Goal: Task Accomplishment & Management: Manage account settings

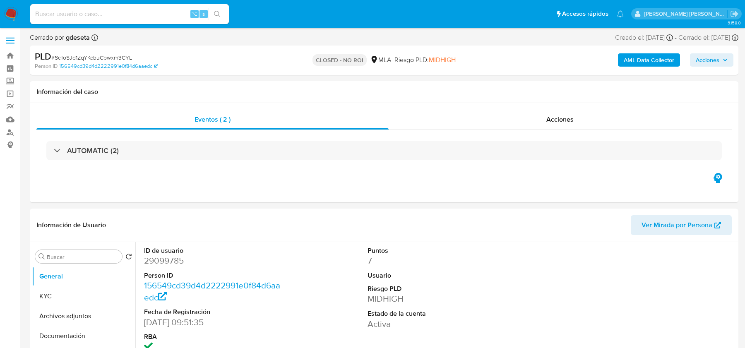
select select "10"
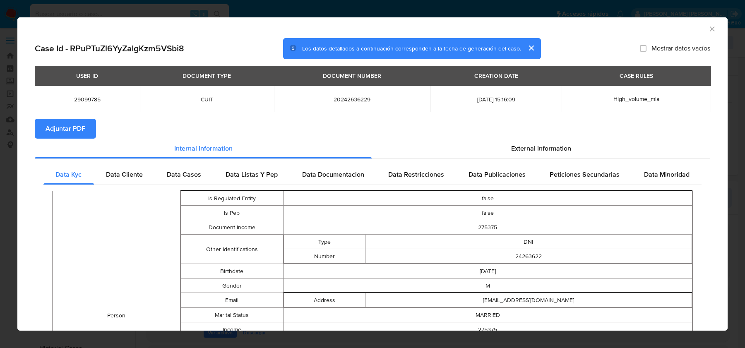
select select "10"
click at [715, 30] on icon "Cerrar ventana" at bounding box center [712, 29] width 8 height 8
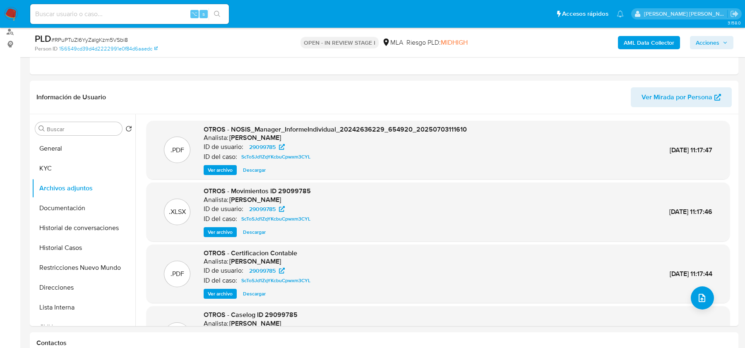
click at [13, 14] on img at bounding box center [11, 14] width 14 height 14
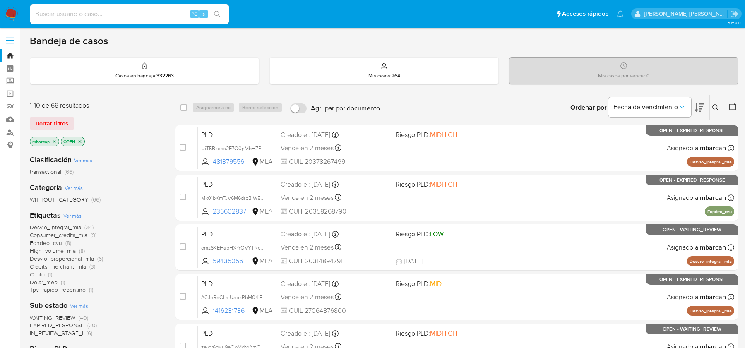
click at [715, 103] on button at bounding box center [717, 108] width 14 height 10
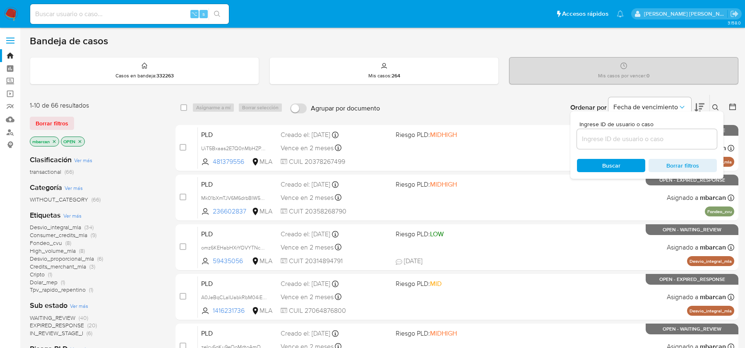
click at [667, 132] on div at bounding box center [647, 139] width 140 height 20
click at [664, 146] on div at bounding box center [647, 139] width 140 height 20
click at [665, 139] on input at bounding box center [647, 139] width 140 height 11
paste input "B7lDObAwaeiu0pgpiWx5U6nz"
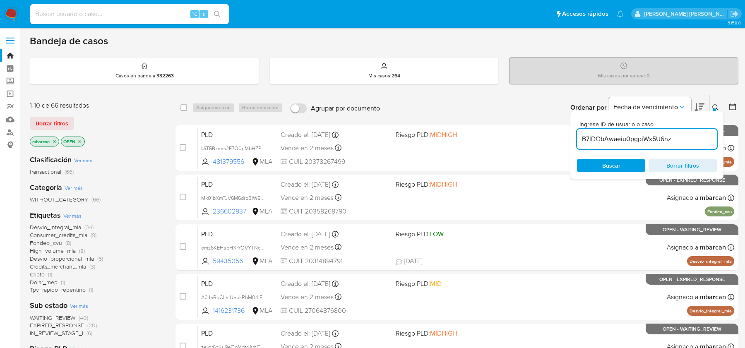
type input "B7lDObAwaeiu0pgpiWx5U6nz"
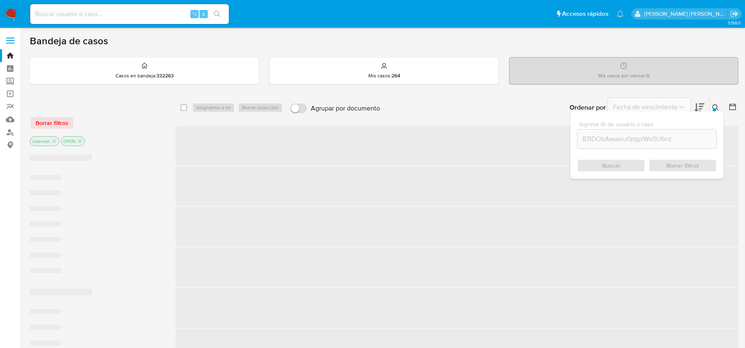
click at [719, 101] on div "Ingrese ID de usuario o caso B7lDObAwaeiu0pgpiWx5U6nz Buscar Borrar filtros" at bounding box center [716, 108] width 14 height 26
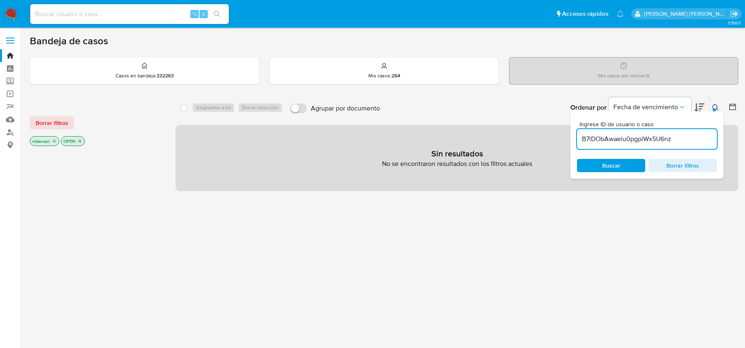
click at [714, 109] on div at bounding box center [713, 109] width 3 height 3
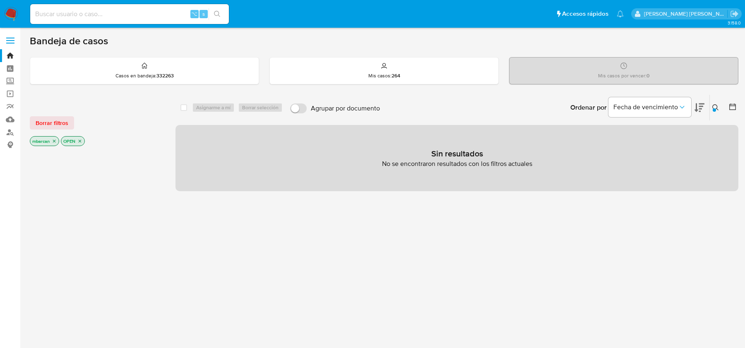
click at [148, 6] on div "⌥ s" at bounding box center [129, 14] width 199 height 20
click at [139, 9] on input at bounding box center [129, 14] width 199 height 11
paste input "B7lDObAwaeiu0pgpiWx5U6nz"
type input "B7lDObAwaeiu0pgpiWx5U6nz"
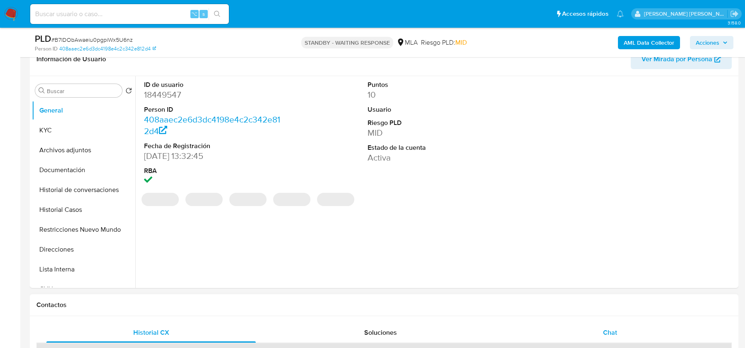
scroll to position [243, 0]
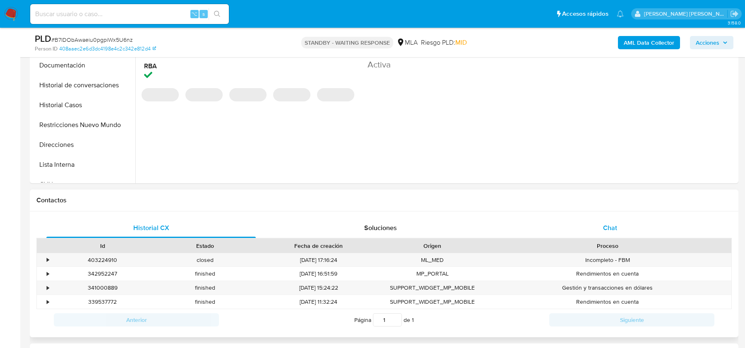
click at [576, 227] on div "Chat" at bounding box center [609, 228] width 209 height 20
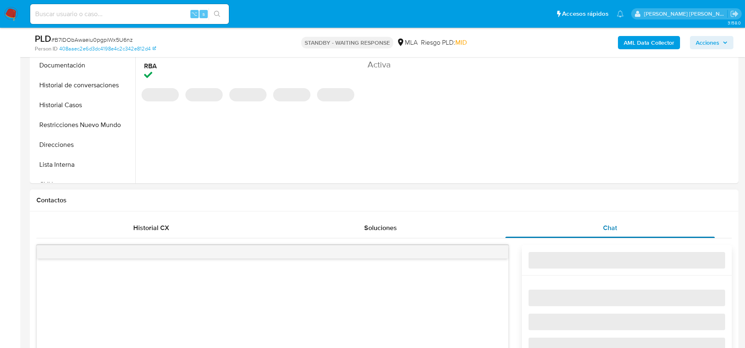
select select "10"
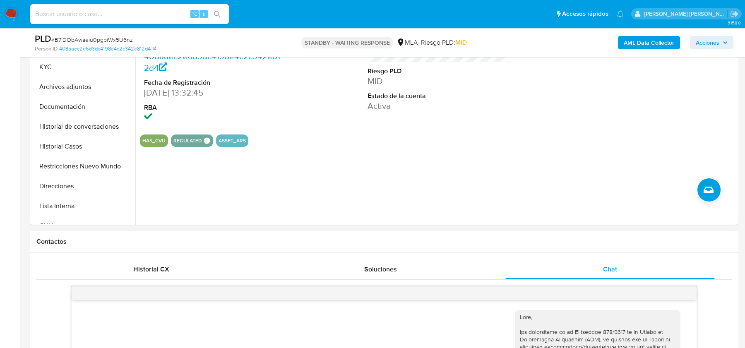
scroll to position [165, 0]
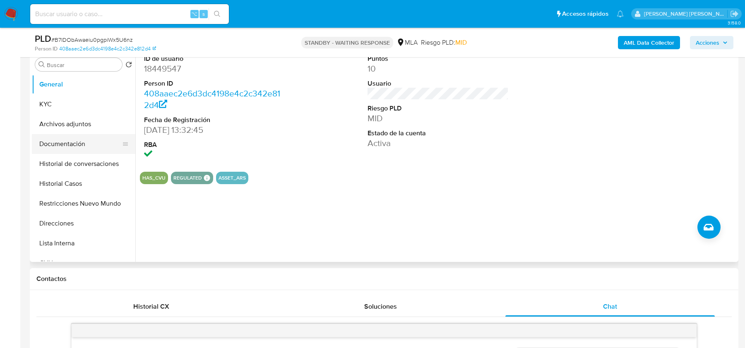
click at [78, 146] on button "Documentación" at bounding box center [80, 144] width 97 height 20
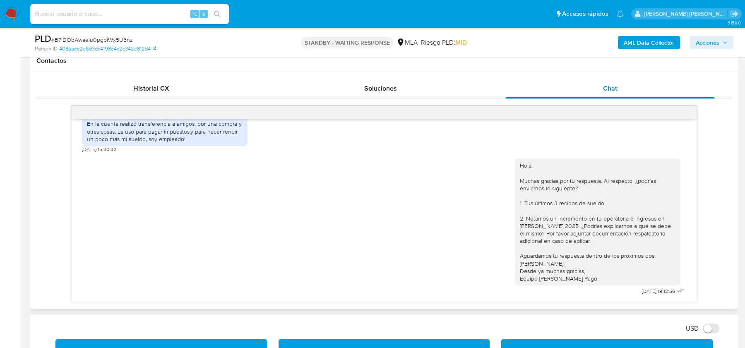
scroll to position [385, 0]
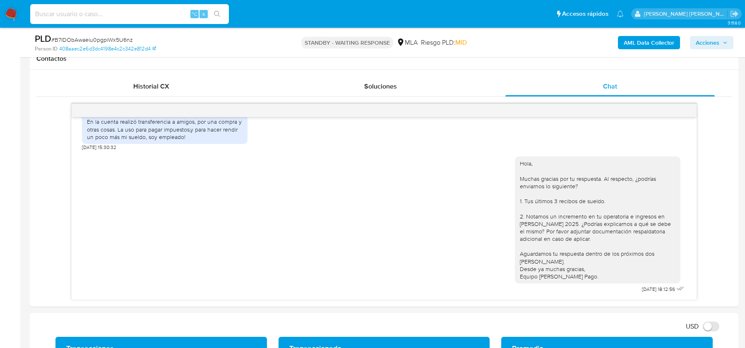
click at [108, 15] on input at bounding box center [129, 14] width 199 height 11
paste input "XqUIapmcMgyXxSJQpGY62Qnr"
type input "XqUIapmcMgyXxSJQpGY62Qnr"
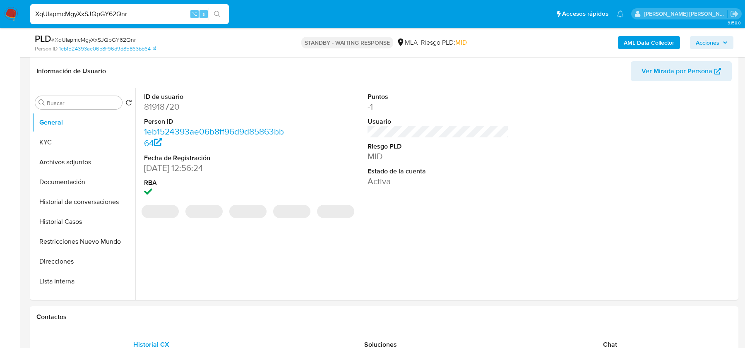
scroll to position [187, 0]
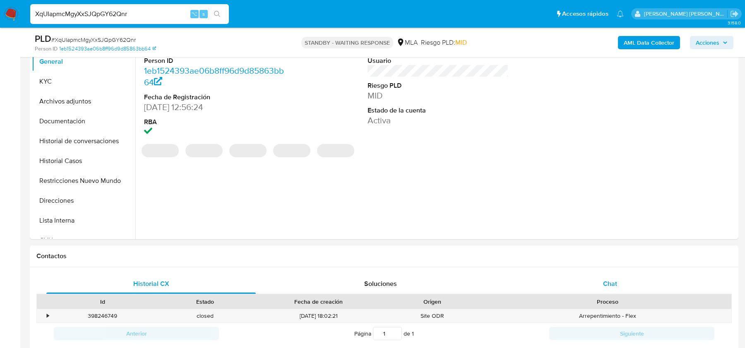
click at [613, 281] on span "Chat" at bounding box center [610, 284] width 14 height 10
select select "10"
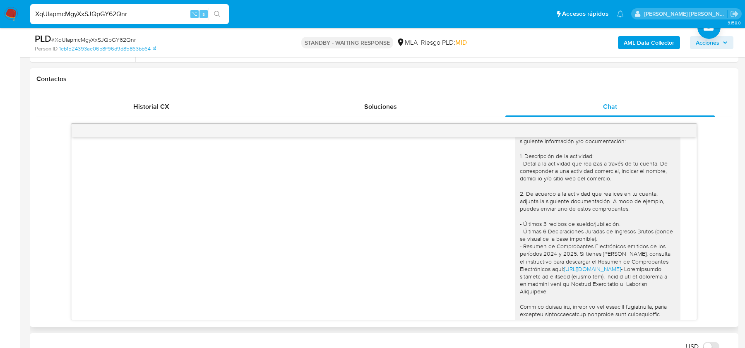
scroll to position [765, 0]
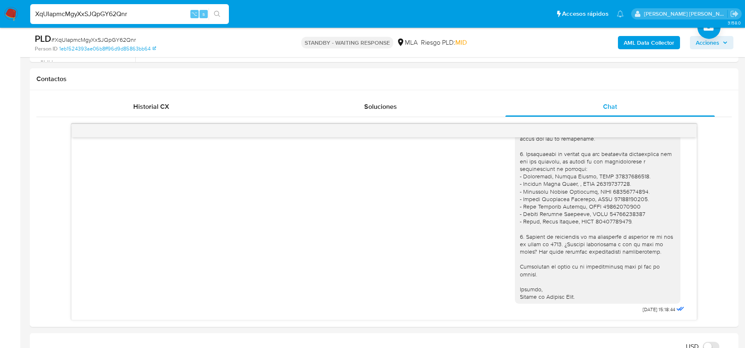
click at [99, 39] on span "# XqUIapmcMgyXxSJQpGY62Qnr" at bounding box center [93, 40] width 84 height 8
copy span "XqUIapmcMgyXxSJQpGY62Qnr"
click at [118, 39] on span "# XqUIapmcMgyXxSJQpGY62Qnr" at bounding box center [93, 40] width 84 height 8
click at [109, 39] on span "# XqUIapmcMgyXxSJQpGY62Qnr" at bounding box center [93, 40] width 84 height 8
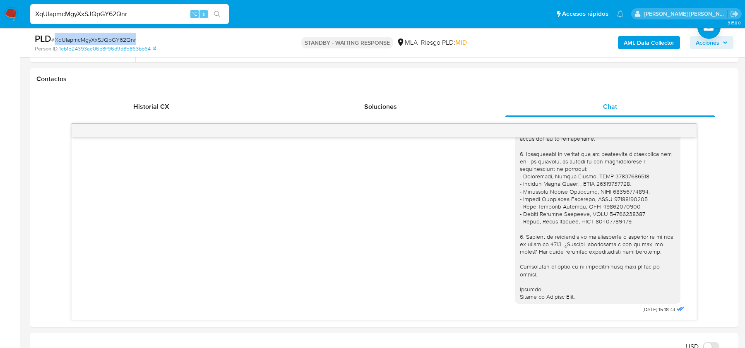
click at [109, 39] on span "# XqUIapmcMgyXxSJQpGY62Qnr" at bounding box center [93, 40] width 84 height 8
copy span "XqUIapmcMgyXxSJQpGY62Qnr"
click at [136, 15] on input "XqUIapmcMgyXxSJQpGY62Qnr" at bounding box center [129, 14] width 199 height 11
paste input "SZ9JO4p0icqIanOByq6Y6Nz5"
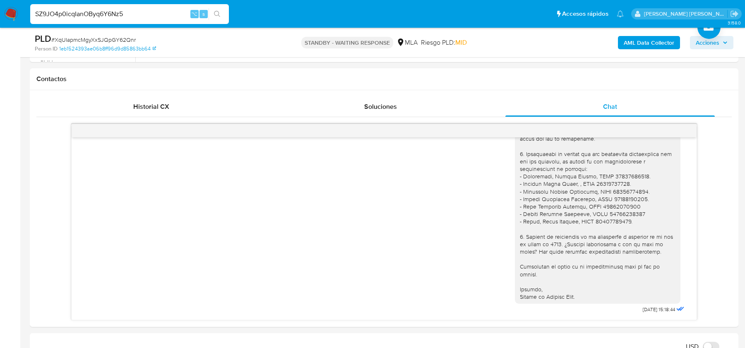
type input "SZ9JO4p0icqIanOByq6Y6Nz5"
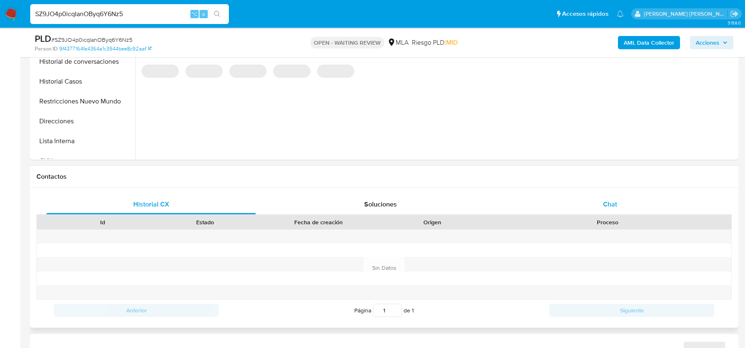
click at [596, 222] on div "Proceso" at bounding box center [607, 222] width 236 height 8
click at [602, 209] on div "Chat" at bounding box center [609, 204] width 209 height 20
select select "10"
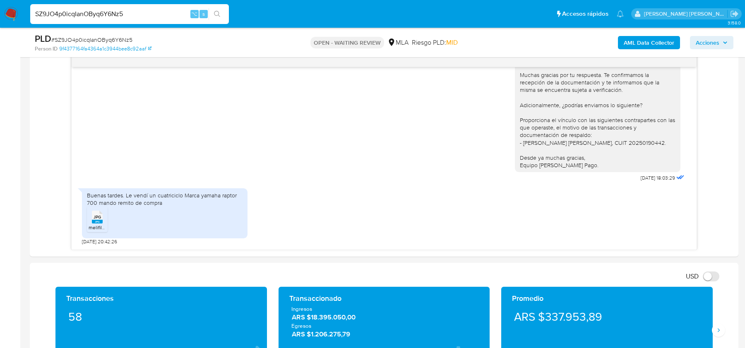
scroll to position [426, 0]
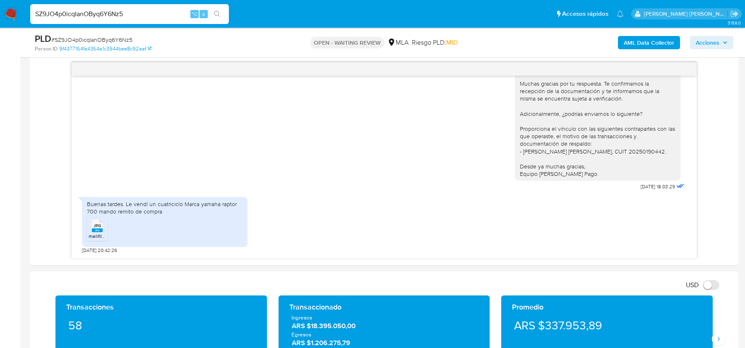
click at [10, 15] on img at bounding box center [11, 14] width 14 height 14
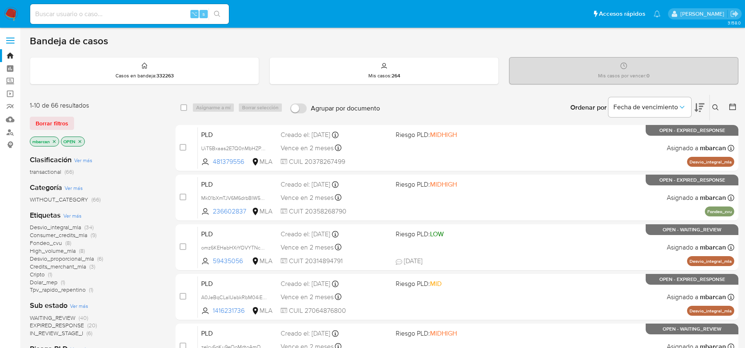
click at [713, 106] on icon at bounding box center [715, 107] width 7 height 7
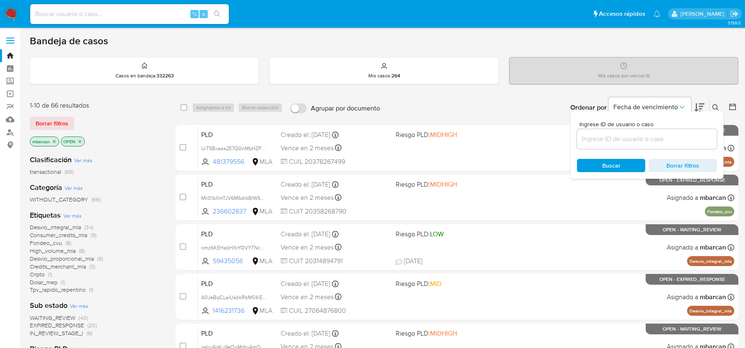
click at [668, 139] on input at bounding box center [647, 139] width 140 height 11
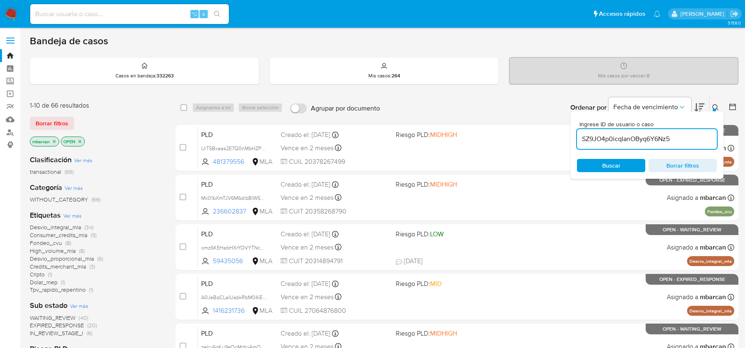
type input "SZ9JO4p0icqIanOByq6Y6Nz5"
click at [719, 104] on button at bounding box center [717, 108] width 14 height 10
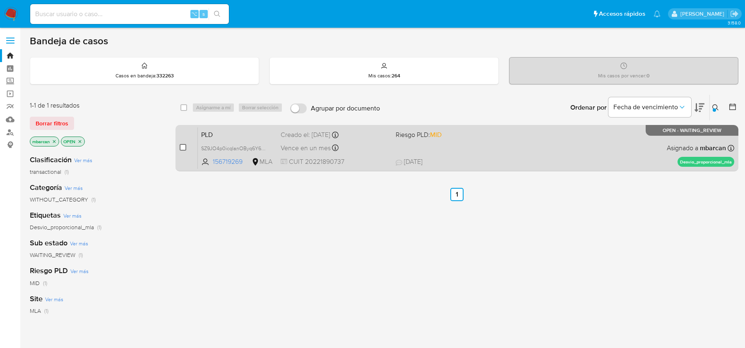
click at [182, 148] on input "checkbox" at bounding box center [183, 147] width 7 height 7
checkbox input "true"
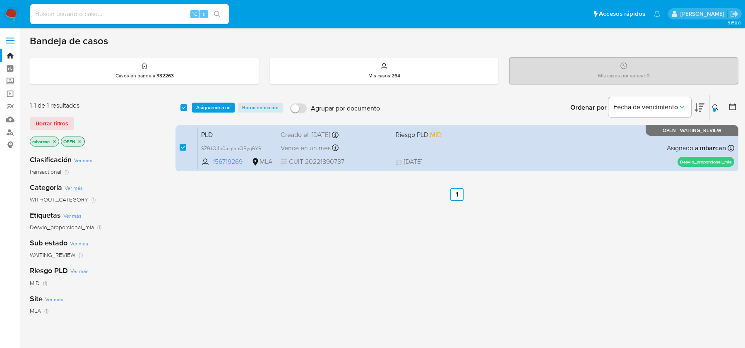
click at [216, 100] on div "select-all-cases-checkbox Asignarme a mí Borrar selección Agrupar por documento…" at bounding box center [456, 108] width 563 height 26
click at [218, 110] on span "Asignarme a mí" at bounding box center [213, 107] width 34 height 8
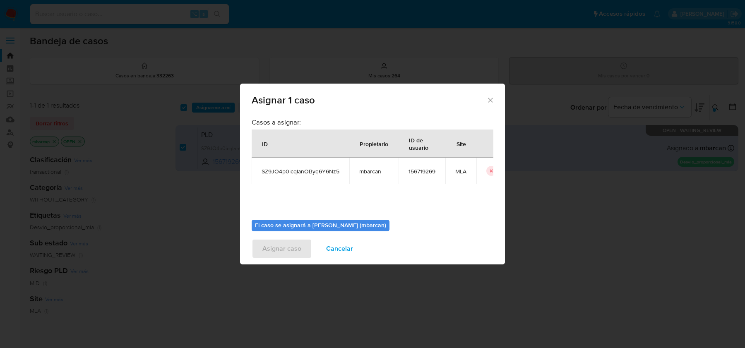
scroll to position [42, 0]
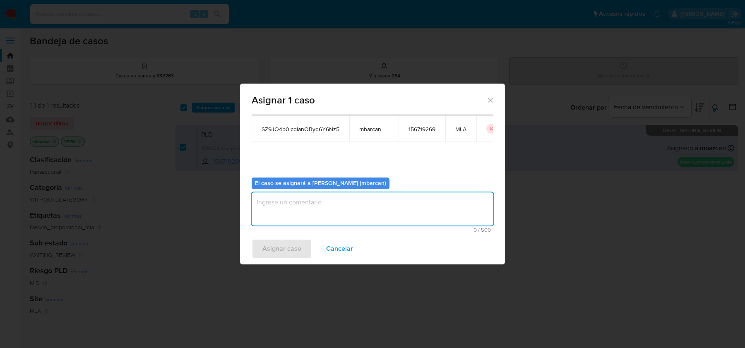
click at [329, 208] on textarea "assign-modal" at bounding box center [373, 208] width 242 height 33
type textarea "análisis"
click at [279, 246] on span "Asignar caso" at bounding box center [281, 249] width 39 height 18
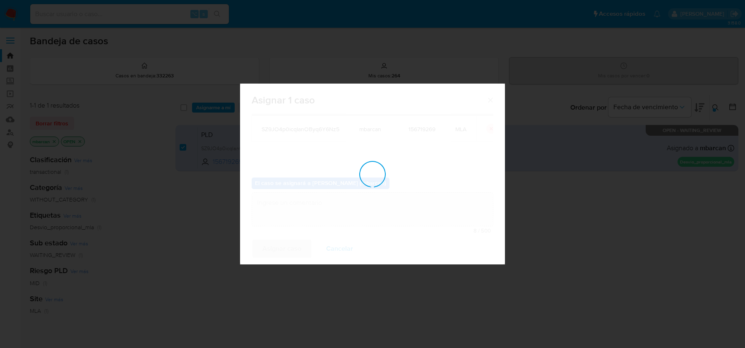
checkbox input "false"
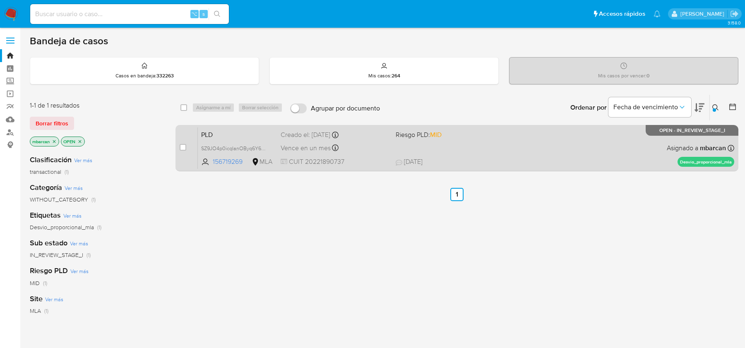
click at [227, 130] on span "PLD" at bounding box center [237, 134] width 73 height 11
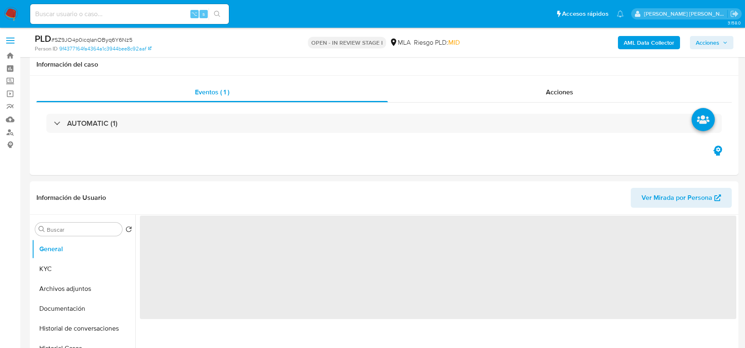
scroll to position [282, 0]
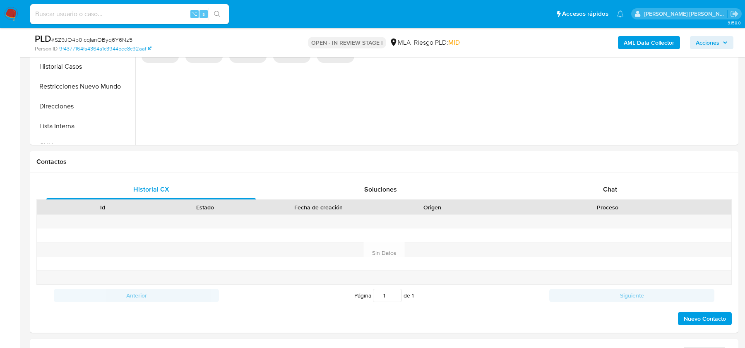
click at [103, 41] on span "# SZ9JO4p0icqIanOByq6Y6Nz5" at bounding box center [91, 40] width 81 height 8
select select "10"
copy span "SZ9JO4p0icqIanOByq6Y6Nz5"
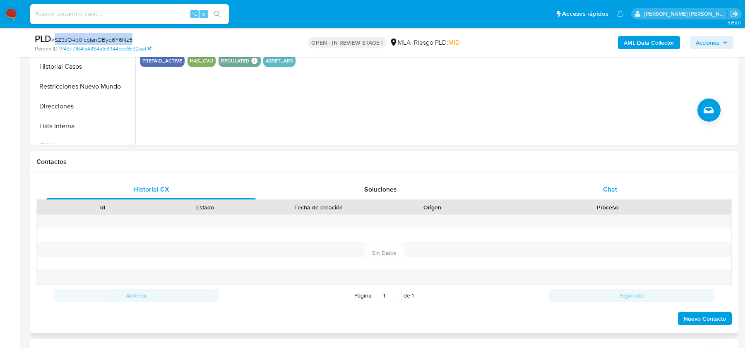
click at [621, 189] on div "Chat" at bounding box center [609, 190] width 209 height 20
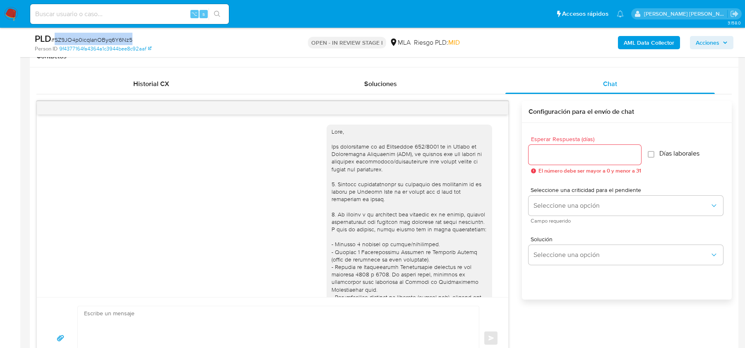
scroll to position [586, 0]
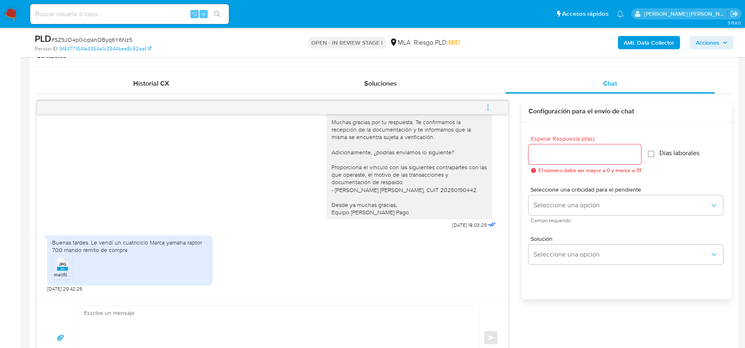
click at [64, 269] on rect at bounding box center [62, 269] width 11 height 4
drag, startPoint x: 91, startPoint y: 242, endPoint x: 141, endPoint y: 246, distance: 49.8
click at [141, 246] on div "Buenas tardes. Le vendí un cuatriciclo Marca yamaha raptor 700 mando remito de …" at bounding box center [130, 246] width 156 height 15
copy div "Le vendí un cuatriciclo Marca yamaha raptor 700 mando remito de compra"
click at [202, 263] on ul "JPG JPG melifile6912412208141521442.jpg" at bounding box center [130, 268] width 156 height 29
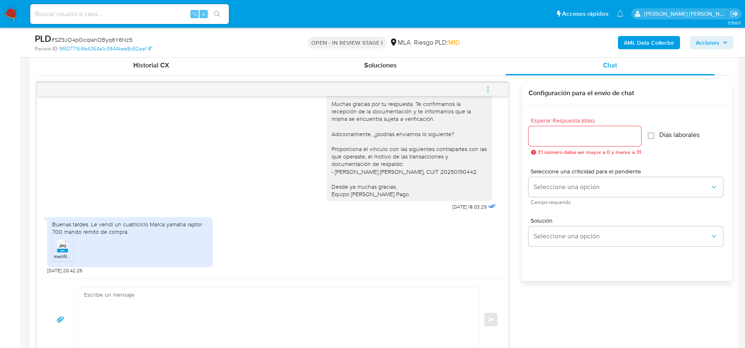
scroll to position [410, 0]
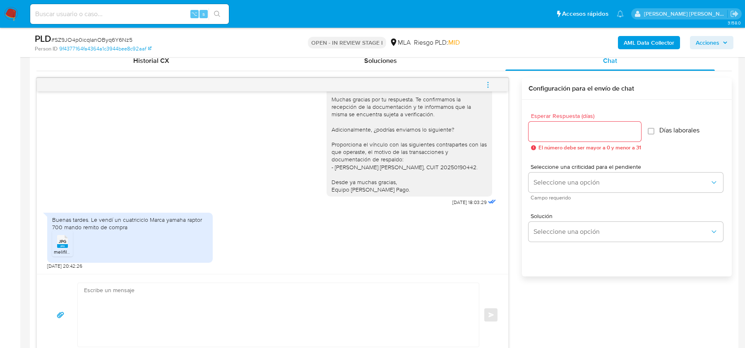
click at [253, 301] on textarea at bounding box center [276, 315] width 384 height 64
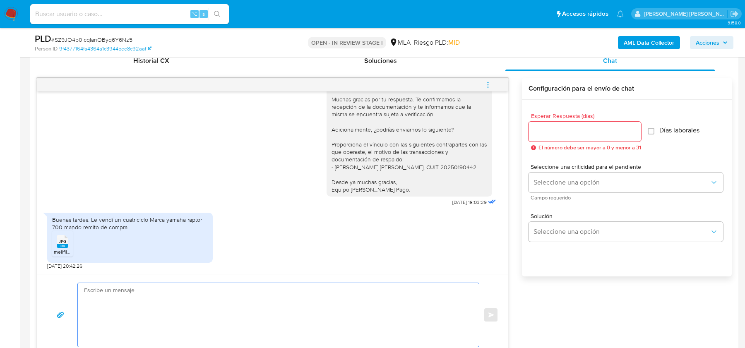
paste textarea "Hola, ¡Muchas gracias por tu respuesta! Confirmamos la recepción de la document…"
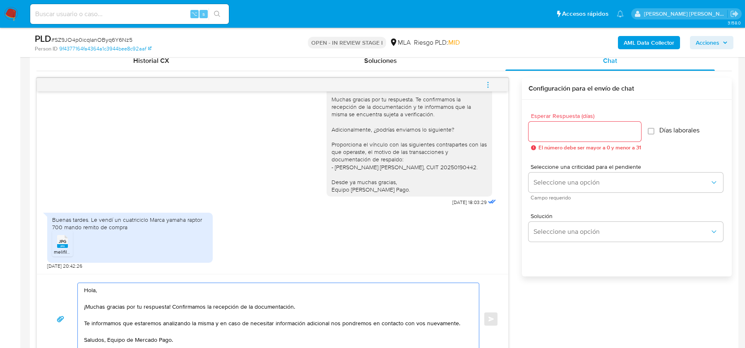
scroll to position [413, 0]
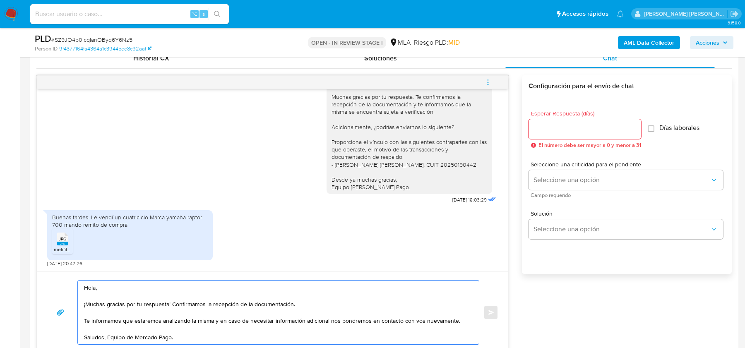
type textarea "Hola, ¡Muchas gracias por tu respuesta! Confirmamos la recepción de la document…"
click at [592, 130] on input "Esperar Respuesta (días)" at bounding box center [584, 129] width 113 height 11
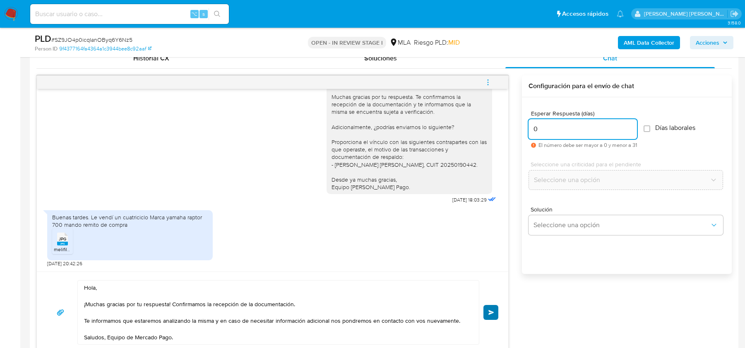
type input "0"
click at [492, 310] on span "Enviar" at bounding box center [491, 312] width 6 height 5
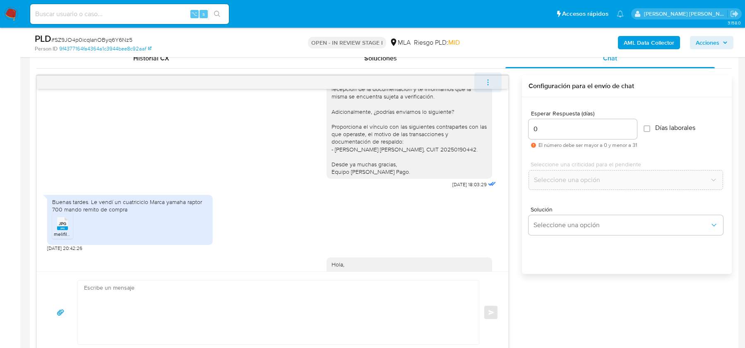
scroll to position [685, 0]
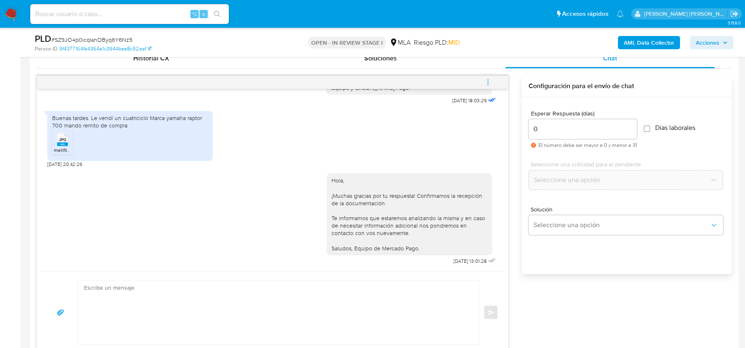
click at [488, 80] on icon "menu-action" at bounding box center [487, 82] width 7 height 7
click at [414, 64] on li "Cerrar conversación" at bounding box center [432, 65] width 85 height 15
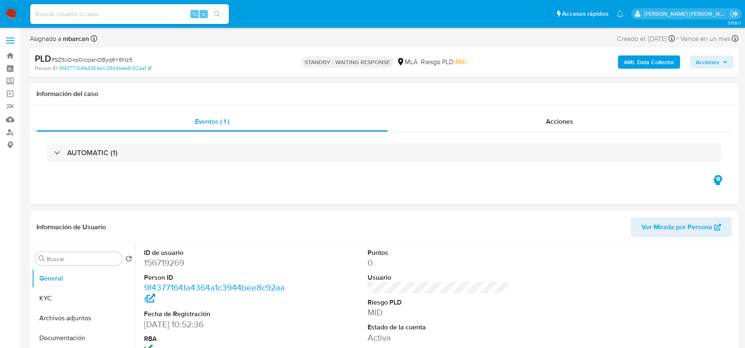
select select "10"
click at [87, 55] on div "PLD # SZ9JO4p0icqIanOByq6Y6Nz5" at bounding box center [150, 59] width 230 height 12
click at [56, 15] on input at bounding box center [129, 14] width 199 height 11
paste input "4pRVLxdyw85vC9asBkcK1iPC"
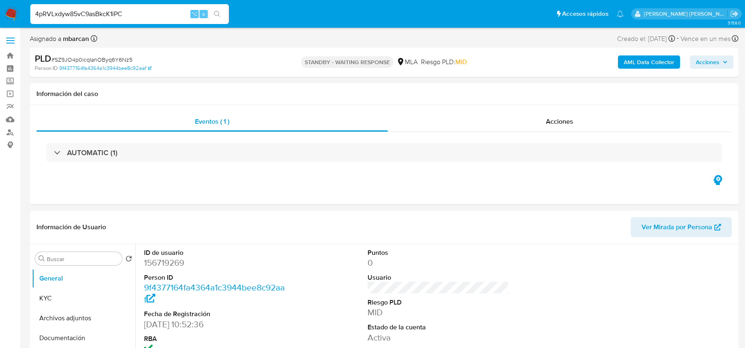
type input "4pRVLxdyw85vC9asBkcK1iPC"
select select "10"
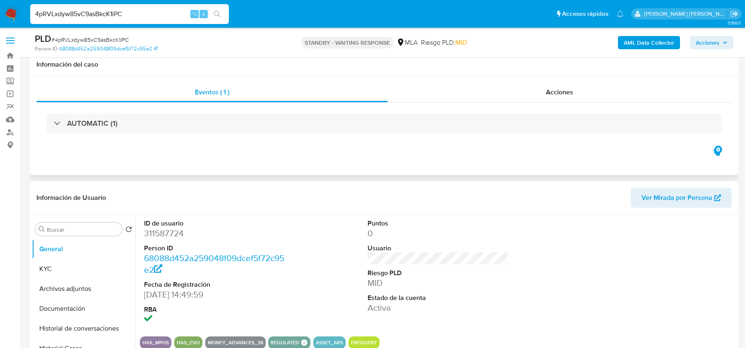
scroll to position [404, 0]
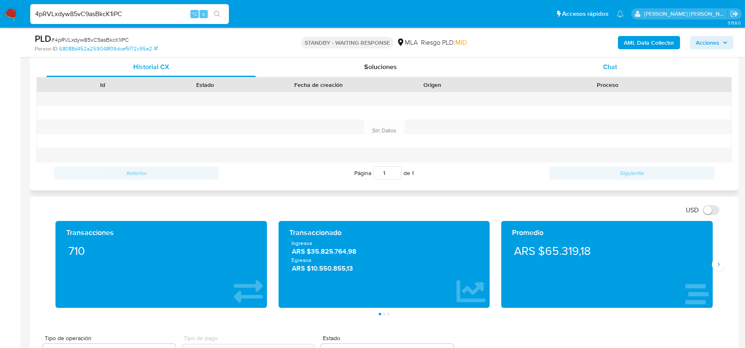
click at [605, 64] on span "Chat" at bounding box center [610, 67] width 14 height 10
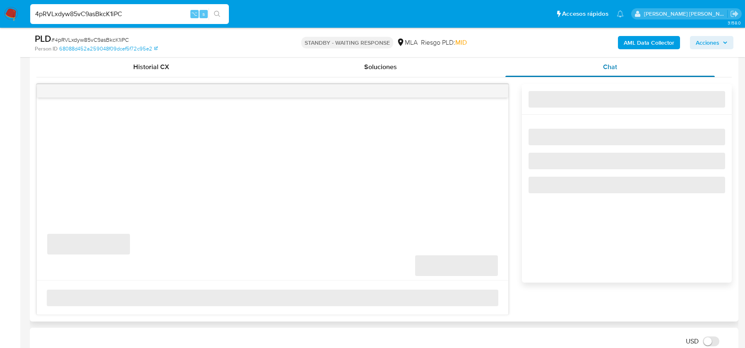
click at [602, 64] on div "Chat" at bounding box center [609, 67] width 209 height 20
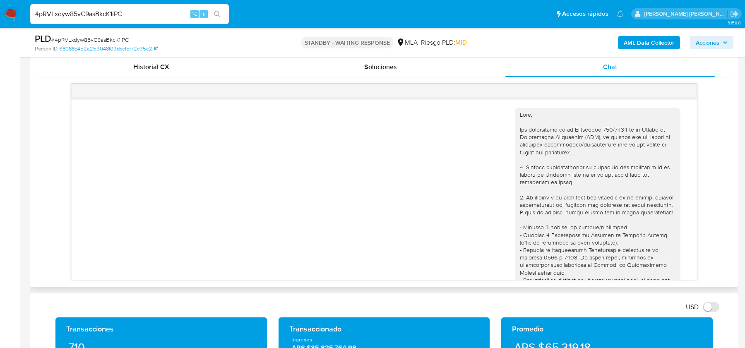
scroll to position [793, 0]
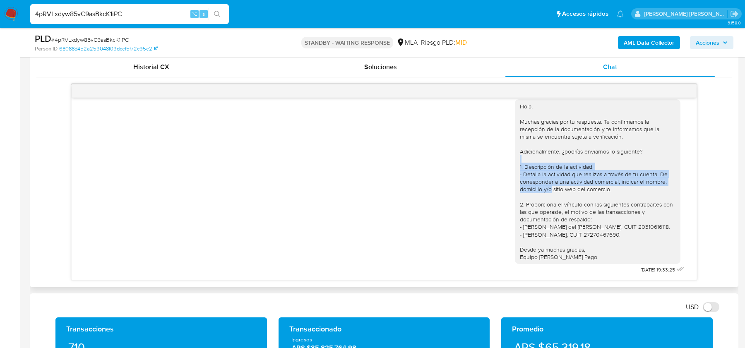
drag, startPoint x: 528, startPoint y: 161, endPoint x: 551, endPoint y: 190, distance: 36.6
click at [551, 190] on div "Hola, Muchas gracias por tu respuesta. Te confirmamos la recepción de la docume…" at bounding box center [598, 182] width 156 height 158
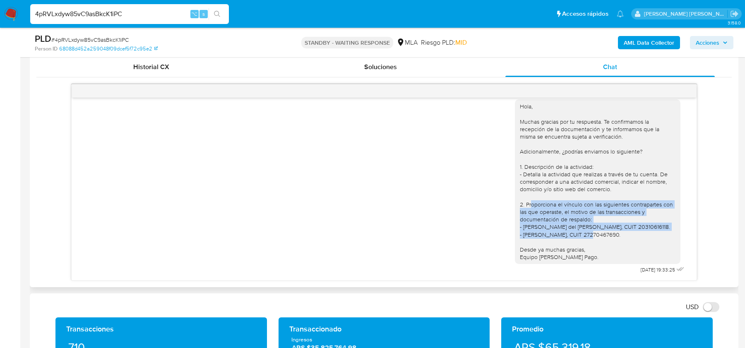
drag, startPoint x: 532, startPoint y: 206, endPoint x: 532, endPoint y: 237, distance: 31.4
click at [532, 237] on div "Hola, Muchas gracias por tu respuesta. Te confirmamos la recepción de la docume…" at bounding box center [598, 182] width 156 height 158
click at [545, 229] on div "Hola, Muchas gracias por tu respuesta. Te confirmamos la recepción de la docume…" at bounding box center [598, 182] width 156 height 158
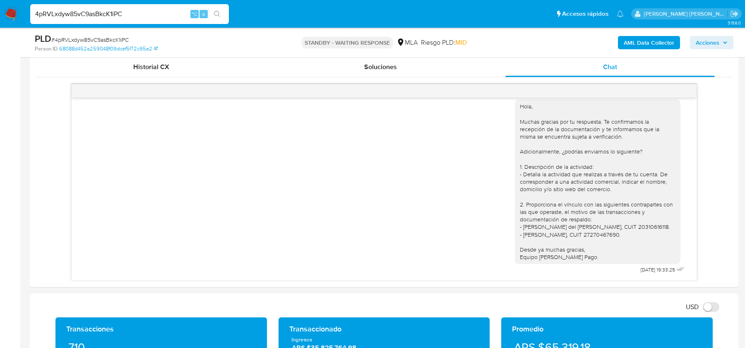
click at [133, 14] on input "4pRVLxdyw85vC9asBkcK1iPC" at bounding box center [129, 14] width 199 height 11
paste input "SZ9JO4p0icqIanOByq6Y6Nz5"
type input "SZ9JO4p0icqIanOByq6Y6Nz5"
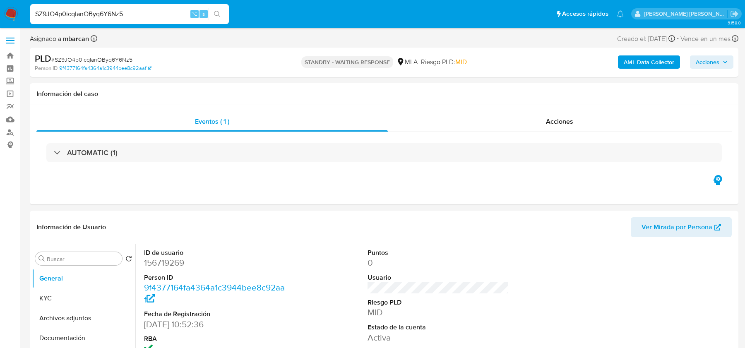
select select "10"
click at [52, 14] on input "SZ9JO4p0icqIanOByq6Y6Nz5" at bounding box center [129, 14] width 199 height 11
paste input "XqUIapmcMgyXxSJQpGY62Qnr"
type input "XqUIapmcMgyXxSJQpGY62Qnr"
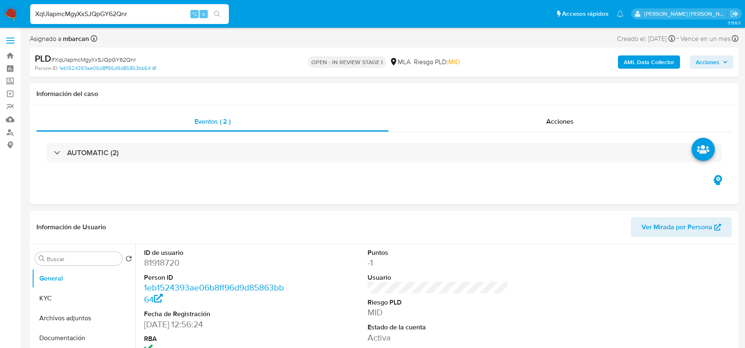
select select "10"
click at [112, 58] on span "# XqUIapmcMgyXxSJQpGY62Qnr" at bounding box center [93, 59] width 84 height 8
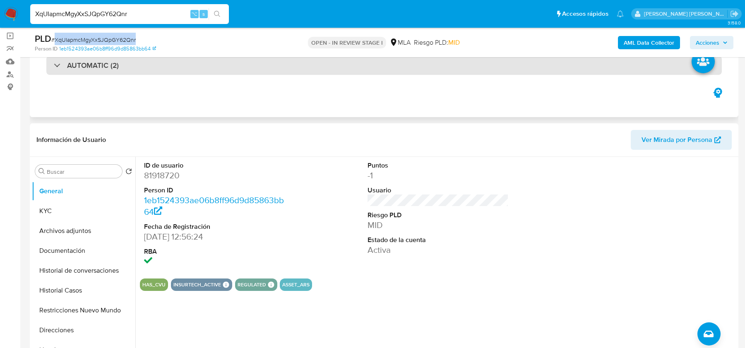
scroll to position [87, 0]
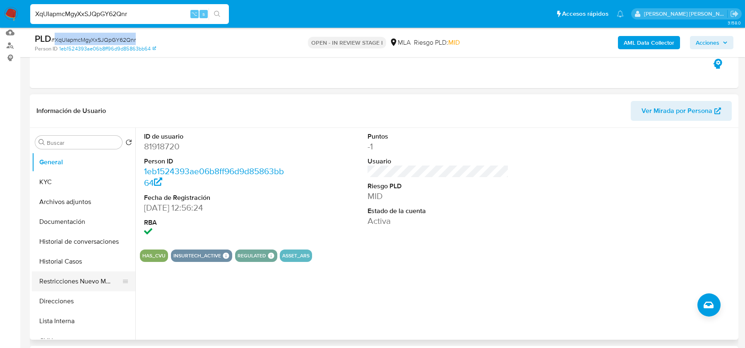
click at [83, 289] on button "Restricciones Nuevo Mundo" at bounding box center [80, 281] width 97 height 20
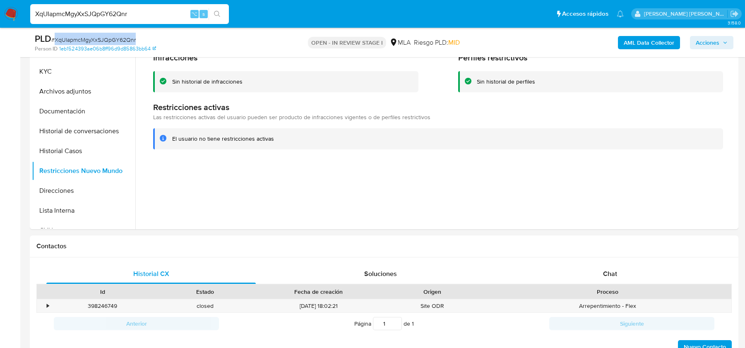
scroll to position [303, 0]
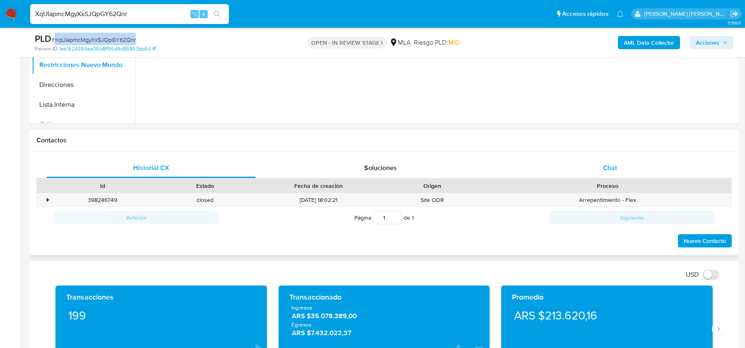
click at [601, 160] on div "Chat" at bounding box center [609, 168] width 209 height 20
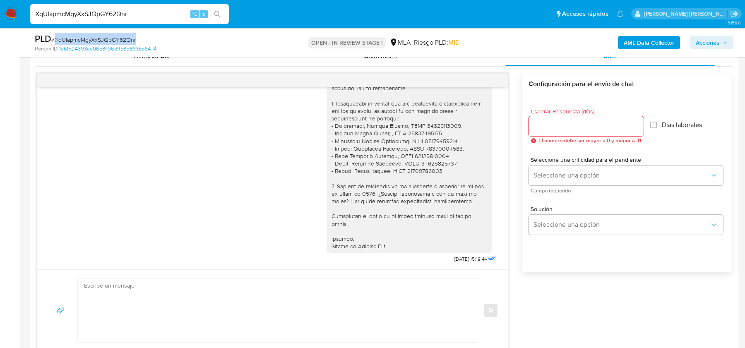
scroll to position [425, 0]
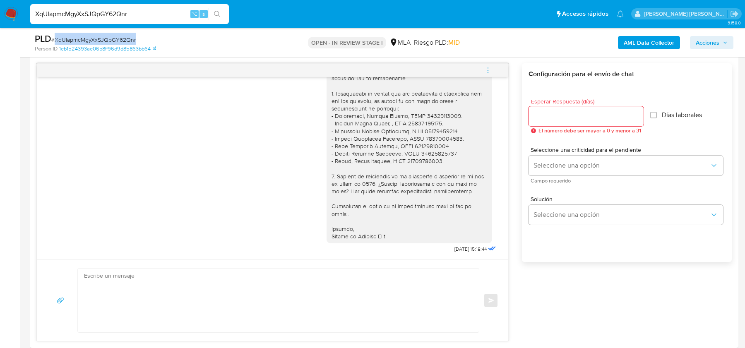
click at [490, 67] on icon "menu-action" at bounding box center [487, 70] width 7 height 7
click at [408, 53] on li "Cerrar conversación" at bounding box center [432, 53] width 85 height 15
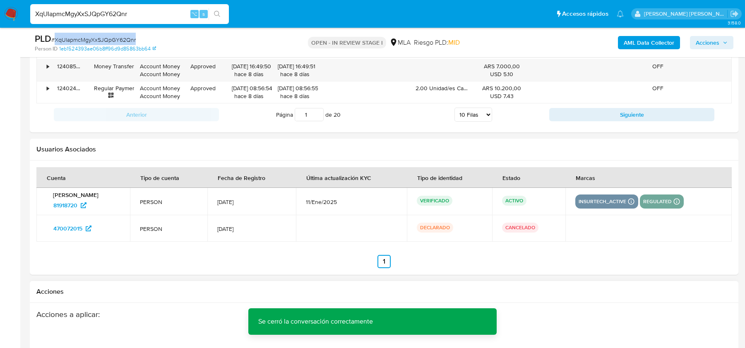
scroll to position [1485, 0]
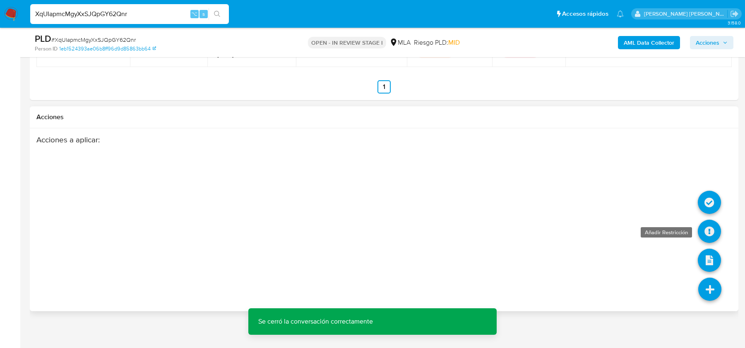
click at [707, 222] on icon at bounding box center [709, 231] width 23 height 23
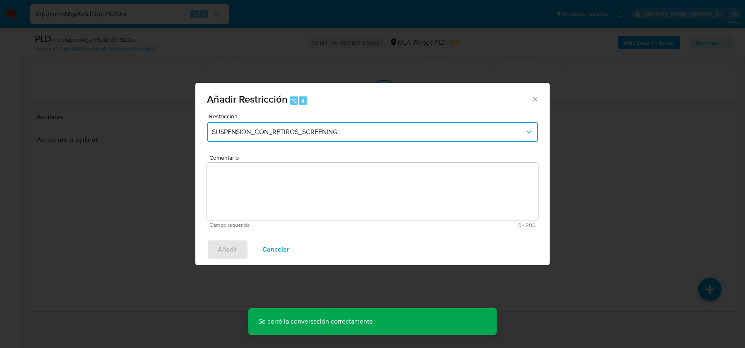
click at [285, 132] on span "SUSPENSION_CON_RETIROS_SCREENING" at bounding box center [368, 132] width 313 height 8
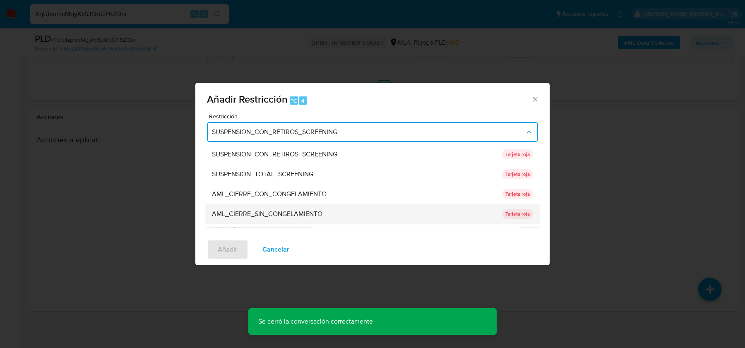
scroll to position [175, 0]
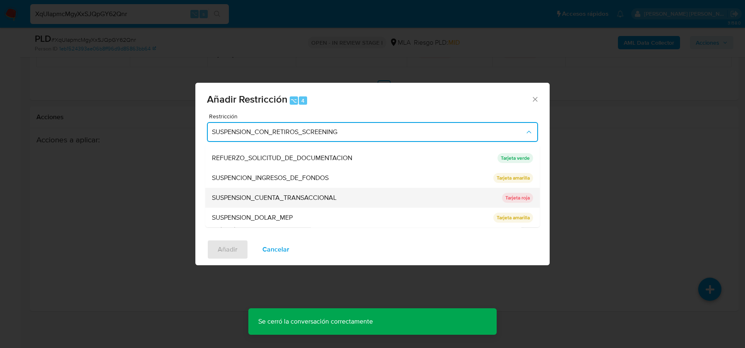
click at [242, 196] on span "SUSPENSION_CUENTA_TRANSACCIONAL" at bounding box center [274, 198] width 125 height 8
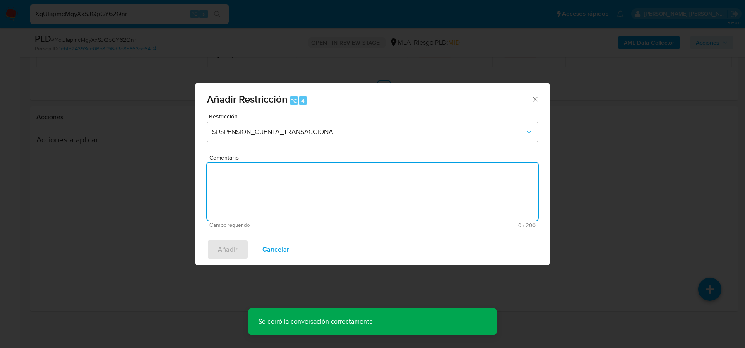
click at [242, 196] on textarea "Comentario" at bounding box center [372, 192] width 331 height 58
type textarea "a"
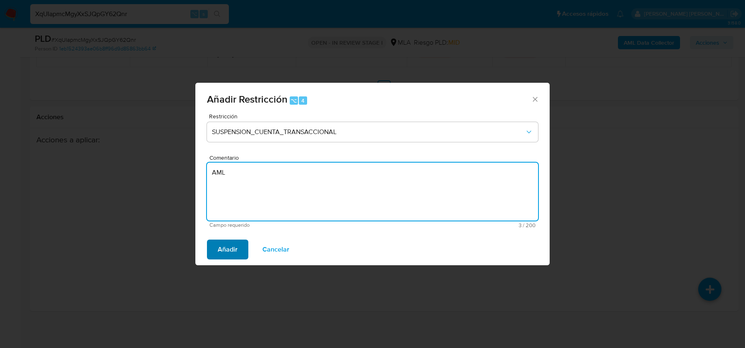
type textarea "AML"
click at [227, 246] on span "Añadir" at bounding box center [228, 249] width 20 height 18
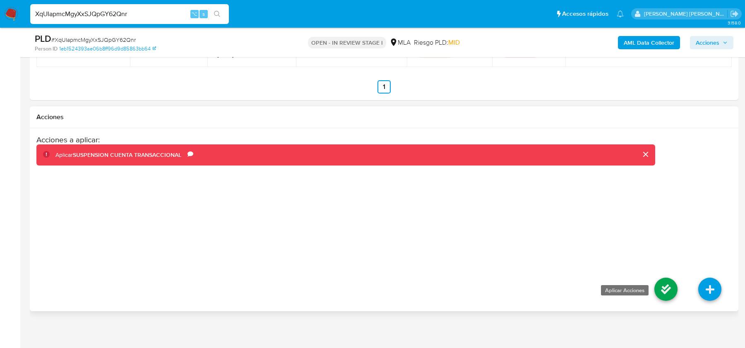
click at [668, 293] on icon at bounding box center [665, 289] width 23 height 23
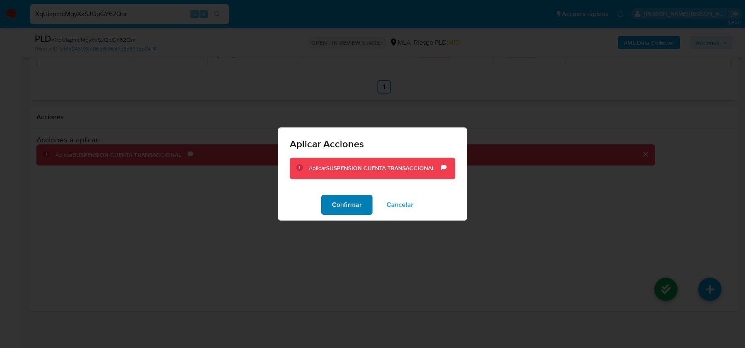
click at [353, 210] on span "Confirmar" at bounding box center [347, 205] width 30 height 18
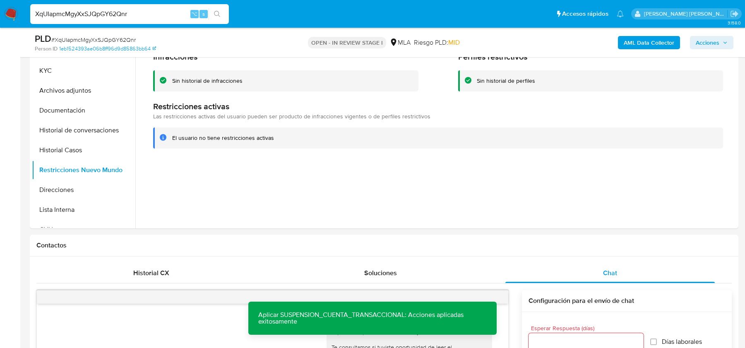
scroll to position [123, 0]
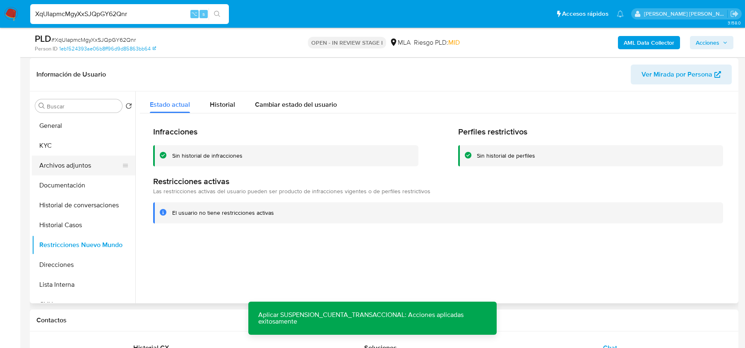
click at [89, 163] on button "Archivos adjuntos" at bounding box center [80, 166] width 97 height 20
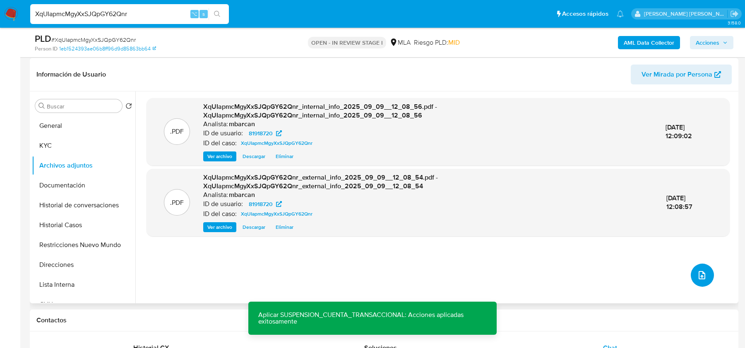
click at [698, 279] on icon "upload-file" at bounding box center [702, 275] width 10 height 10
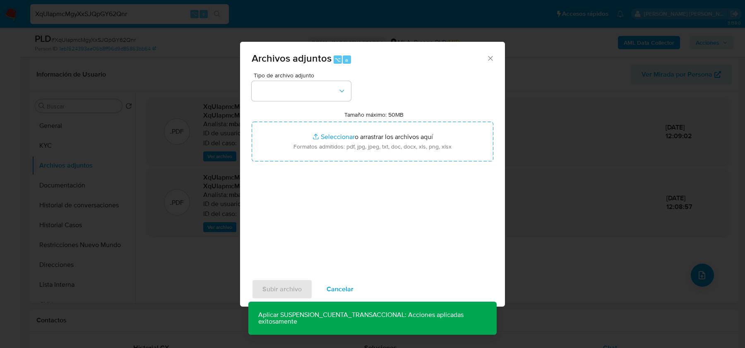
click at [331, 114] on div "Tamaño máximo: 50MB Seleccionar archivos Seleccionar o arrastrar los archivos a…" at bounding box center [373, 136] width 242 height 50
click at [336, 90] on button "button" at bounding box center [301, 91] width 99 height 20
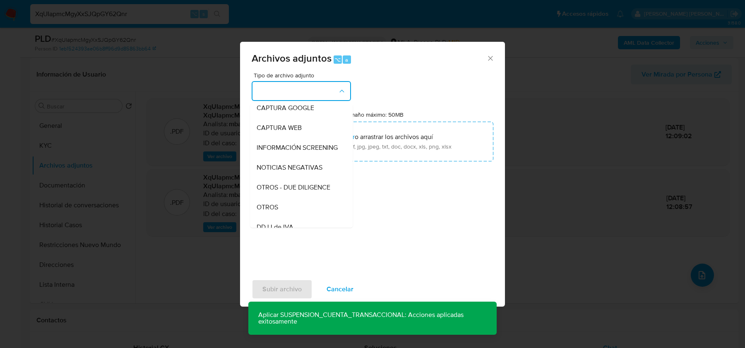
scroll to position [81, 0]
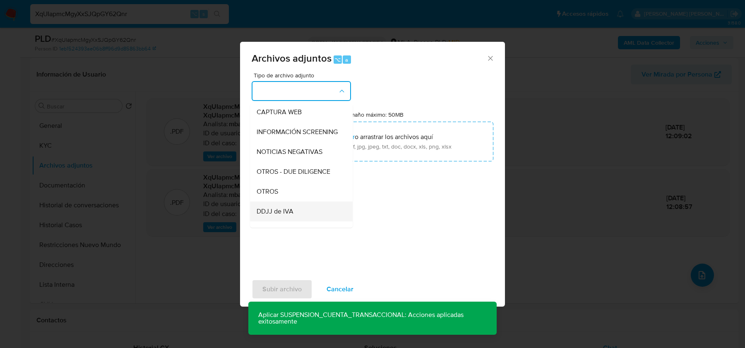
click at [283, 201] on div "DDJJ de IVA" at bounding box center [299, 211] width 84 height 20
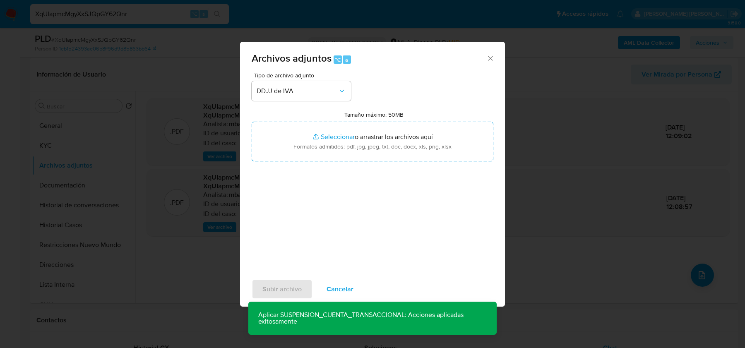
click at [283, 200] on div "Tipo de archivo adjunto DDJJ de IVA Tamaño máximo: 50MB Seleccionar archivos Se…" at bounding box center [373, 169] width 242 height 195
click at [288, 81] on button "DDJJ de IVA" at bounding box center [301, 91] width 99 height 20
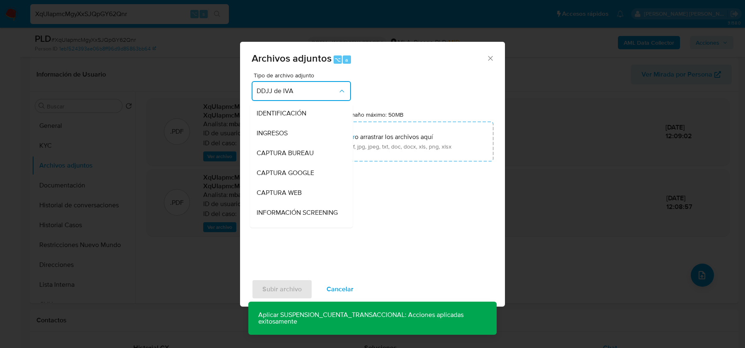
scroll to position [126, 0]
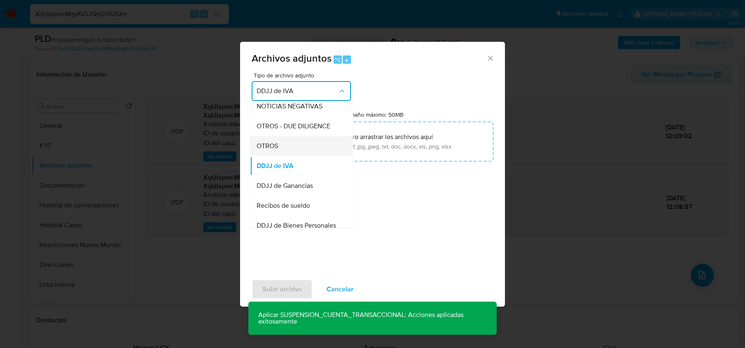
click at [275, 146] on span "OTROS" at bounding box center [268, 146] width 22 height 8
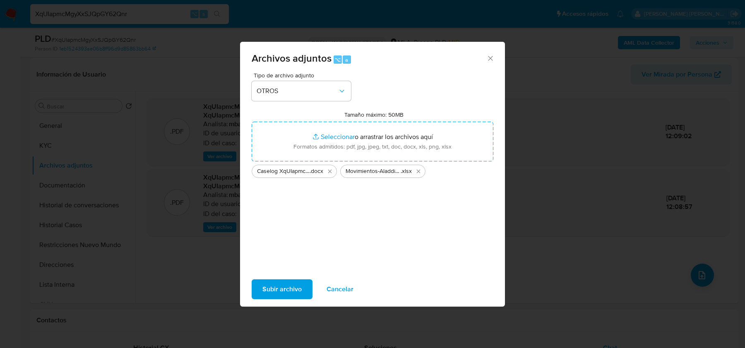
click at [281, 293] on span "Subir archivo" at bounding box center [281, 289] width 39 height 18
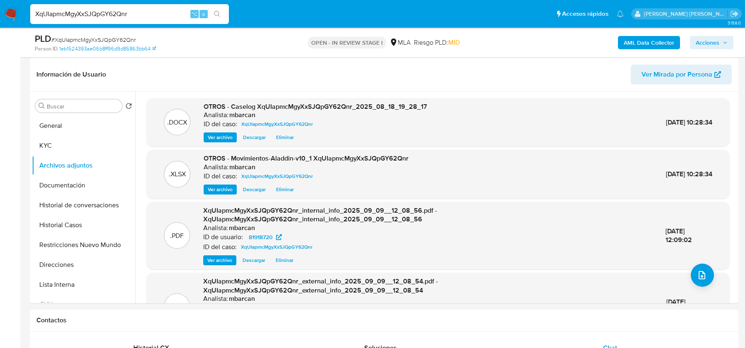
click at [715, 43] on span "Acciones" at bounding box center [708, 42] width 24 height 13
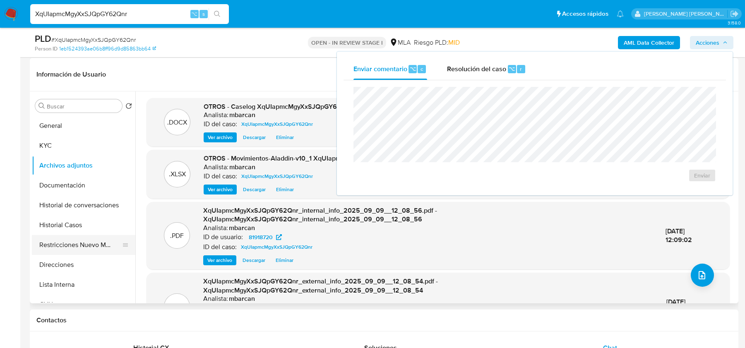
click at [61, 240] on button "Restricciones Nuevo Mundo" at bounding box center [80, 245] width 97 height 20
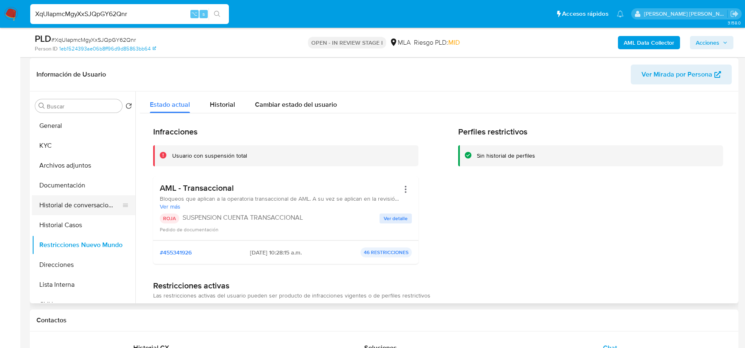
click at [70, 201] on button "Historial de conversaciones" at bounding box center [80, 205] width 97 height 20
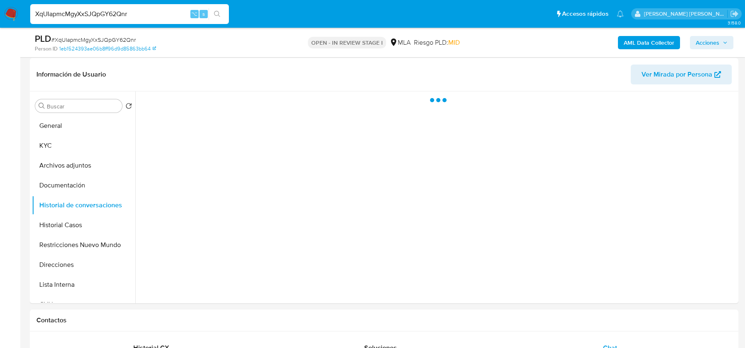
click at [707, 42] on span "Acciones" at bounding box center [708, 42] width 24 height 13
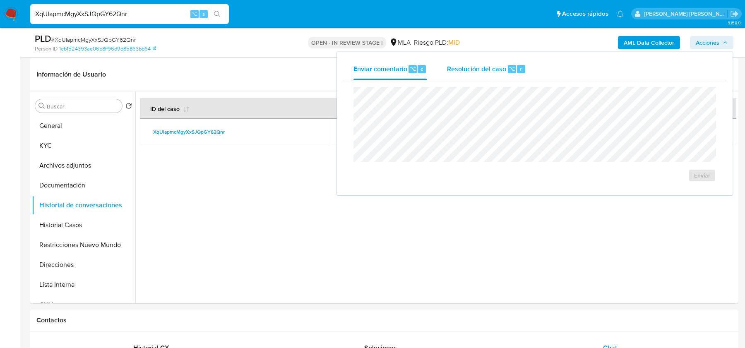
click at [465, 78] on div "Resolución del caso ⌥ r" at bounding box center [486, 69] width 79 height 22
click at [257, 197] on div at bounding box center [435, 197] width 601 height 212
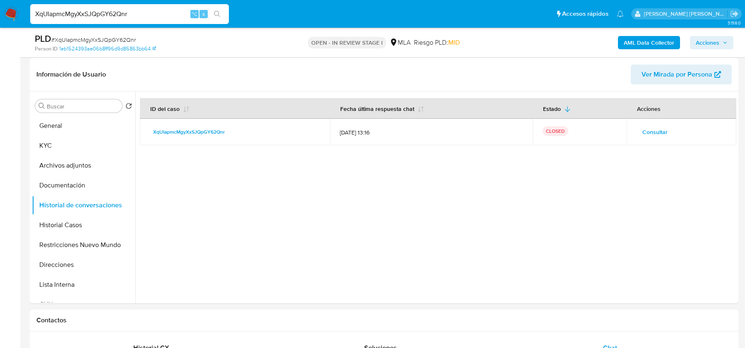
click at [710, 47] on span "Acciones" at bounding box center [708, 42] width 24 height 13
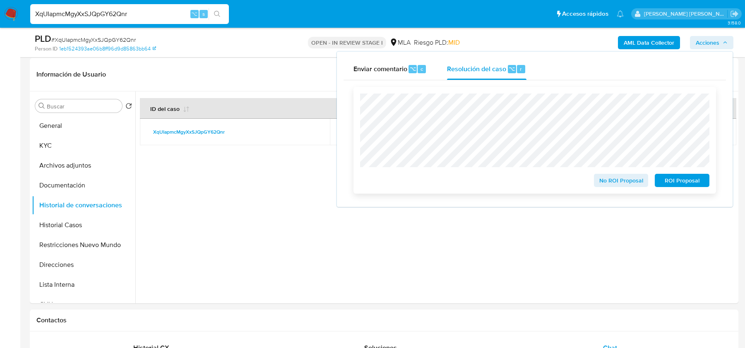
drag, startPoint x: 691, startPoint y: 179, endPoint x: 686, endPoint y: 177, distance: 5.6
click at [691, 179] on span "ROI Proposal" at bounding box center [681, 181] width 43 height 12
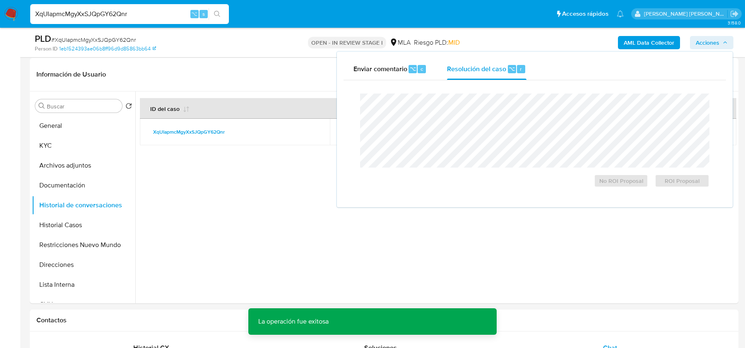
click at [120, 39] on span "# XqUIapmcMgyXxSJQpGY62Qnr" at bounding box center [93, 40] width 84 height 8
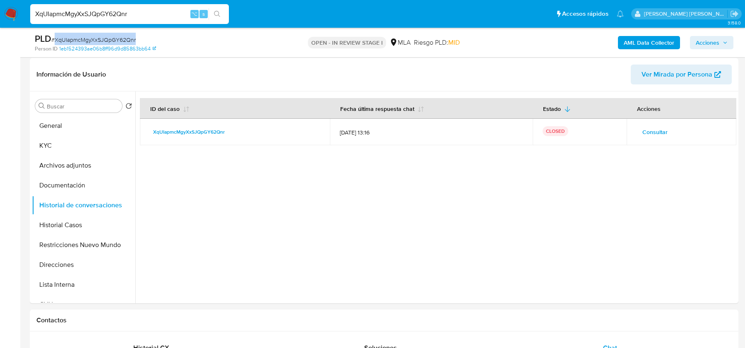
copy span "XqUIapmcMgyXxSJQpGY62Qnr"
click at [88, 40] on span "# XqUIapmcMgyXxSJQpGY62Qnr" at bounding box center [93, 40] width 84 height 8
click at [110, 14] on input "XqUIapmcMgyXxSJQpGY62Qnr" at bounding box center [129, 14] width 199 height 11
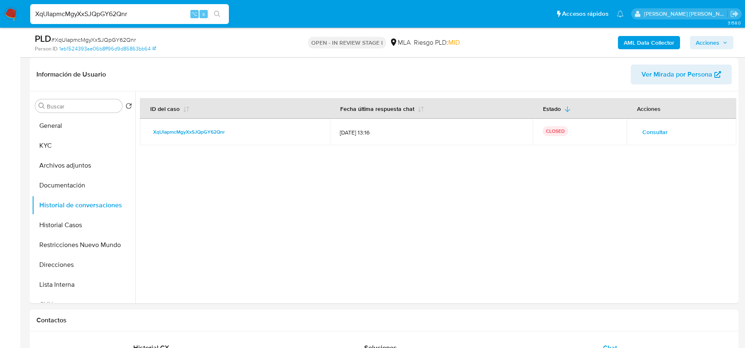
paste input "SZ9JO4p0icqIanOByq6Y6Nz5"
type input "SZ9JO4p0icqIanOByq6Y6Nz5"
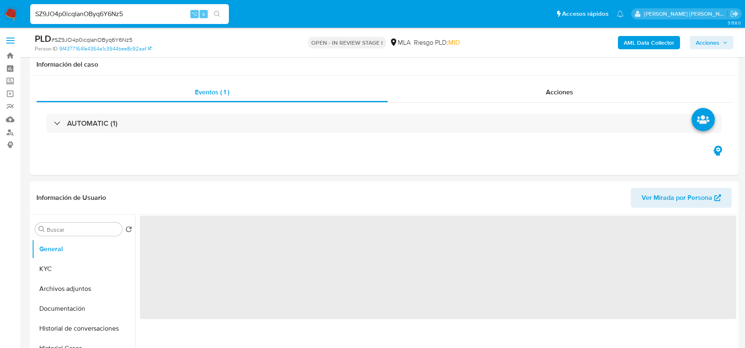
scroll to position [70, 0]
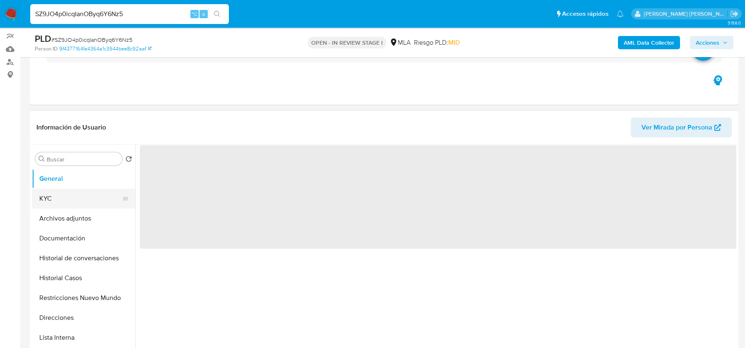
click at [79, 204] on button "KYC" at bounding box center [80, 199] width 97 height 20
click at [79, 216] on button "Archivos adjuntos" at bounding box center [80, 219] width 97 height 20
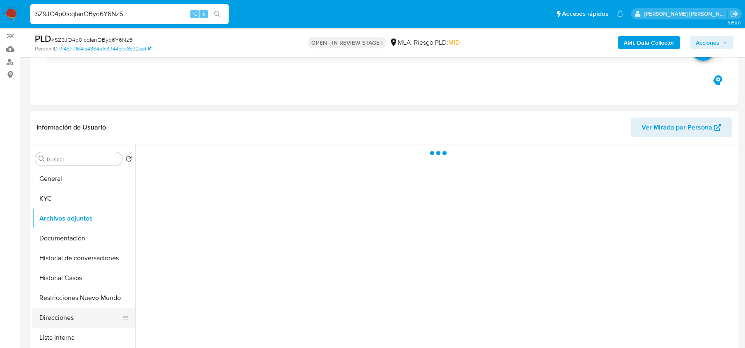
select select "10"
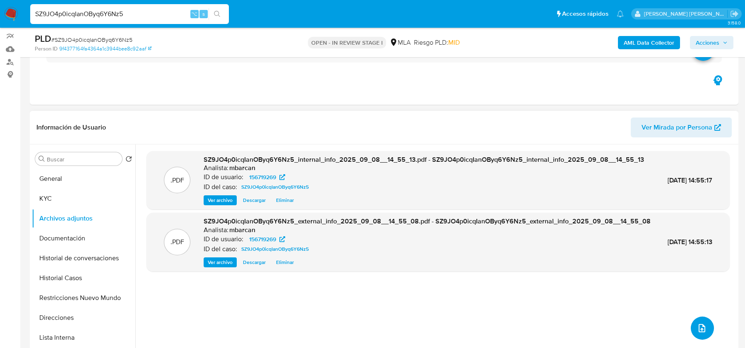
click at [692, 322] on button "upload-file" at bounding box center [702, 328] width 23 height 23
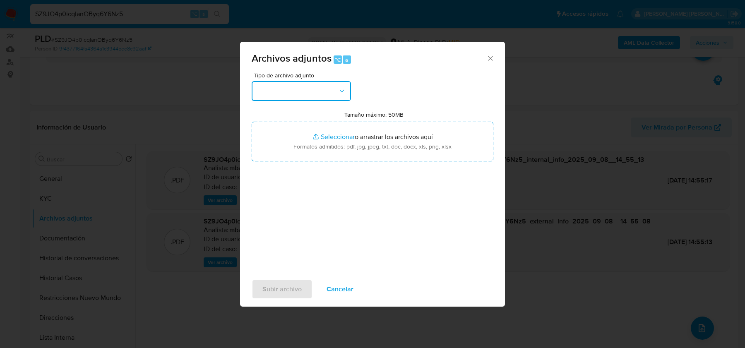
click at [317, 91] on button "button" at bounding box center [301, 91] width 99 height 20
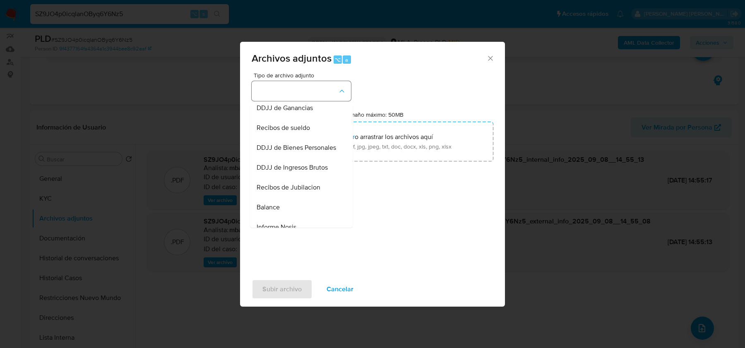
scroll to position [341, 0]
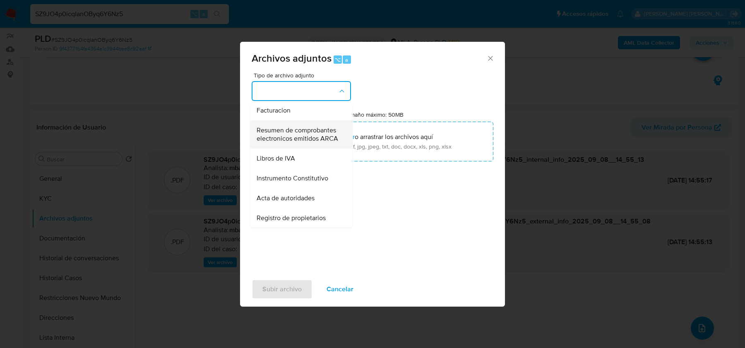
click at [295, 144] on div "Resumen de comprobantes electronicos emitidos ARCA" at bounding box center [299, 134] width 84 height 28
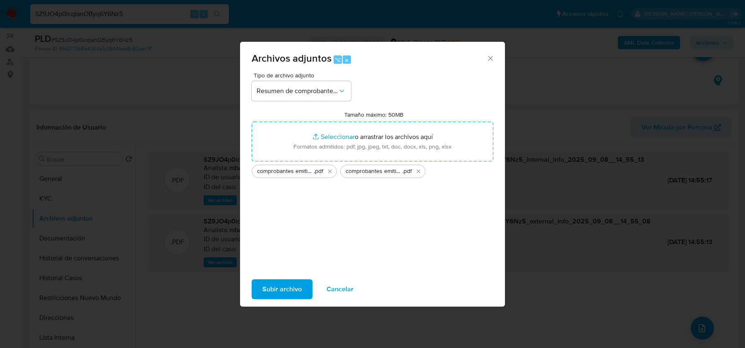
click at [283, 287] on span "Subir archivo" at bounding box center [281, 289] width 39 height 18
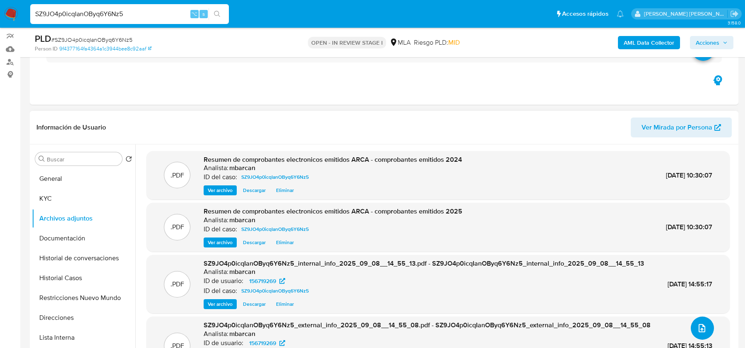
click at [697, 326] on icon "upload-file" at bounding box center [702, 328] width 10 height 10
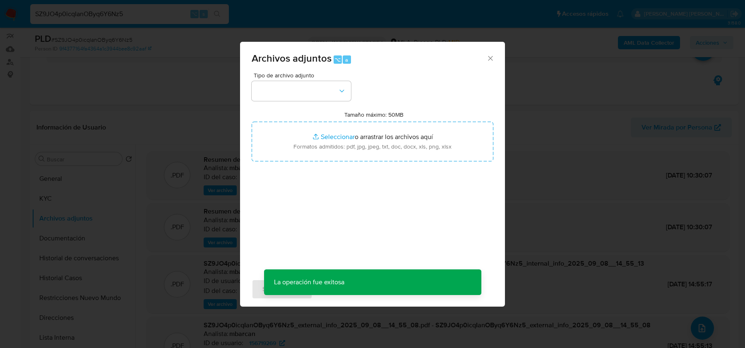
click at [306, 102] on div "Tipo de archivo adjunto Tamaño máximo: 50MB Seleccionar archivos Seleccionar o …" at bounding box center [373, 169] width 242 height 195
click at [306, 100] on button "button" at bounding box center [301, 91] width 99 height 20
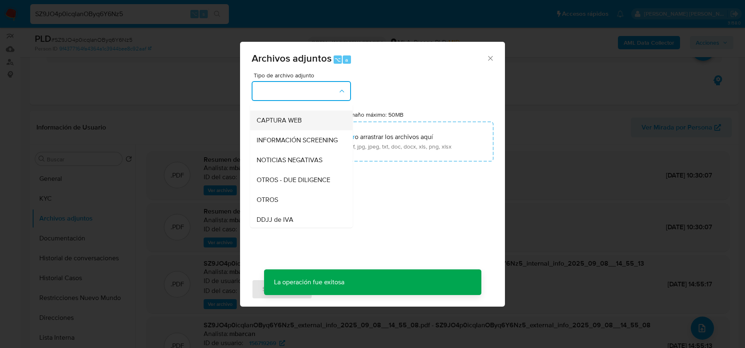
scroll to position [78, 0]
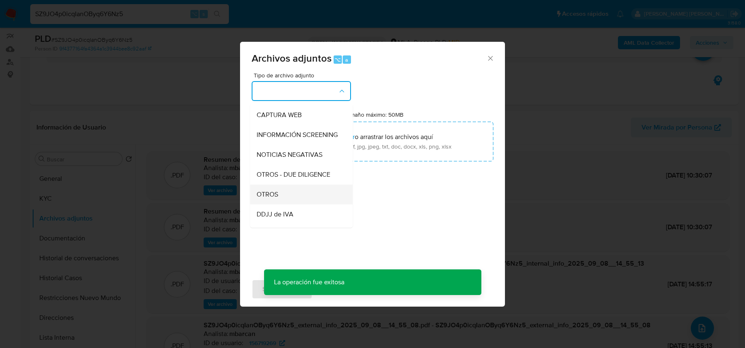
click at [307, 189] on div "OTROS" at bounding box center [299, 195] width 84 height 20
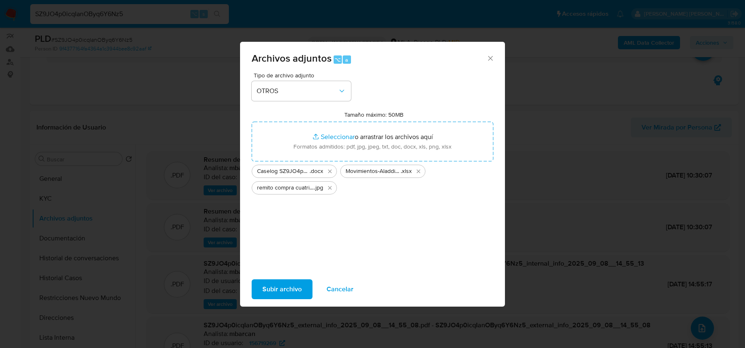
click at [286, 296] on span "Subir archivo" at bounding box center [281, 289] width 39 height 18
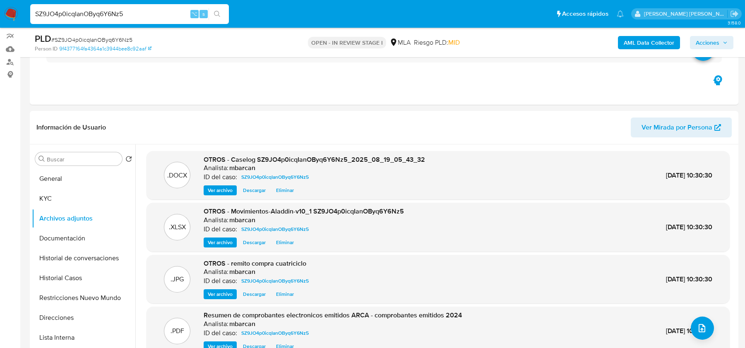
scroll to position [7, 0]
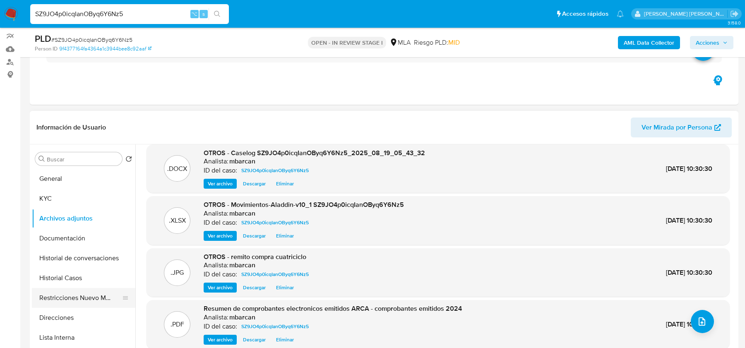
click at [84, 298] on button "Restricciones Nuevo Mundo" at bounding box center [80, 298] width 97 height 20
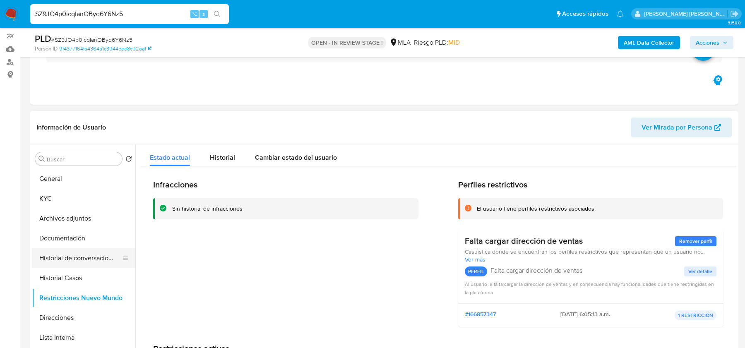
click at [75, 255] on button "Historial de conversaciones" at bounding box center [80, 258] width 97 height 20
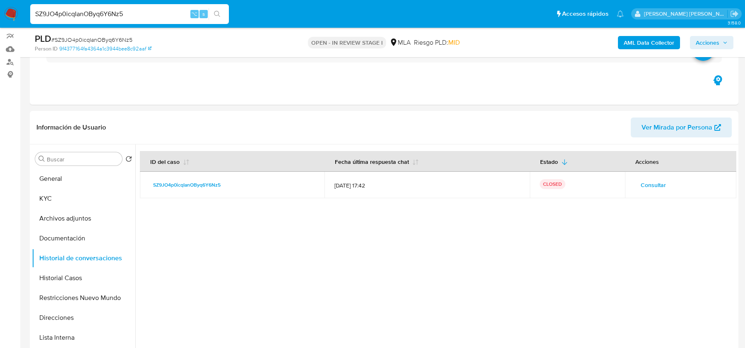
click at [706, 43] on span "Acciones" at bounding box center [708, 42] width 24 height 13
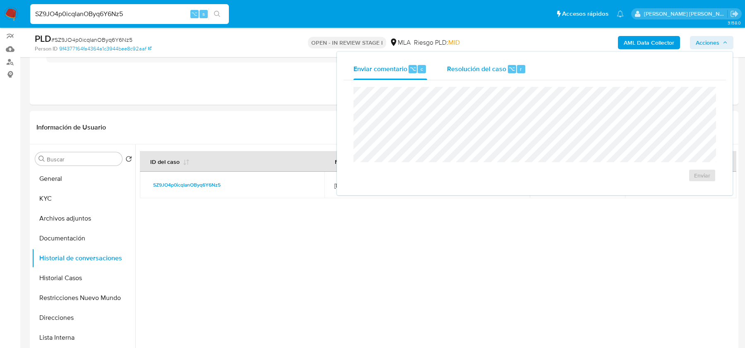
drag, startPoint x: 501, startPoint y: 70, endPoint x: 498, endPoint y: 77, distance: 8.1
click at [501, 70] on span "Resolución del caso" at bounding box center [476, 69] width 59 height 10
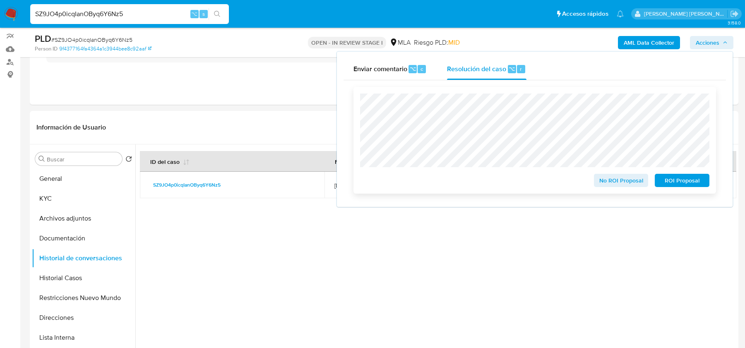
click at [606, 179] on span "No ROI Proposal" at bounding box center [621, 181] width 43 height 12
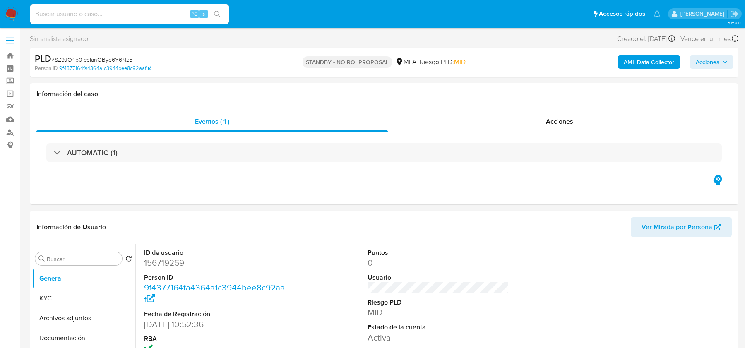
select select "10"
click at [137, 12] on input at bounding box center [129, 14] width 199 height 11
paste input "4pRVLxdyw85vC9asBkcK1iPC"
type input "4pRVLxdyw85vC9asBkcK1iPC"
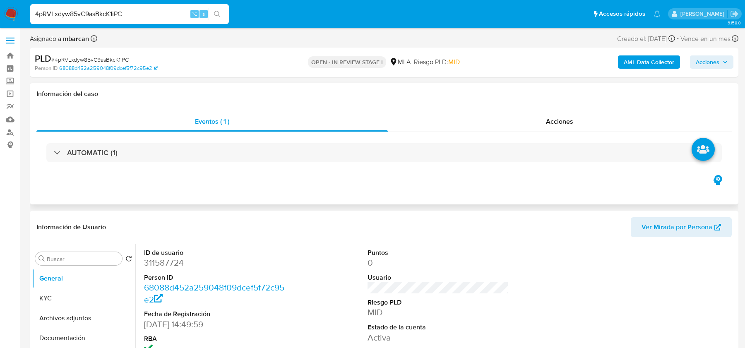
select select "10"
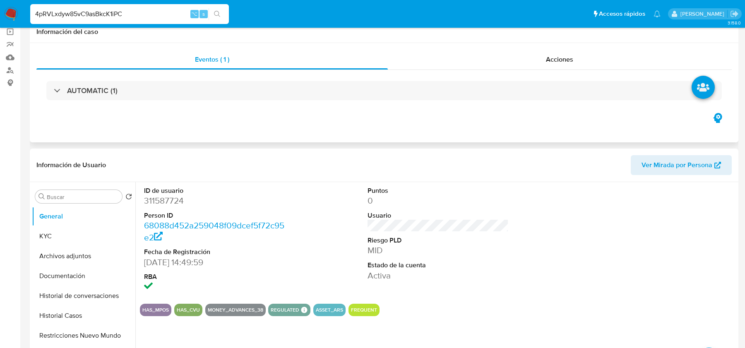
scroll to position [145, 0]
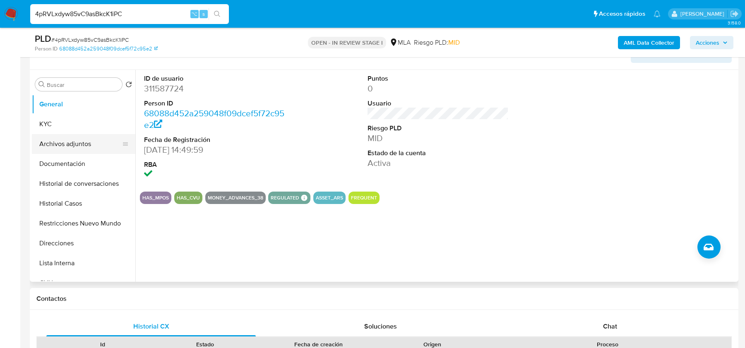
click at [87, 144] on button "Archivos adjuntos" at bounding box center [80, 144] width 97 height 20
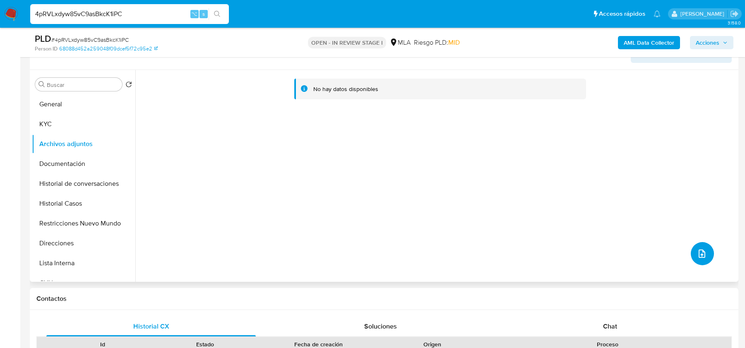
click at [702, 256] on icon "upload-file" at bounding box center [702, 254] width 10 height 10
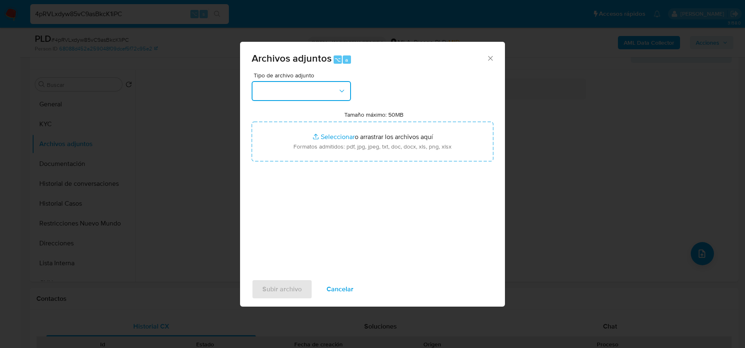
click at [331, 95] on button "button" at bounding box center [301, 91] width 99 height 20
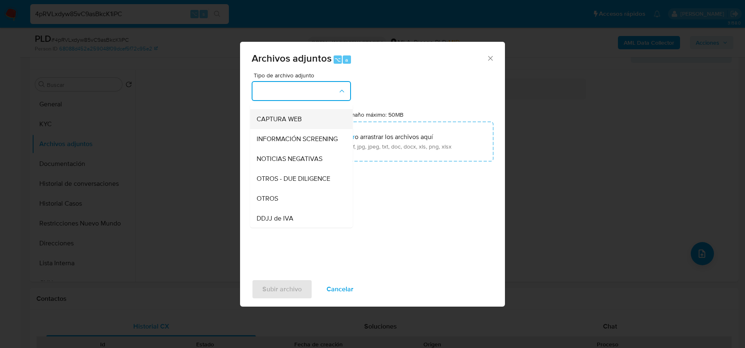
scroll to position [341, 0]
click at [308, 142] on span "Resumen de comprobantes electronicos emitidos ARCA" at bounding box center [299, 134] width 84 height 17
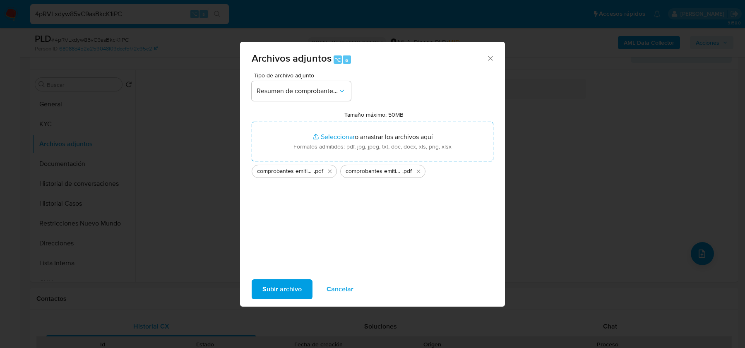
click at [293, 290] on span "Subir archivo" at bounding box center [281, 289] width 39 height 18
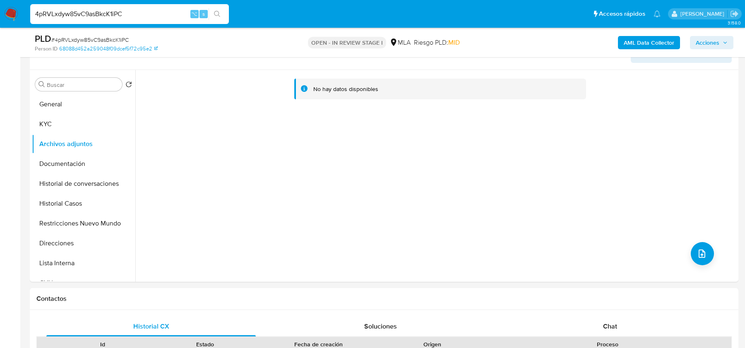
click at [642, 46] on b "AML Data Collector" at bounding box center [649, 42] width 50 height 13
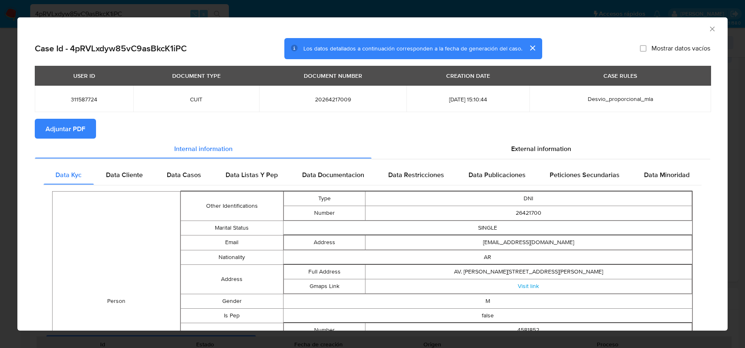
click at [66, 137] on span "Adjuntar PDF" at bounding box center [66, 129] width 40 height 18
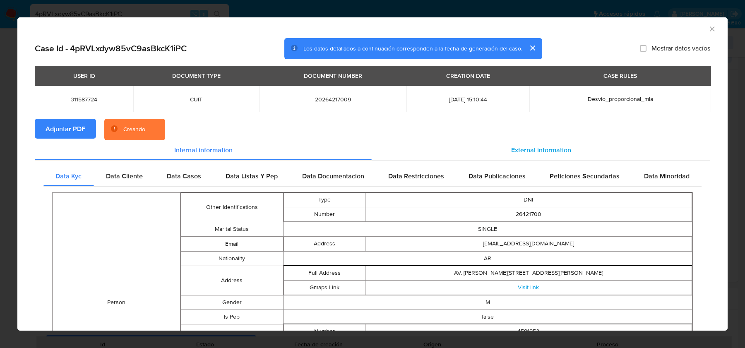
click at [494, 156] on div "External information" at bounding box center [541, 150] width 338 height 20
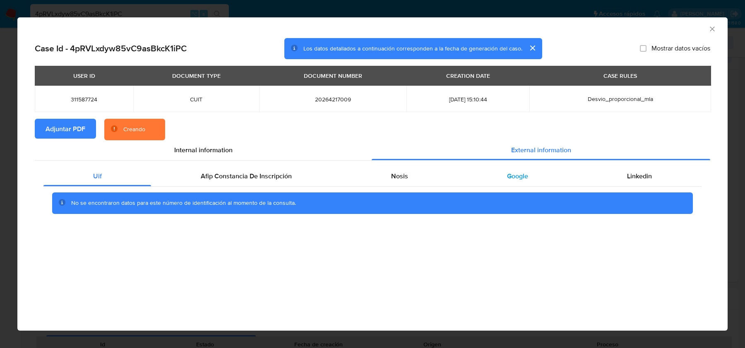
click at [461, 166] on div "Google" at bounding box center [517, 176] width 120 height 20
click at [511, 170] on div "Google" at bounding box center [517, 176] width 120 height 20
click at [407, 170] on div "Nosis" at bounding box center [399, 176] width 116 height 20
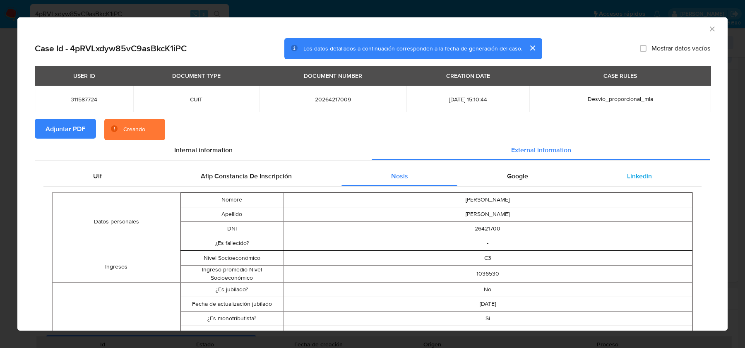
click at [649, 181] on div "Linkedin" at bounding box center [640, 176] width 124 height 20
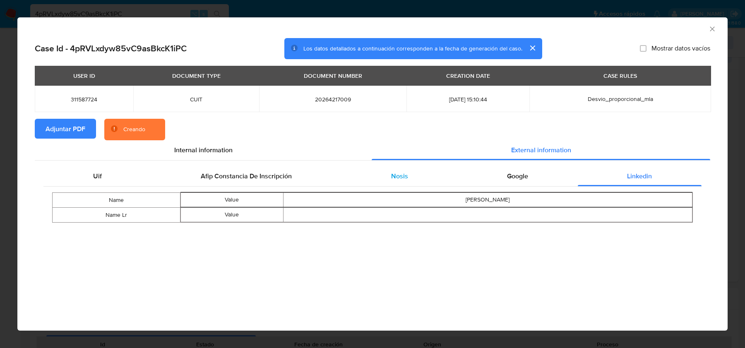
drag, startPoint x: 321, startPoint y: 171, endPoint x: 342, endPoint y: 171, distance: 20.7
click at [326, 171] on div "Afip Constancia De Inscripción" at bounding box center [246, 176] width 190 height 20
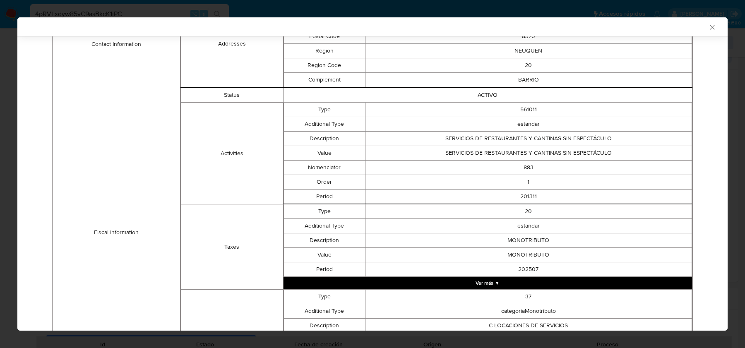
scroll to position [0, 0]
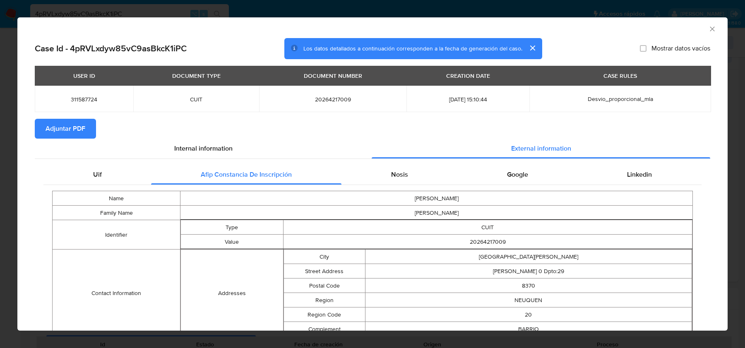
click at [710, 30] on icon "Cerrar ventana" at bounding box center [712, 28] width 5 height 5
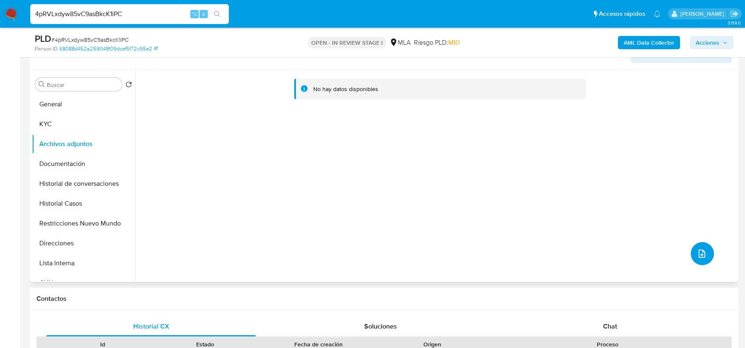
click at [698, 249] on icon "upload-file" at bounding box center [701, 253] width 7 height 8
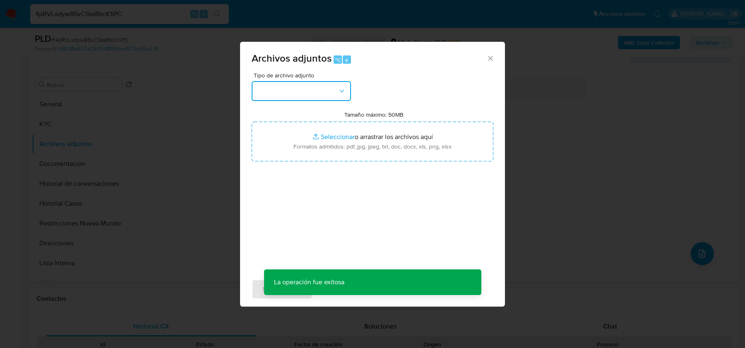
click at [341, 94] on icon "button" at bounding box center [342, 91] width 8 height 8
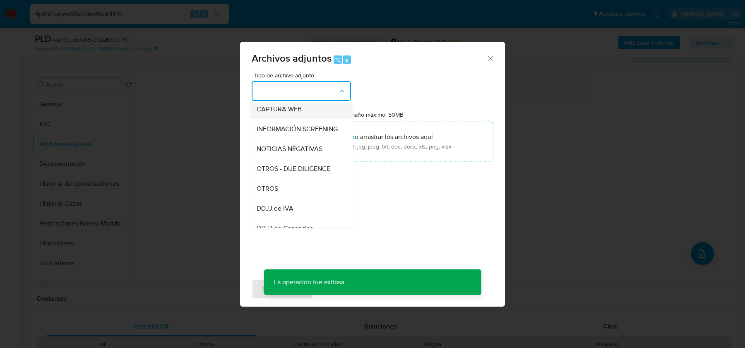
scroll to position [98, 0]
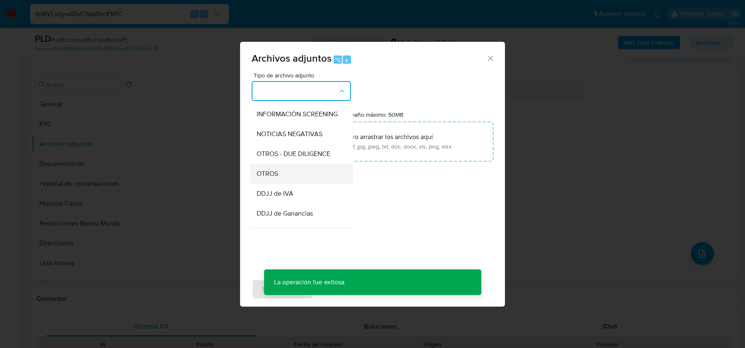
click at [291, 169] on div "OTROS" at bounding box center [299, 174] width 84 height 20
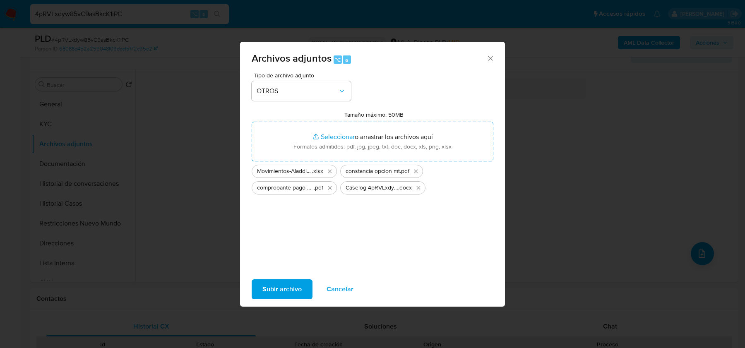
click at [272, 288] on span "Subir archivo" at bounding box center [281, 289] width 39 height 18
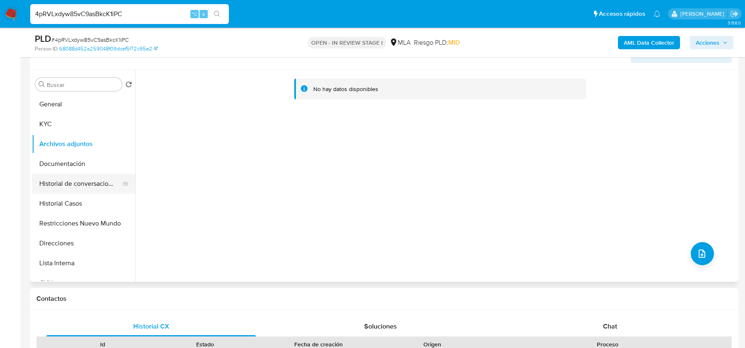
click at [71, 174] on button "Historial de conversaciones" at bounding box center [80, 184] width 97 height 20
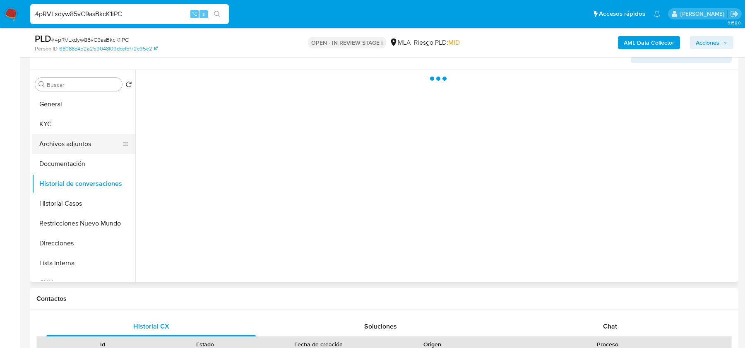
click at [74, 146] on button "Archivos adjuntos" at bounding box center [80, 144] width 97 height 20
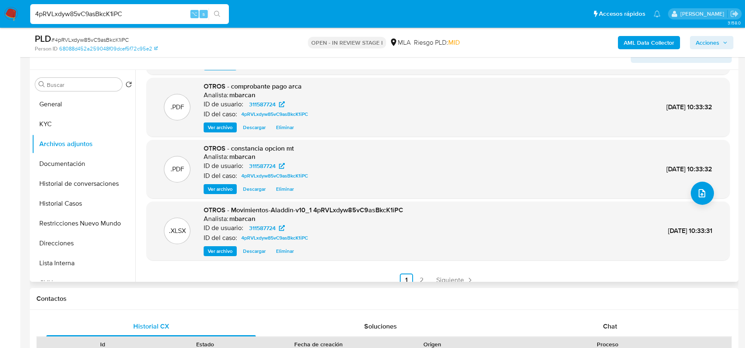
scroll to position [70, 0]
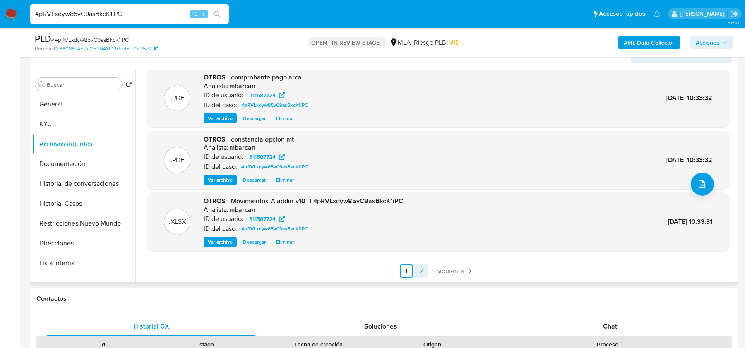
click at [421, 275] on link "2" at bounding box center [421, 270] width 13 height 13
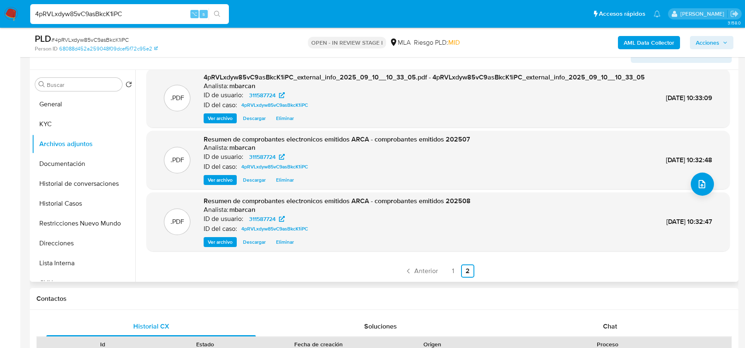
scroll to position [87, 0]
click at [703, 40] on span "Acciones" at bounding box center [708, 42] width 24 height 13
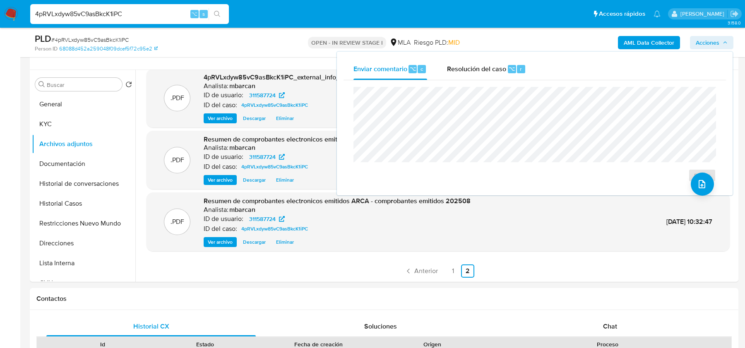
click at [513, 58] on div "Enviar comentario ⌥ c Resolución del caso ⌥ r Enviar" at bounding box center [535, 124] width 396 height 144
click at [496, 81] on div "Enviar" at bounding box center [534, 134] width 382 height 108
click at [502, 65] on span "Resolución del caso" at bounding box center [476, 69] width 59 height 10
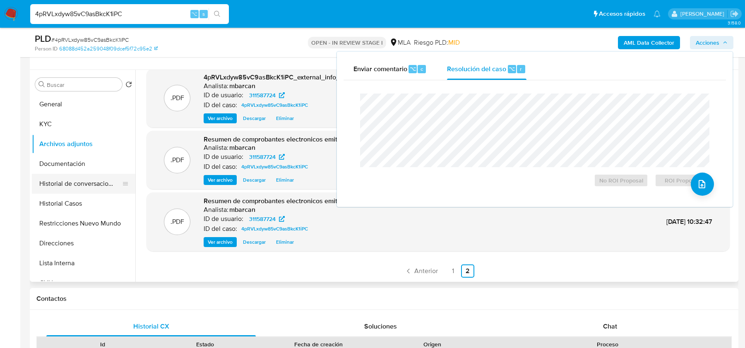
click at [99, 180] on button "Historial de conversaciones" at bounding box center [80, 184] width 97 height 20
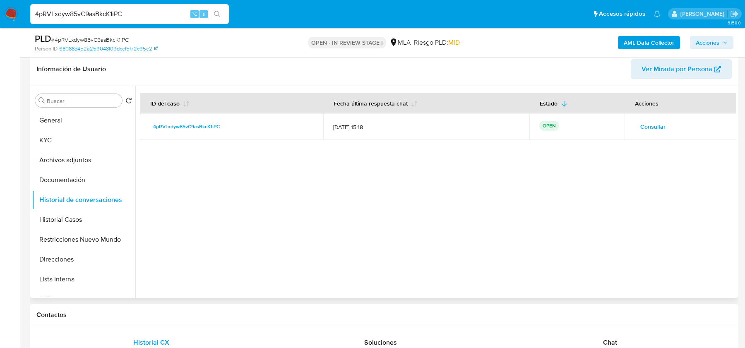
scroll to position [224, 0]
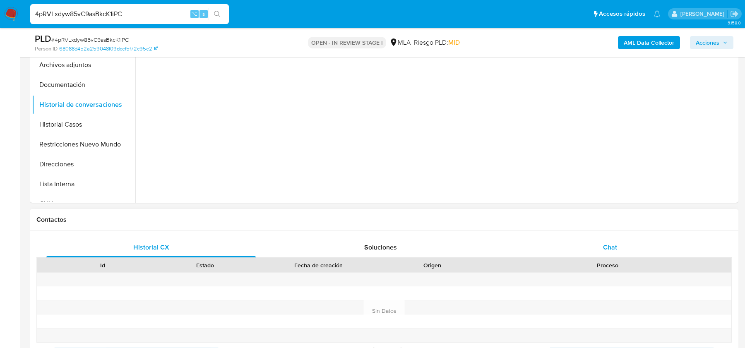
click at [573, 237] on div "Chat" at bounding box center [609, 247] width 209 height 20
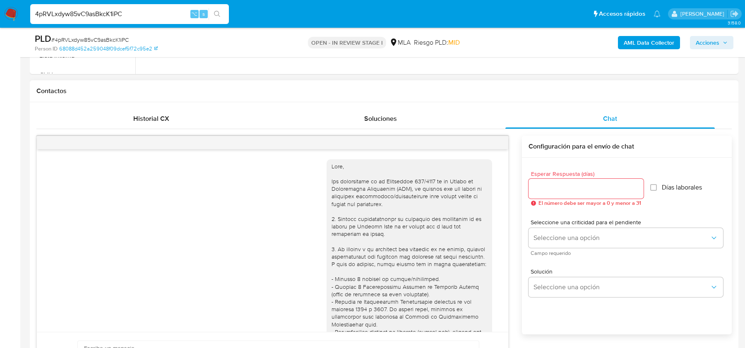
scroll to position [793, 0]
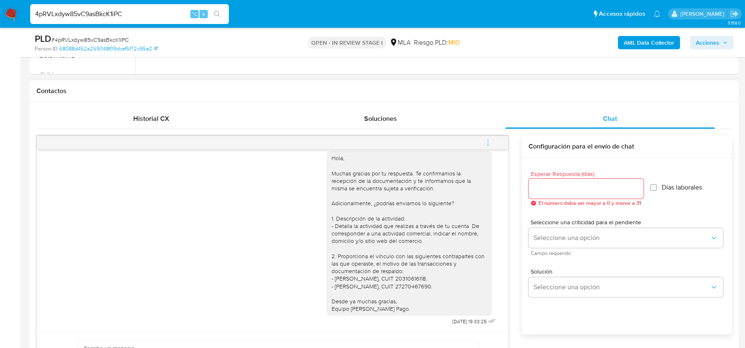
click at [490, 140] on icon "menu-action" at bounding box center [487, 142] width 7 height 7
click at [429, 122] on li "Cerrar conversación" at bounding box center [432, 125] width 85 height 15
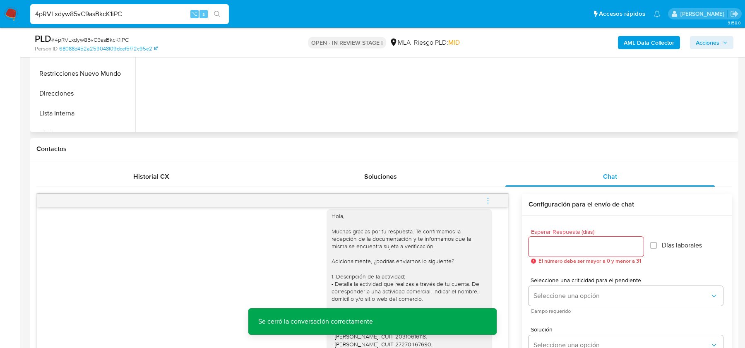
scroll to position [249, 0]
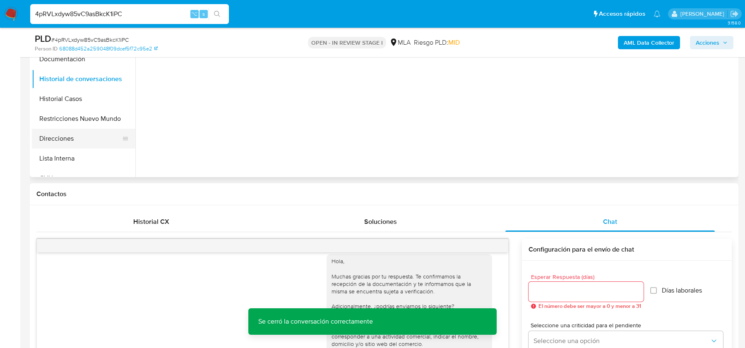
click at [101, 129] on button "Direcciones" at bounding box center [80, 139] width 97 height 20
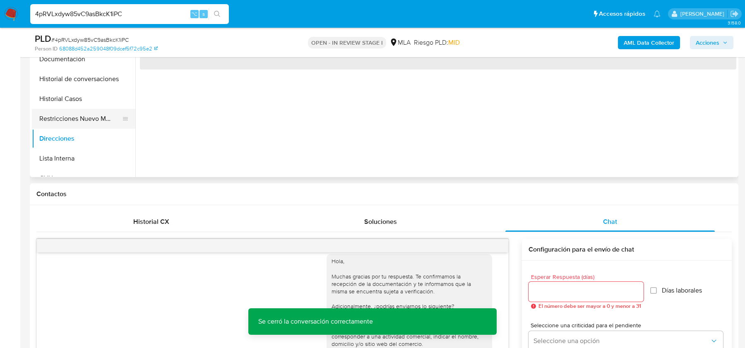
click at [101, 124] on button "Restricciones Nuevo Mundo" at bounding box center [80, 119] width 97 height 20
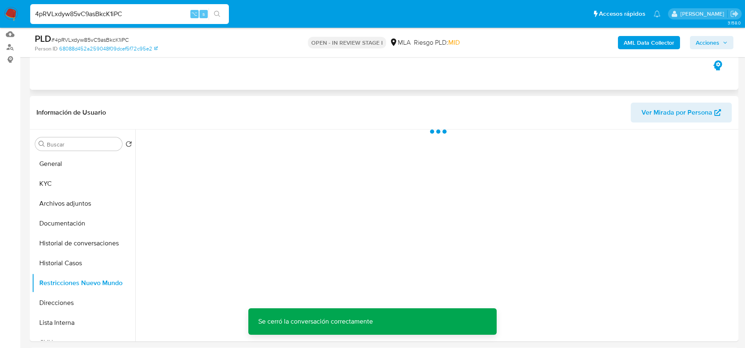
scroll to position [54, 0]
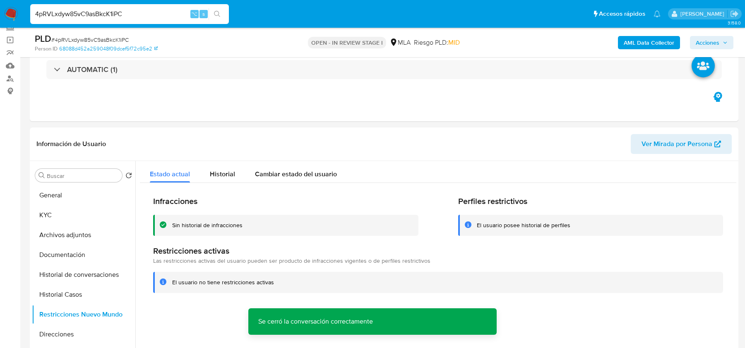
click at [714, 41] on span "Acciones" at bounding box center [708, 42] width 24 height 13
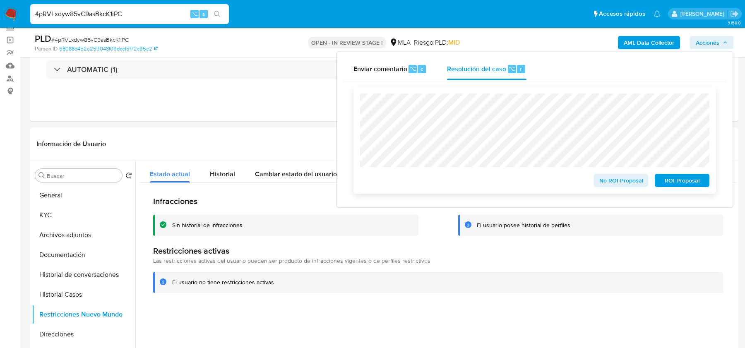
click at [601, 184] on span "No ROI Proposal" at bounding box center [621, 181] width 43 height 12
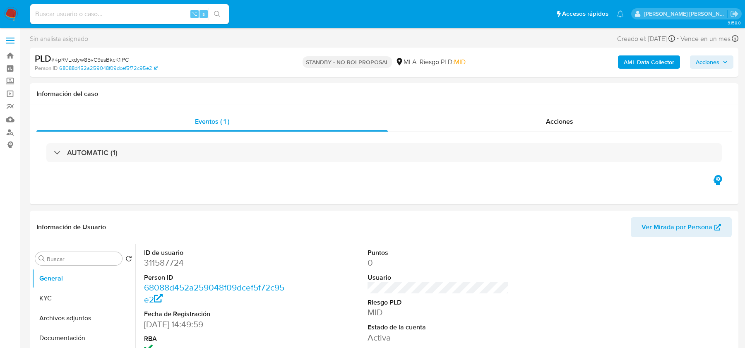
select select "10"
click at [14, 16] on img at bounding box center [11, 14] width 14 height 14
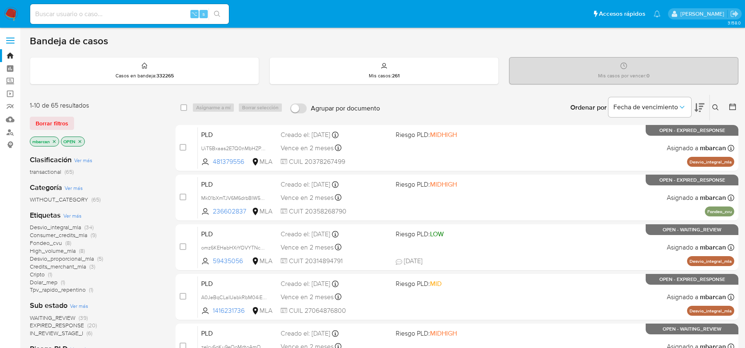
click at [130, 11] on input at bounding box center [129, 14] width 199 height 11
paste input "RPuPTuZl6YyZaIgKzm5VSbi8"
type input "RPuPTuZl6YyZaIgKzm5VSbi8"
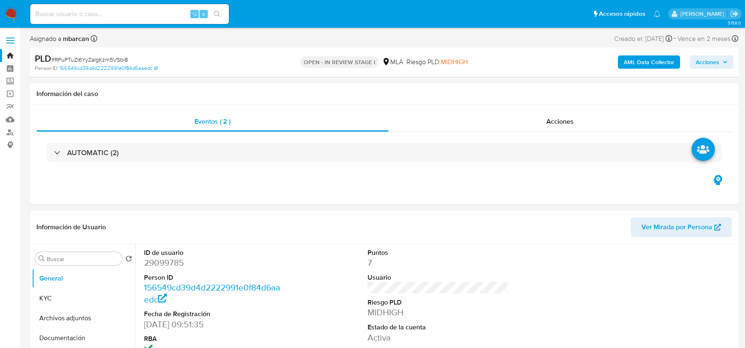
select select "10"
click at [61, 302] on button "KYC" at bounding box center [80, 298] width 97 height 20
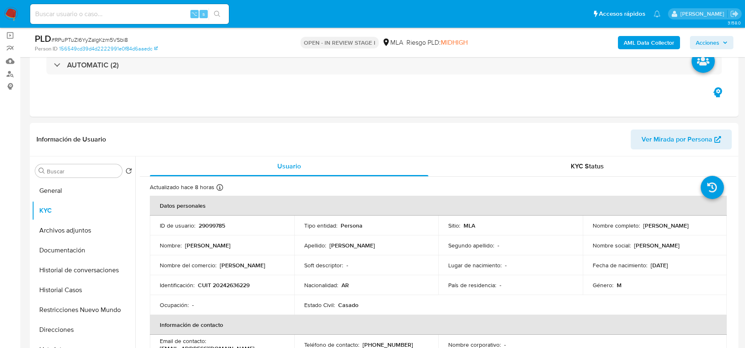
scroll to position [62, 0]
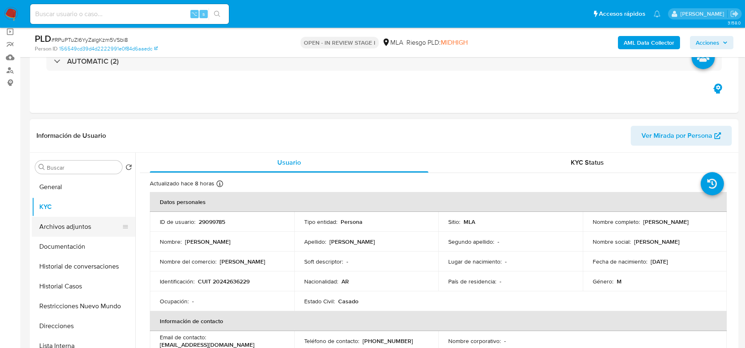
click at [69, 227] on button "Archivos adjuntos" at bounding box center [80, 227] width 97 height 20
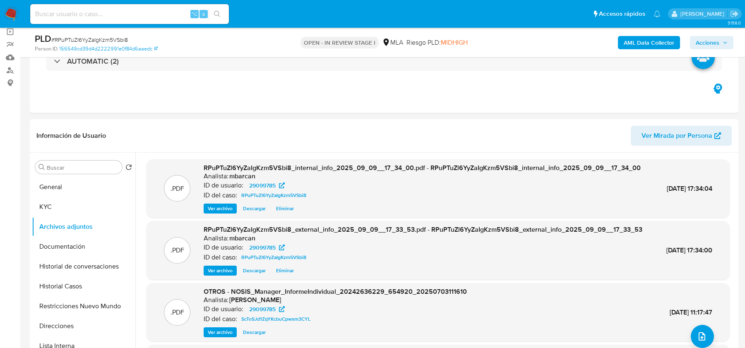
click at [637, 39] on b "AML Data Collector" at bounding box center [649, 42] width 50 height 13
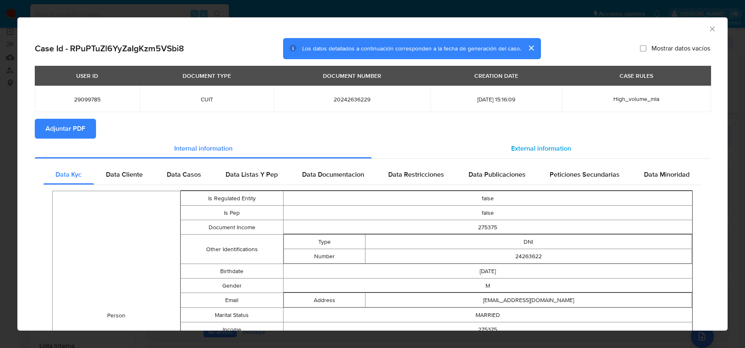
click at [493, 149] on div "External information" at bounding box center [541, 149] width 338 height 20
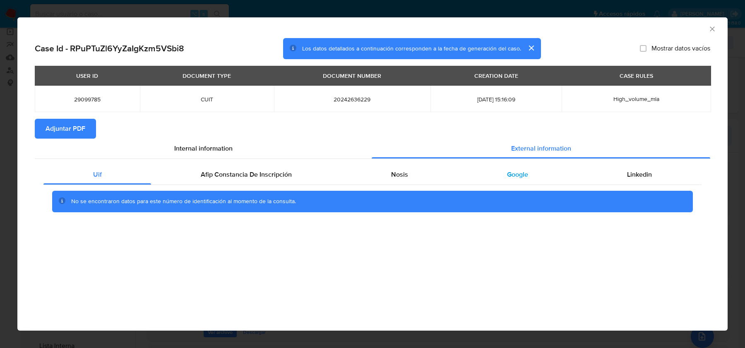
click at [511, 179] on span "Google" at bounding box center [517, 175] width 21 height 10
click at [429, 174] on div "Nosis" at bounding box center [399, 175] width 116 height 20
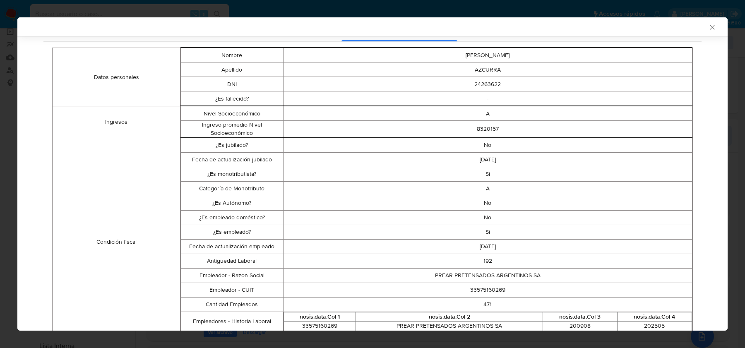
scroll to position [148, 0]
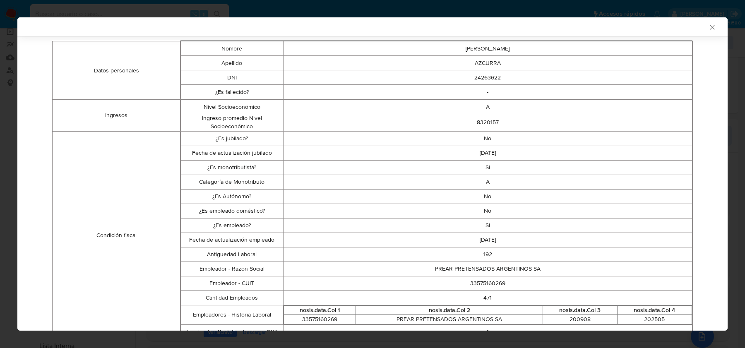
click at [487, 279] on td "33575160269" at bounding box center [487, 283] width 409 height 14
copy td "33575160269"
click at [711, 23] on icon "Cerrar ventana" at bounding box center [712, 27] width 8 height 8
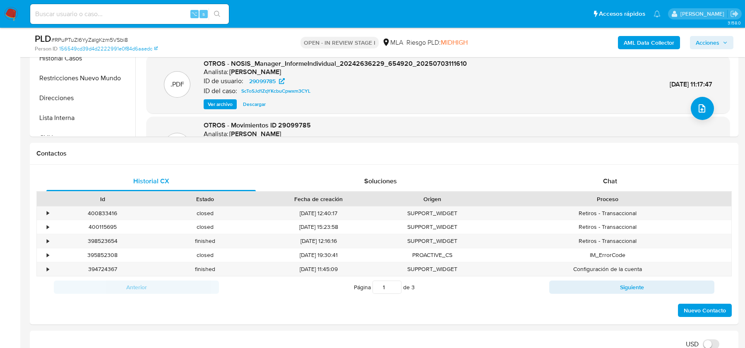
scroll to position [317, 0]
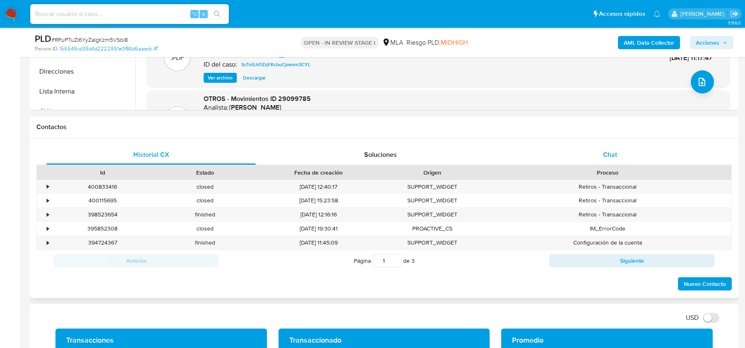
click at [638, 150] on div "Chat" at bounding box center [609, 155] width 209 height 20
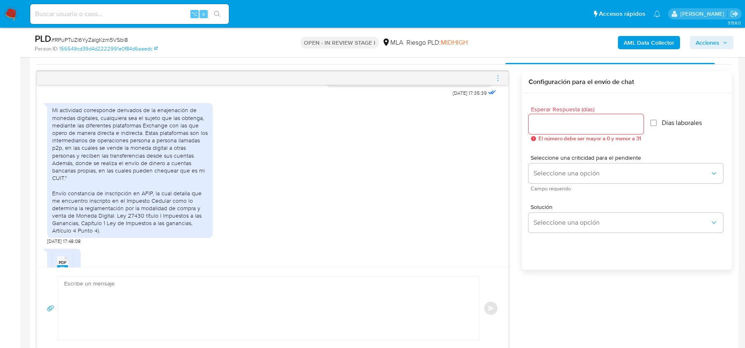
scroll to position [449, 0]
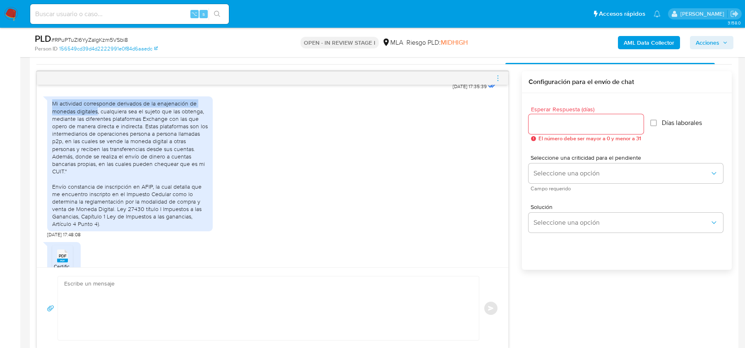
drag, startPoint x: 53, startPoint y: 119, endPoint x: 97, endPoint y: 125, distance: 45.2
click at [97, 125] on div "Mi actividad corresponde derivados de la enajenación de monedas digitales, cual…" at bounding box center [130, 164] width 156 height 128
copy div "Mi actividad corresponde derivados de la enajenación de monedas digitales"
click at [101, 138] on div "Mi actividad corresponde derivados de la enajenación de monedas digitales, cual…" at bounding box center [130, 164] width 156 height 128
drag, startPoint x: 51, startPoint y: 120, endPoint x: 145, endPoint y: 139, distance: 96.0
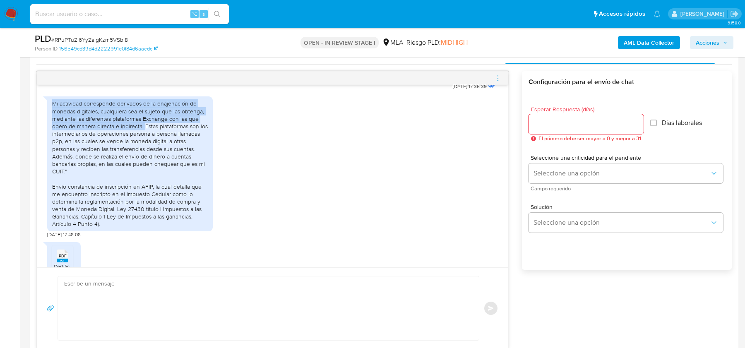
click at [145, 139] on div "Mi actividad corresponde derivados de la enajenación de monedas digitales, cual…" at bounding box center [129, 163] width 165 height 134
copy div "Mi actividad corresponde derivados de la enajenación de monedas digitales, cual…"
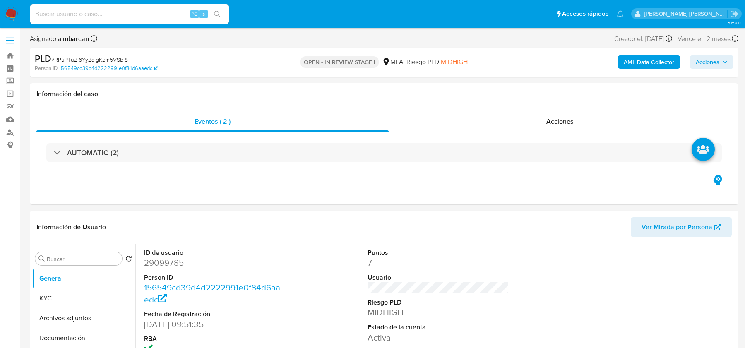
select select "10"
click at [84, 307] on button "KYC" at bounding box center [80, 298] width 97 height 20
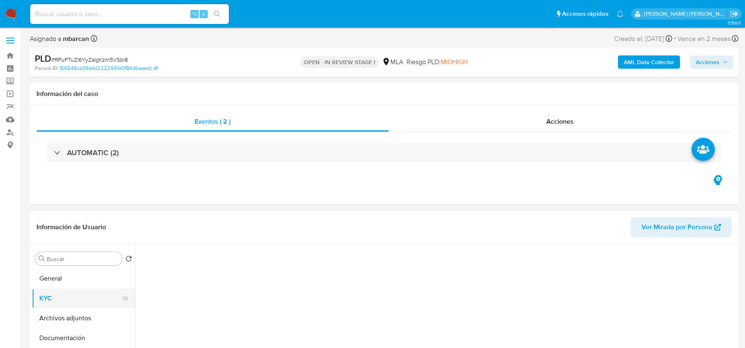
click at [84, 307] on button "KYC" at bounding box center [80, 298] width 97 height 20
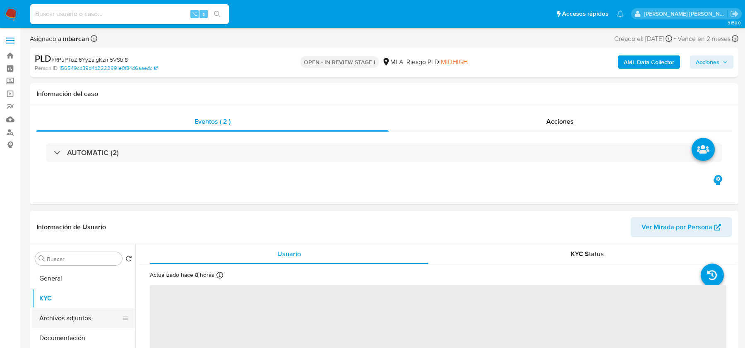
click at [84, 320] on button "Archivos adjuntos" at bounding box center [80, 318] width 97 height 20
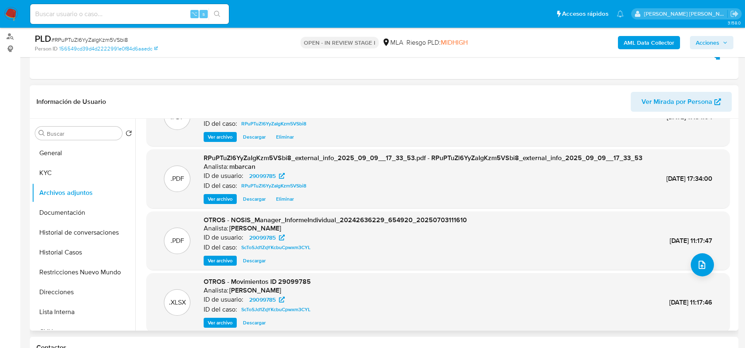
scroll to position [87, 0]
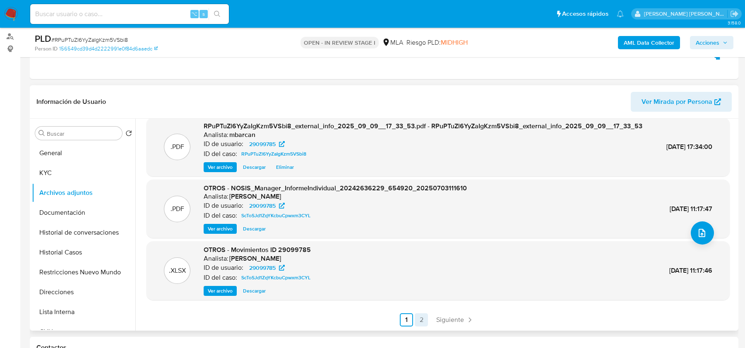
click at [415, 316] on link "2" at bounding box center [421, 319] width 13 height 13
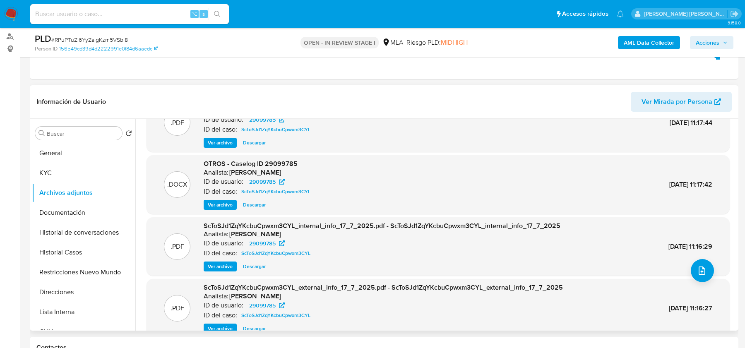
scroll to position [34, 0]
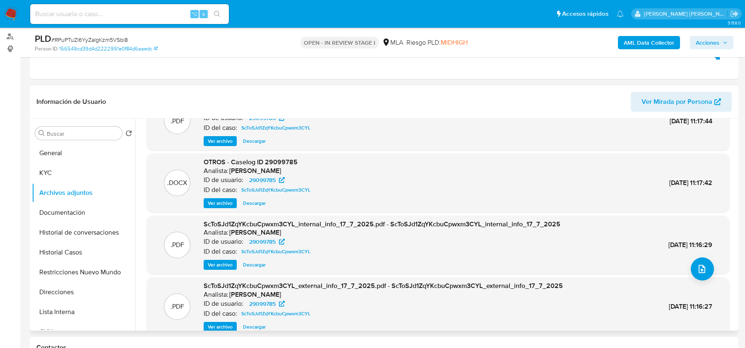
click at [226, 201] on span "Ver archivo" at bounding box center [220, 203] width 25 height 8
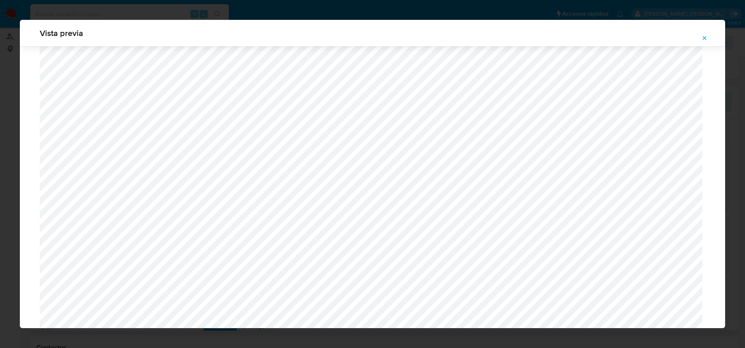
scroll to position [665, 0]
click at [703, 41] on icon "Attachment preview" at bounding box center [704, 38] width 7 height 7
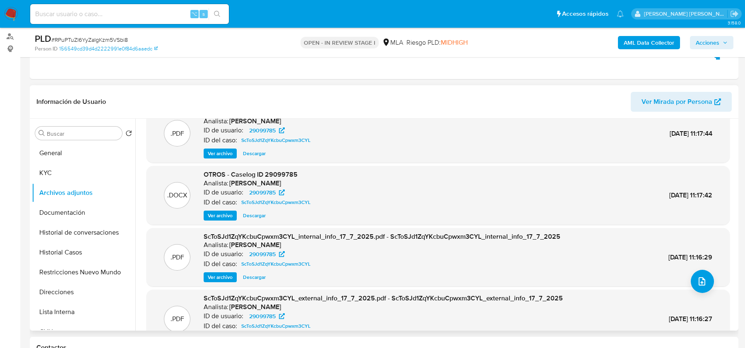
scroll to position [0, 0]
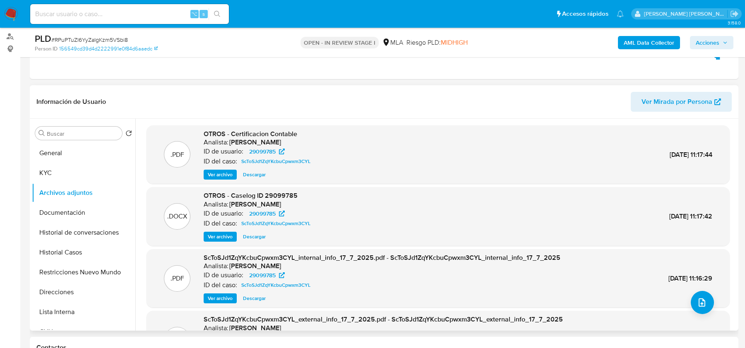
click at [216, 170] on span "Ver archivo" at bounding box center [220, 174] width 25 height 8
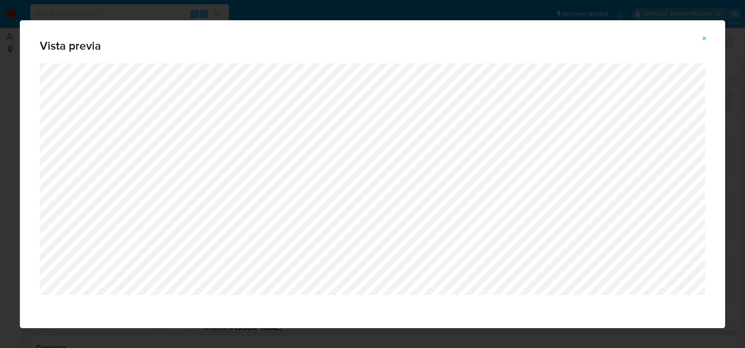
click at [699, 38] on button "Attachment preview" at bounding box center [704, 38] width 18 height 13
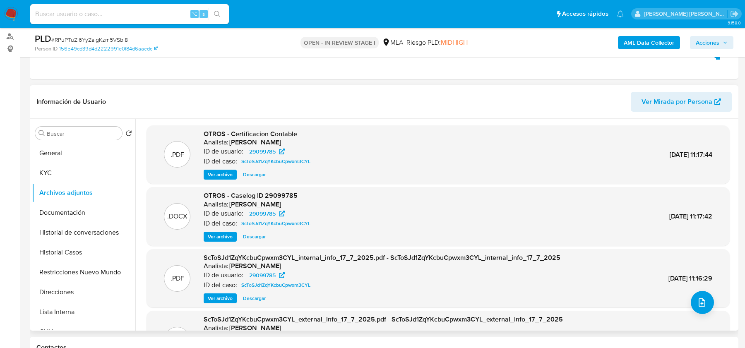
click at [219, 237] on span "Ver archivo" at bounding box center [220, 237] width 25 height 8
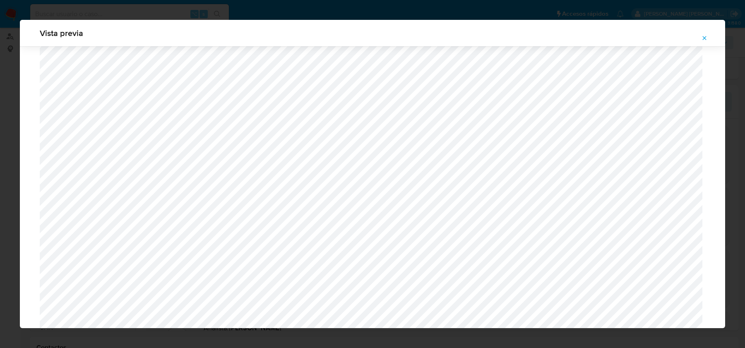
scroll to position [708, 0]
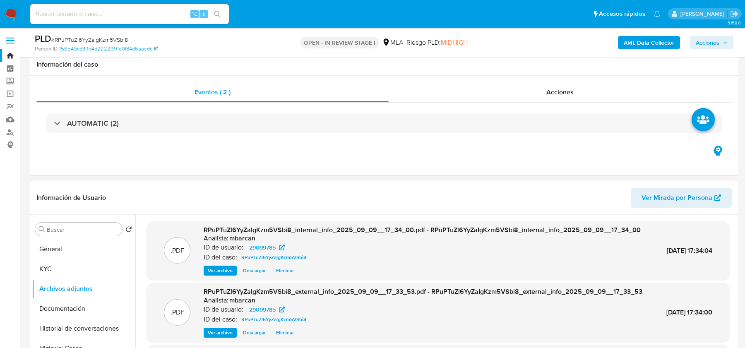
select select "10"
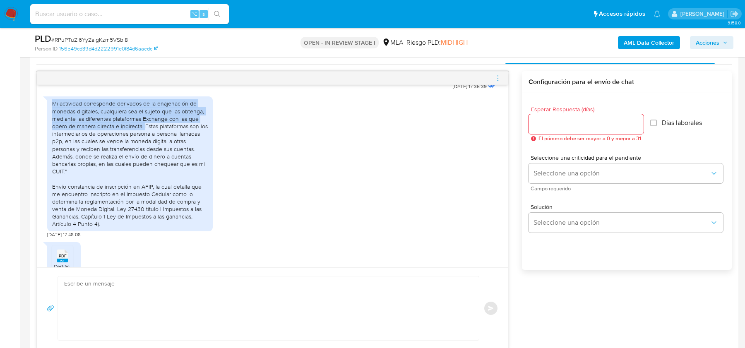
scroll to position [532, 0]
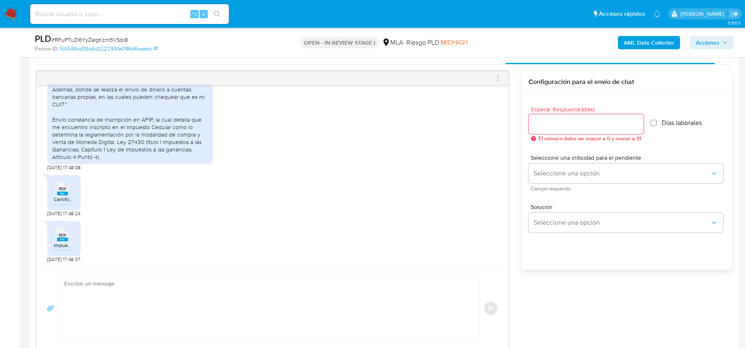
click at [100, 293] on textarea at bounding box center [266, 308] width 404 height 64
paste textarea "Hola, Muchas gracias por tu respuesta. Te confirmamos la recepción de la docume…"
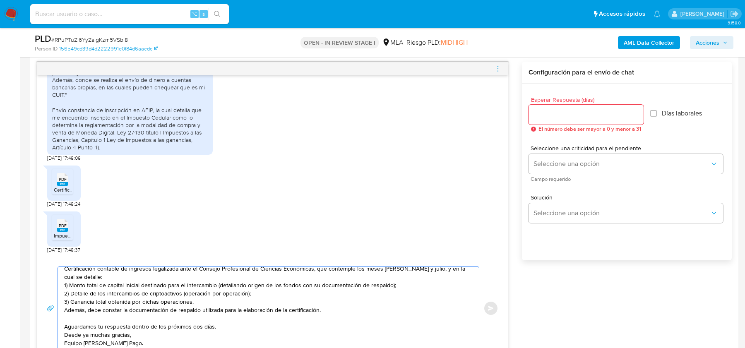
scroll to position [0, 0]
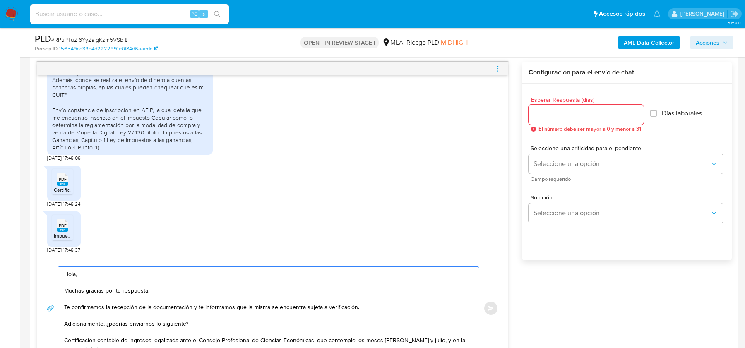
click at [64, 306] on textarea "Hola, Muchas gracias por tu respuesta. Te confirmamos la recepción de la docume…" at bounding box center [266, 308] width 404 height 83
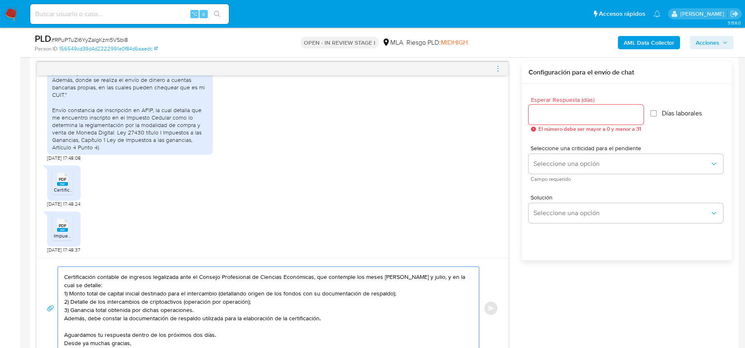
scroll to position [48, 0]
click at [416, 276] on textarea "Hola, Muchas gracias por tu respuesta. Te confirmamos la recepción de la docume…" at bounding box center [266, 308] width 404 height 83
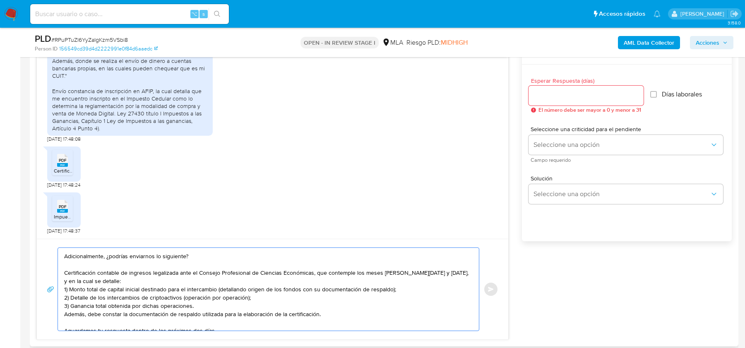
scroll to position [31, 0]
type textarea "Hola, Muchas gracias por tu respuesta. Te confirmamos la recepción de la docume…"
click at [590, 96] on input "Esperar Respuesta (días)" at bounding box center [585, 95] width 115 height 11
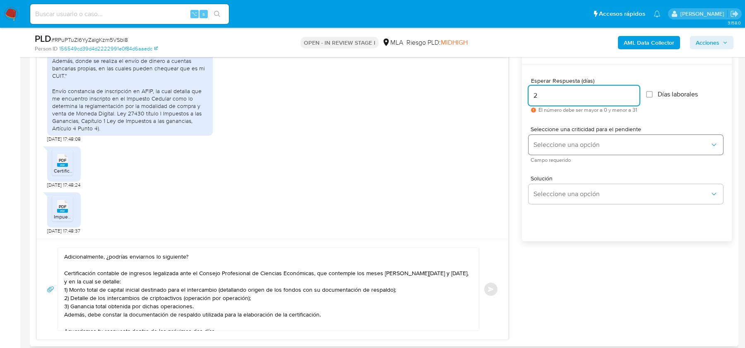
type input "2"
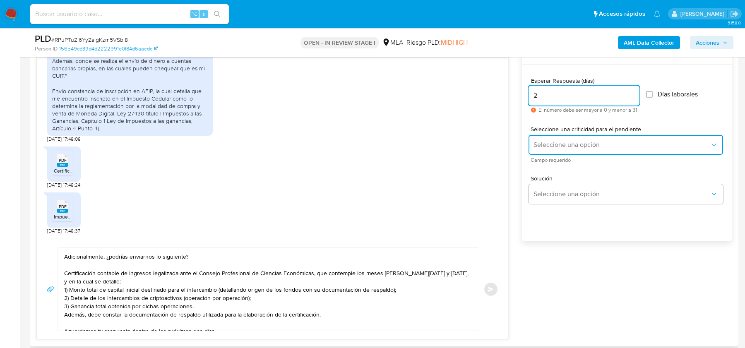
click at [560, 146] on span "Seleccione una opción" at bounding box center [621, 145] width 176 height 8
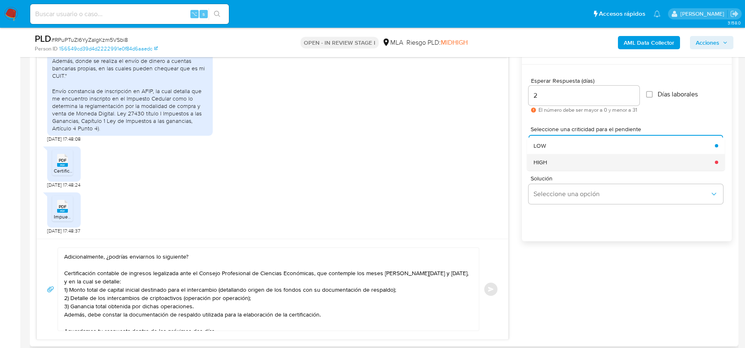
click at [556, 158] on div "HIGH" at bounding box center [621, 162] width 176 height 17
click at [493, 290] on span "Enviar" at bounding box center [491, 289] width 6 height 5
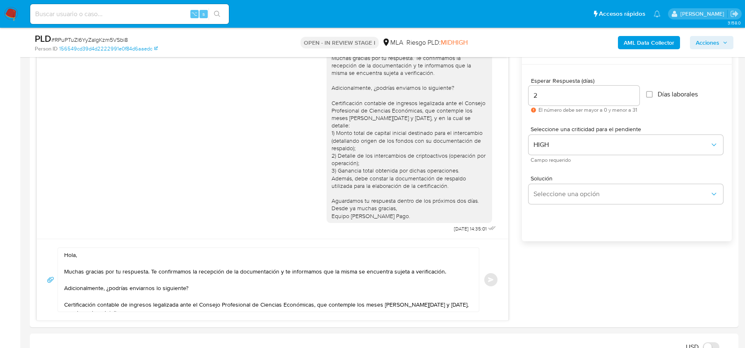
scroll to position [729, 0]
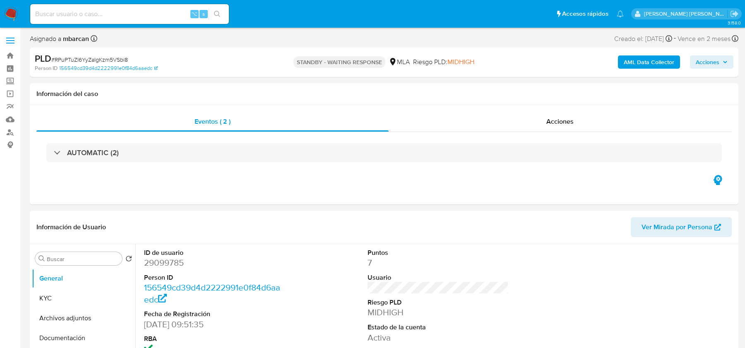
select select "10"
click at [92, 18] on input at bounding box center [129, 14] width 199 height 11
paste input "eE9Yh7xG3Zj77VMx7hZYctHf"
type input "eE9Yh7xG3Zj77VMx7hZYctHf"
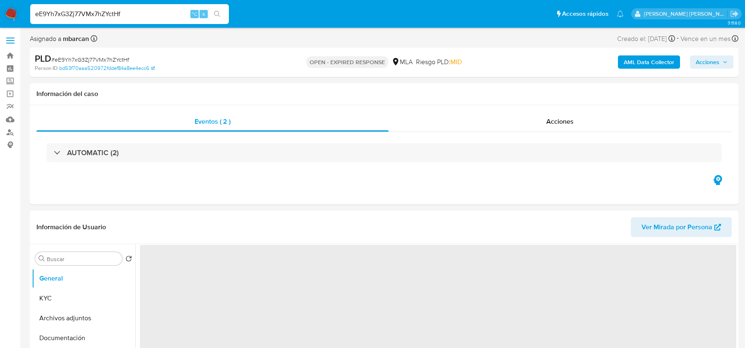
click at [12, 7] on img at bounding box center [11, 14] width 14 height 14
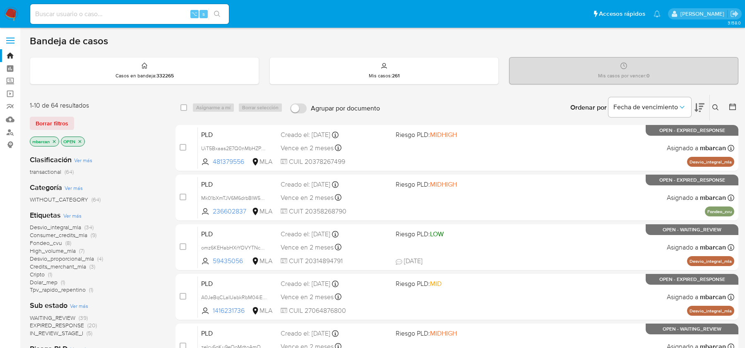
click at [718, 104] on icon at bounding box center [715, 107] width 7 height 7
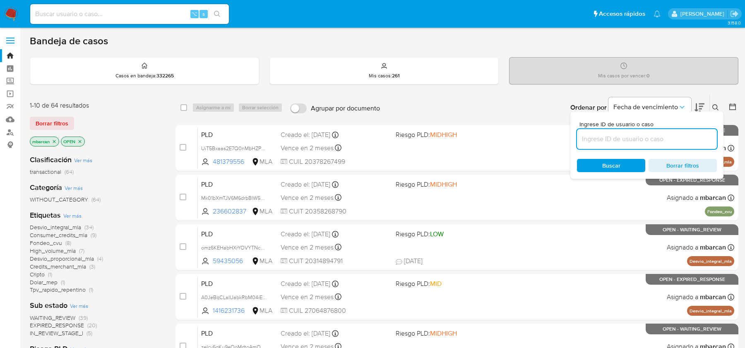
click at [650, 142] on input at bounding box center [647, 139] width 140 height 11
type input "eE9Yh7xG3Zj77VMx7hZYctHf"
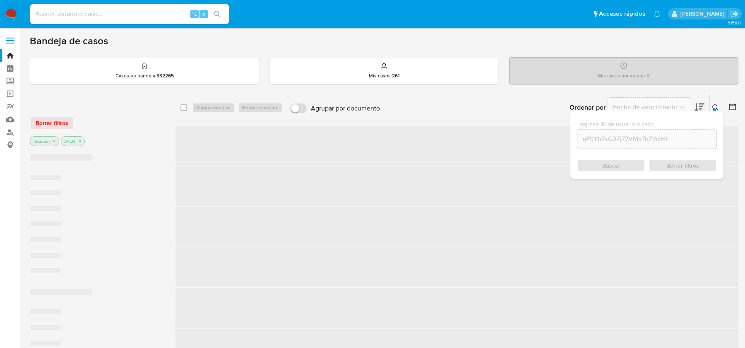
click at [715, 107] on icon at bounding box center [715, 107] width 7 height 7
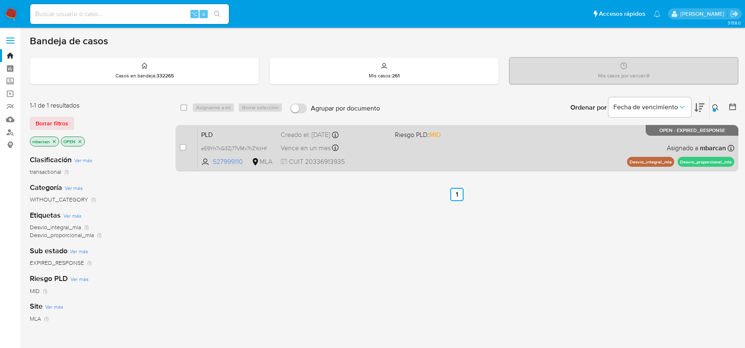
click at [177, 147] on div "case-item-checkbox No es posible asignar el caso PLD eE9Yh7xG3Zj77VMx7hZYctHf 5…" at bounding box center [456, 148] width 563 height 46
click at [184, 149] on input "checkbox" at bounding box center [183, 147] width 7 height 7
checkbox input "true"
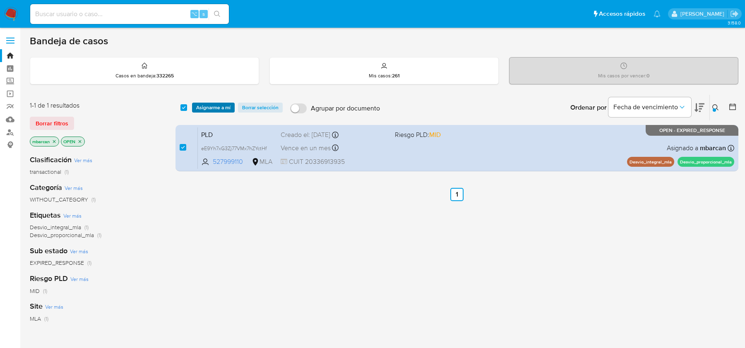
click at [220, 103] on span "Asignarme a mí" at bounding box center [213, 107] width 34 height 8
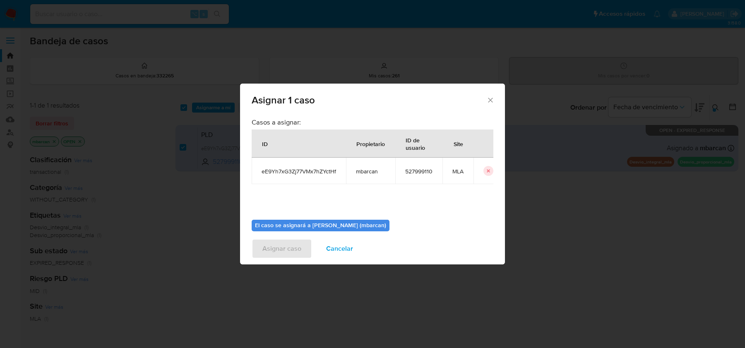
scroll to position [42, 0]
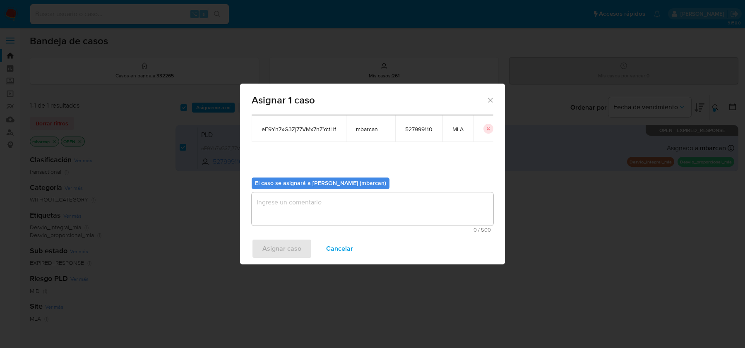
click at [313, 213] on textarea "assign-modal" at bounding box center [373, 208] width 242 height 33
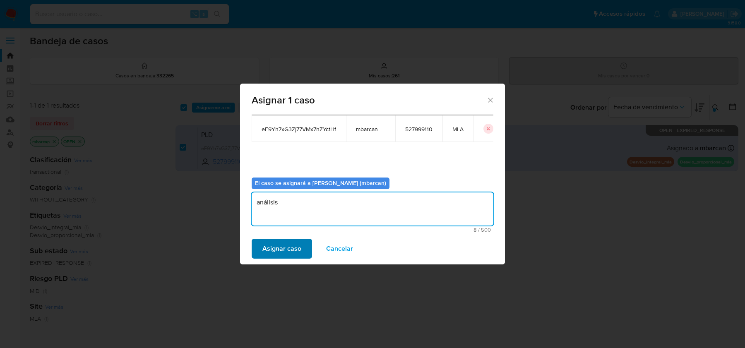
type textarea "análisis"
click at [278, 252] on span "Asignar caso" at bounding box center [281, 249] width 39 height 18
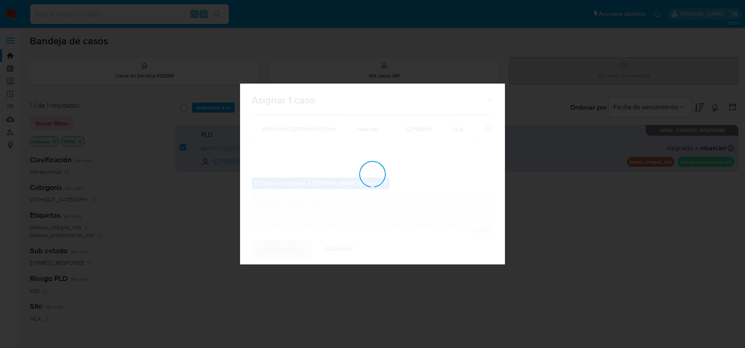
checkbox input "false"
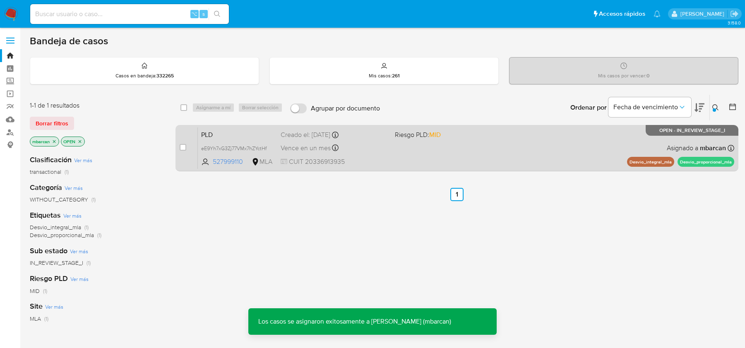
click at [227, 134] on span "PLD" at bounding box center [237, 134] width 73 height 11
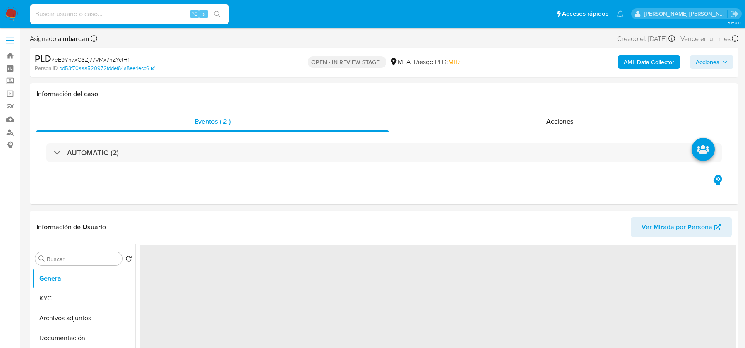
click at [99, 60] on span "# eE9Yh7xG3Zj77VMx7hZYctHf" at bounding box center [90, 59] width 78 height 8
copy span "eE9Yh7xG3Zj77VMx7hZYctHf"
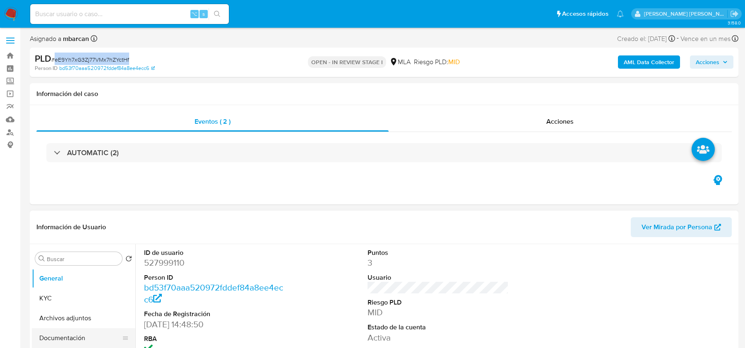
click at [46, 337] on button "Documentación" at bounding box center [80, 338] width 97 height 20
select select "10"
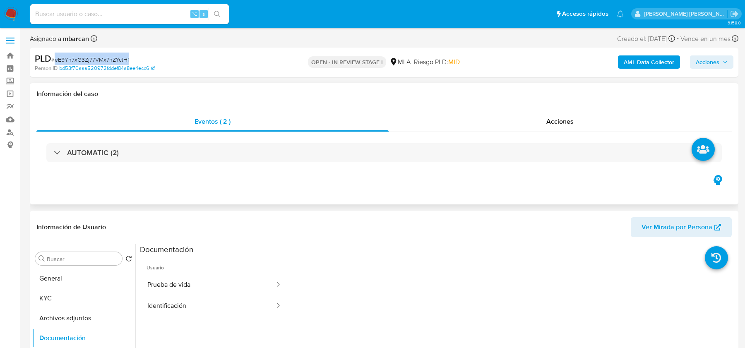
copy span "eE9Yh7xG3Zj77VMx7hZYctHf"
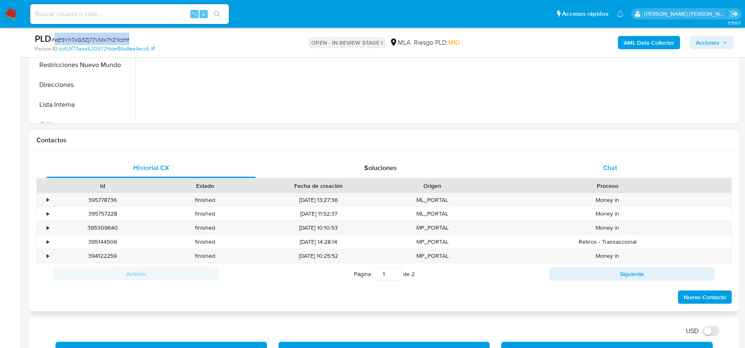
click at [556, 161] on div "Chat" at bounding box center [609, 168] width 209 height 20
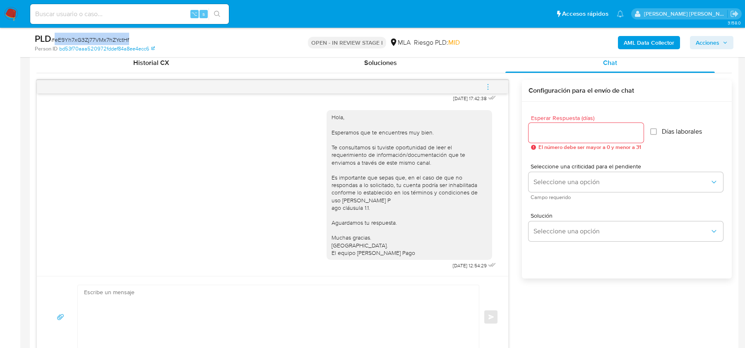
scroll to position [469, 0]
copy span "eE9Yh7xG3Zj77VMx7hZYctHf"
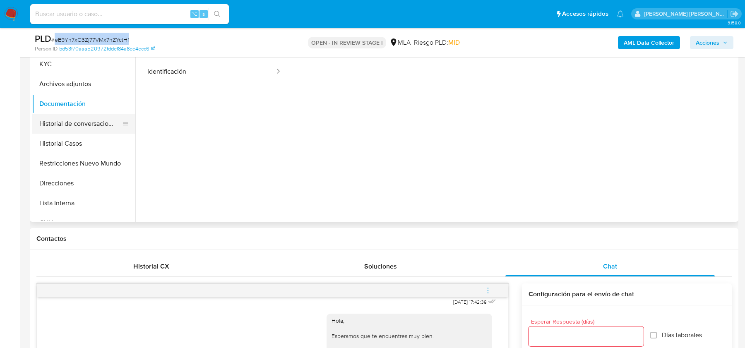
scroll to position [165, 0]
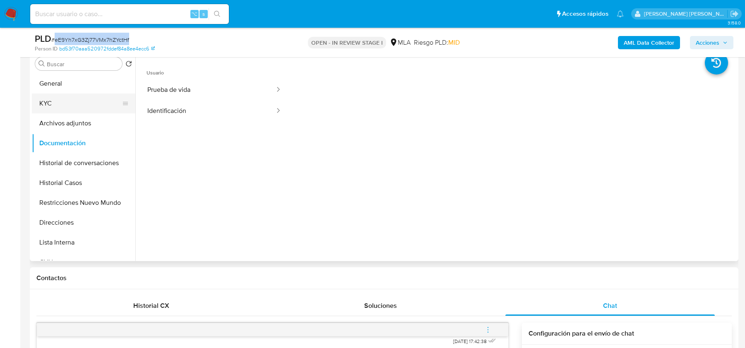
click at [62, 98] on button "KYC" at bounding box center [80, 104] width 97 height 20
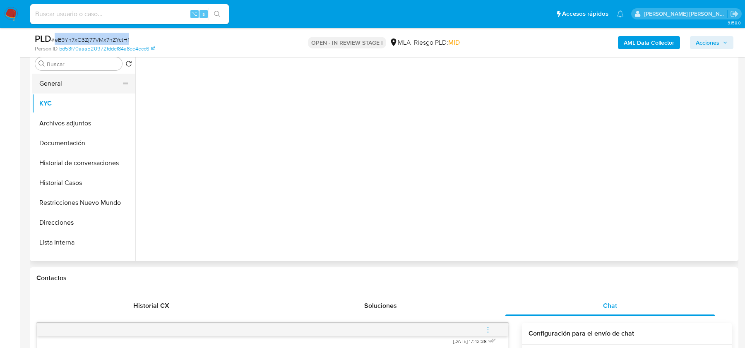
click at [63, 86] on button "General" at bounding box center [80, 84] width 97 height 20
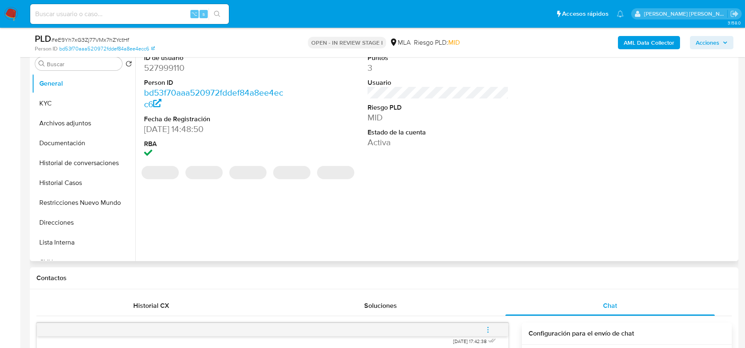
click at [161, 70] on dd "527999110" at bounding box center [214, 68] width 141 height 12
copy dd "527999110"
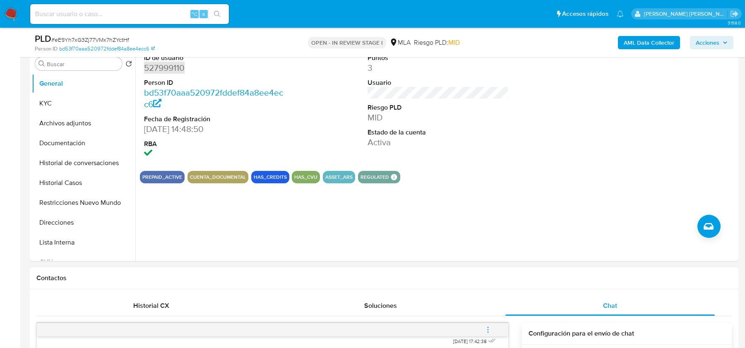
scroll to position [0, 0]
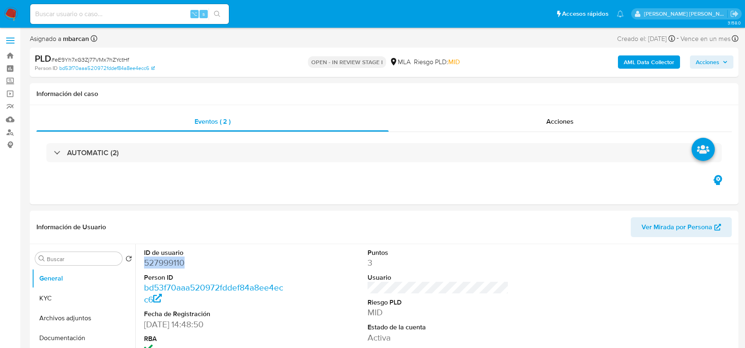
click at [620, 60] on button "AML Data Collector" at bounding box center [649, 61] width 62 height 13
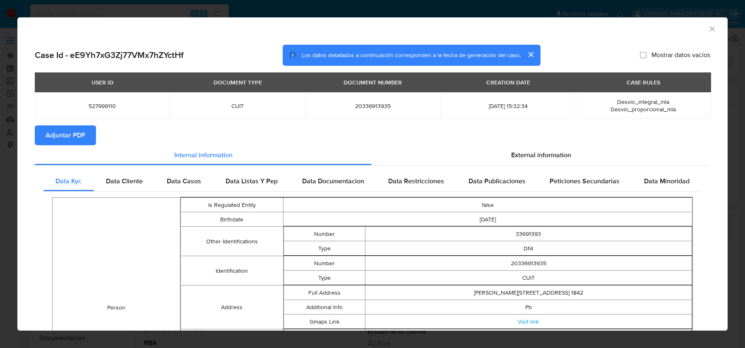
click at [72, 139] on span "Adjuntar PDF" at bounding box center [66, 135] width 40 height 18
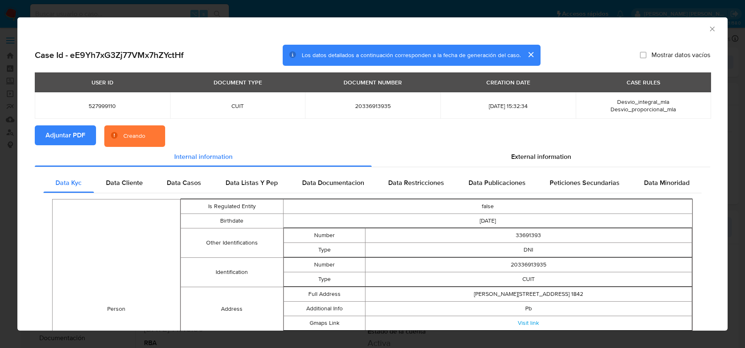
click at [513, 158] on span "External information" at bounding box center [541, 157] width 60 height 10
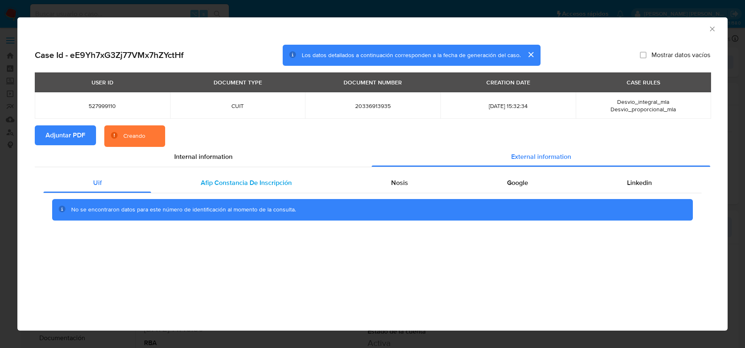
click at [254, 172] on div "Uif Afip Constancia De Inscripción Nosis Google Linkedin No se encontraron dato…" at bounding box center [372, 199] width 675 height 65
click at [265, 179] on span "Afip Constancia De Inscripción" at bounding box center [246, 183] width 91 height 10
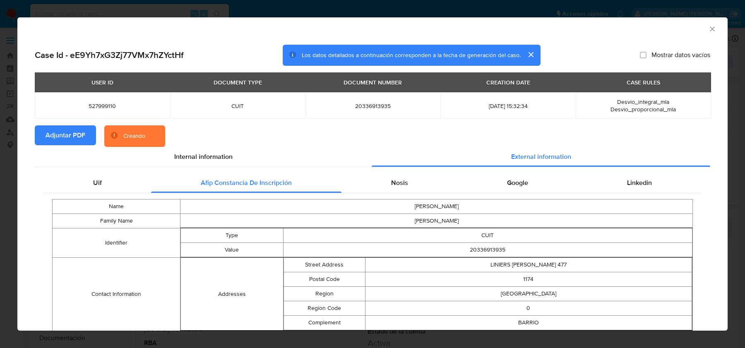
scroll to position [42, 0]
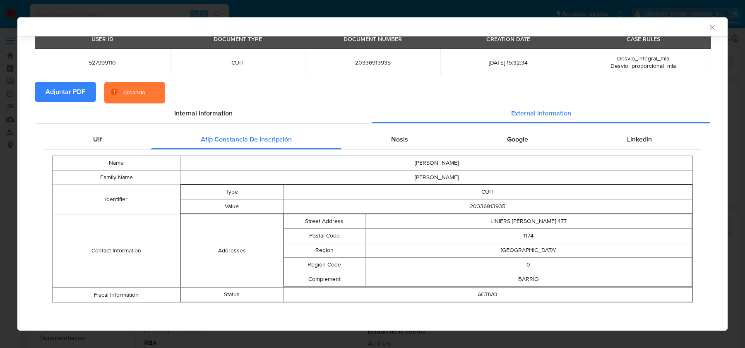
click at [400, 124] on div "Uif Afip Constancia De Inscripción Nosis Google Linkedin Name ERNESTO MARTIN Fa…" at bounding box center [372, 219] width 675 height 190
click at [395, 134] on span "Nosis" at bounding box center [399, 139] width 17 height 10
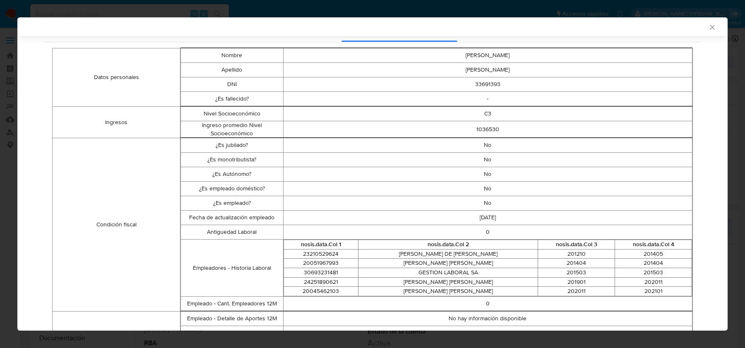
scroll to position [50, 0]
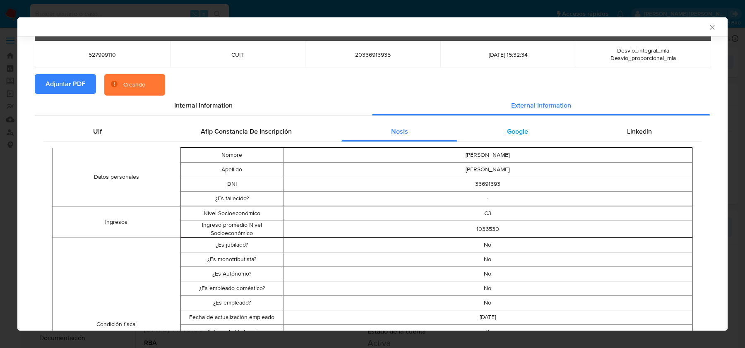
click at [538, 130] on div "Google" at bounding box center [517, 132] width 120 height 20
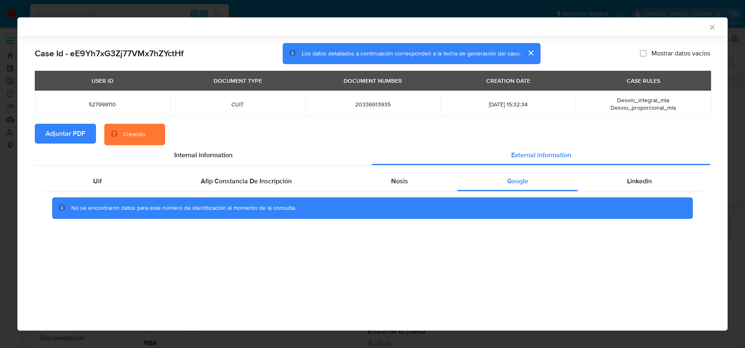
click at [630, 192] on div "No se encontraron datos para este número de identificación al momento de la con…" at bounding box center [372, 208] width 658 height 33
click at [630, 185] on span "Linkedin" at bounding box center [639, 181] width 25 height 10
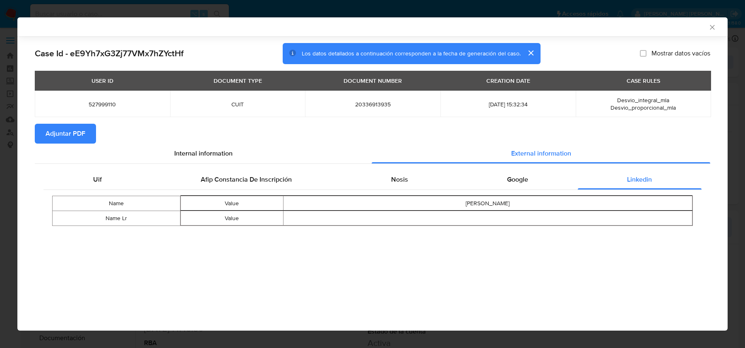
click at [709, 30] on icon "Cerrar ventana" at bounding box center [712, 27] width 8 height 8
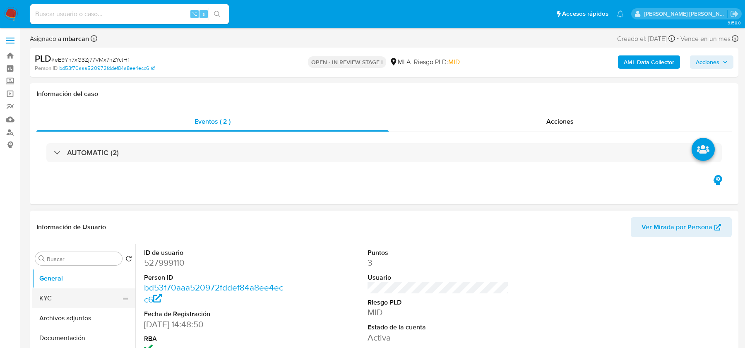
click at [68, 302] on button "KYC" at bounding box center [80, 298] width 97 height 20
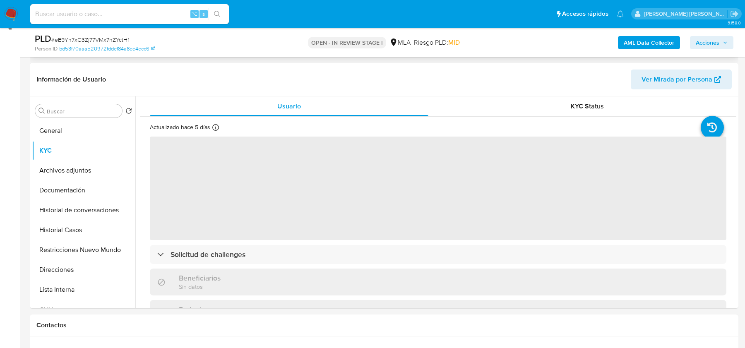
scroll to position [135, 0]
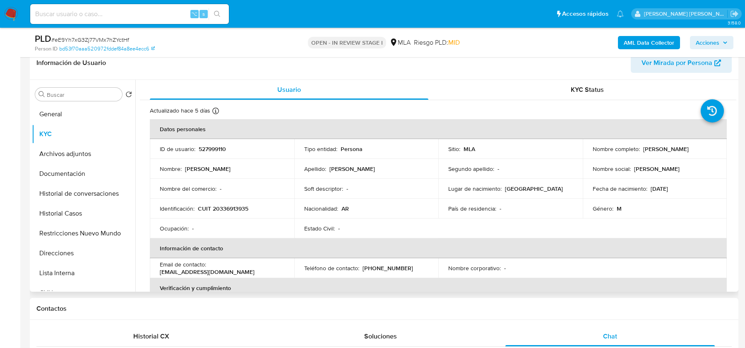
click at [223, 207] on p "CUIT 20336913935" at bounding box center [223, 208] width 50 height 7
copy p "20336913935"
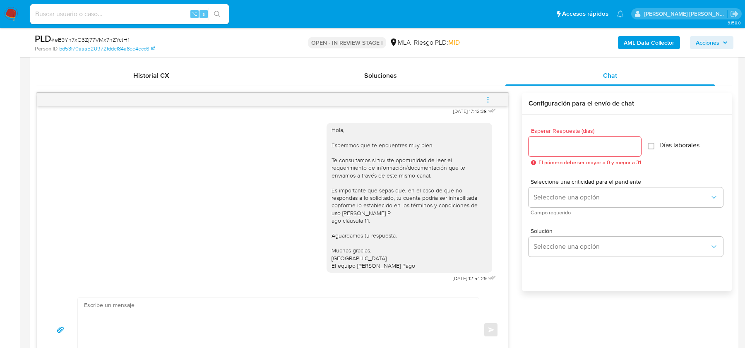
scroll to position [399, 0]
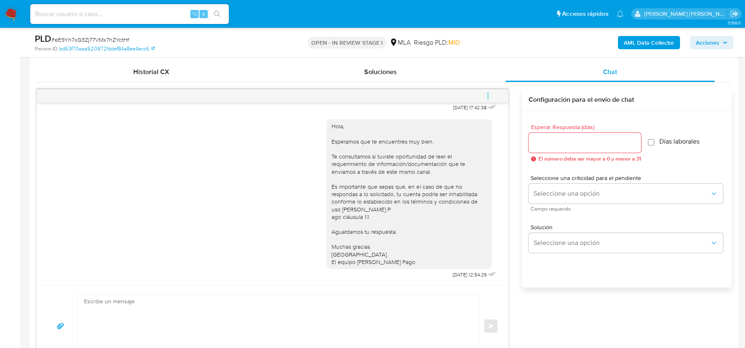
click at [149, 324] on textarea at bounding box center [276, 326] width 384 height 64
paste textarea "Hola, Esperamos que te encuentres bien. Te consultamos si tuviste oportunidad d…"
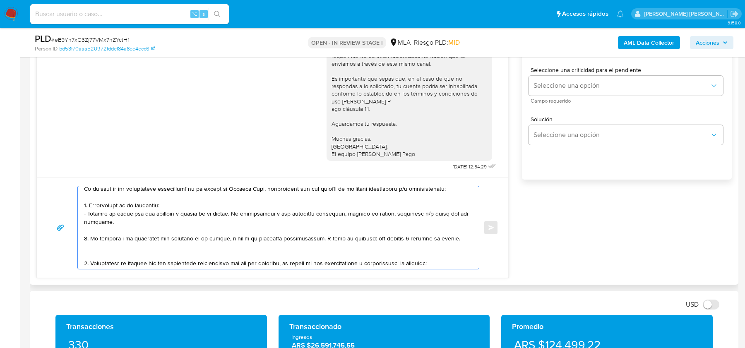
scroll to position [42, 0]
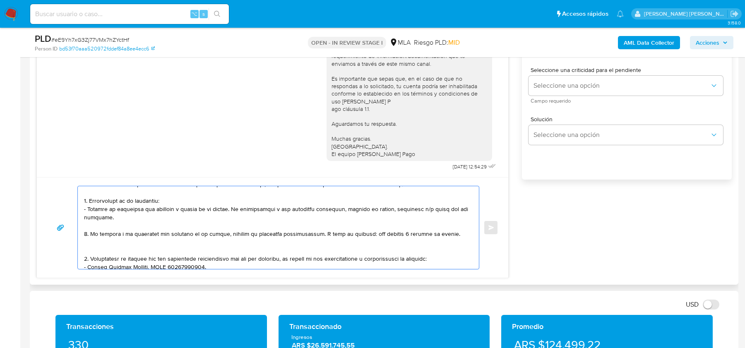
click at [197, 248] on textarea at bounding box center [276, 227] width 384 height 83
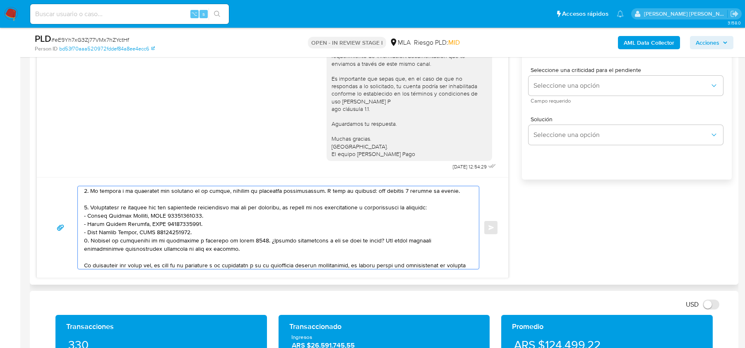
scroll to position [92, 0]
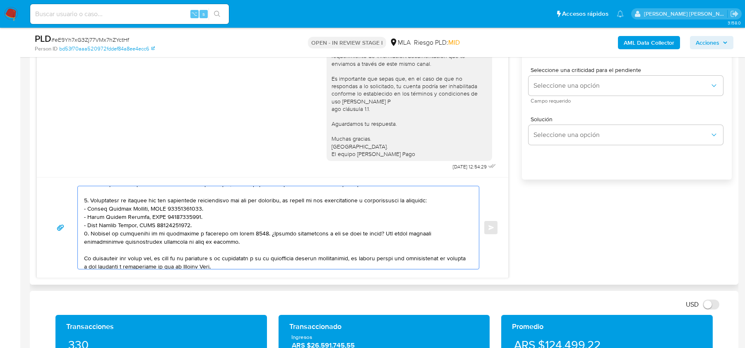
click at [252, 215] on textarea at bounding box center [276, 227] width 384 height 83
click at [210, 231] on textarea at bounding box center [276, 227] width 384 height 83
click at [201, 225] on textarea at bounding box center [276, 227] width 384 height 83
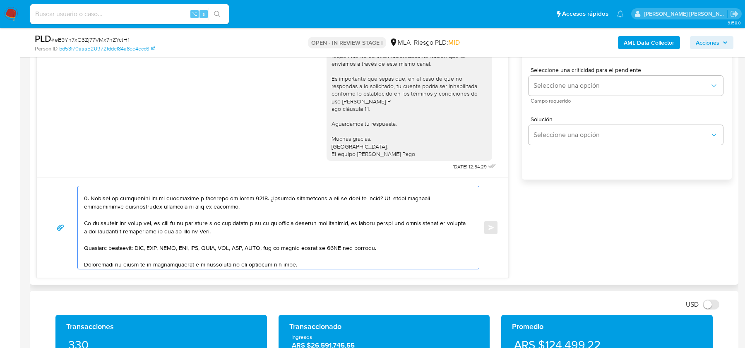
scroll to position [138, 0]
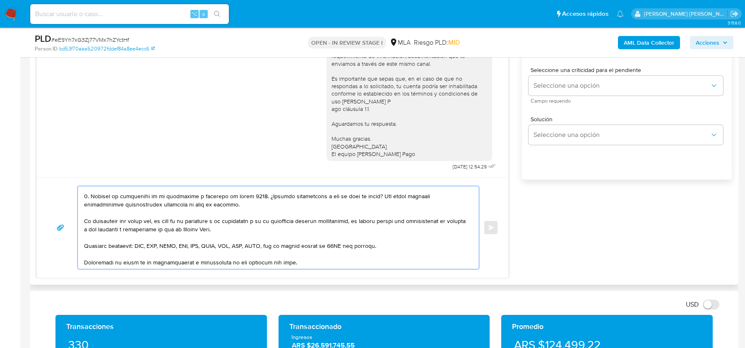
click at [331, 257] on textarea at bounding box center [276, 227] width 384 height 83
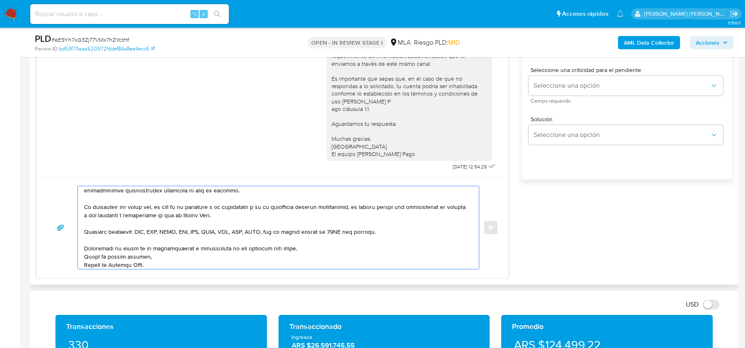
scroll to position [408, 0]
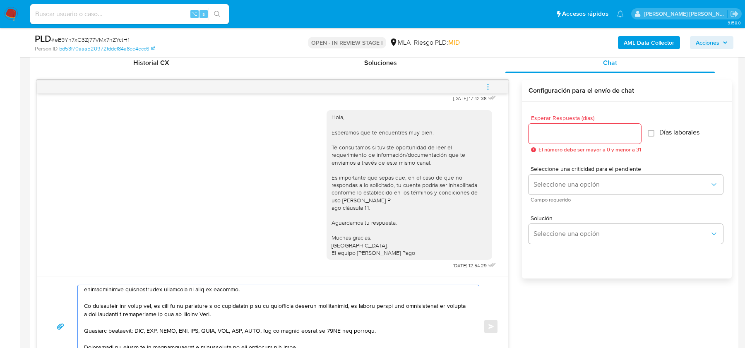
type textarea "Hola, Esperamos que te encuentres bien. Te consultamos si tuviste oportunidad d…"
click at [561, 126] on div at bounding box center [584, 134] width 113 height 20
click at [561, 133] on input "Esperar Respuesta (días)" at bounding box center [584, 133] width 113 height 11
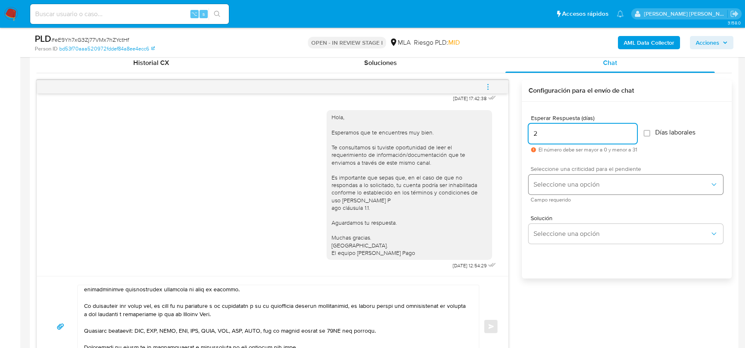
type input "2"
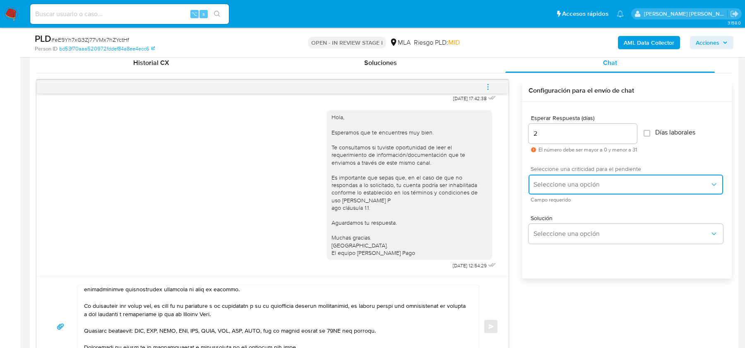
click at [556, 175] on button "Seleccione una opción" at bounding box center [625, 185] width 194 height 20
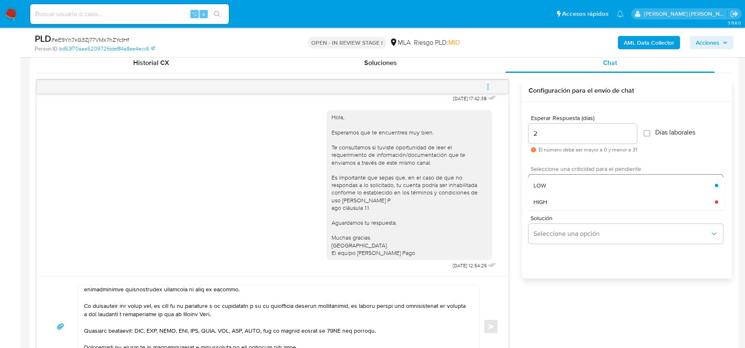
click at [556, 204] on div "HIGH" at bounding box center [623, 202] width 181 height 17
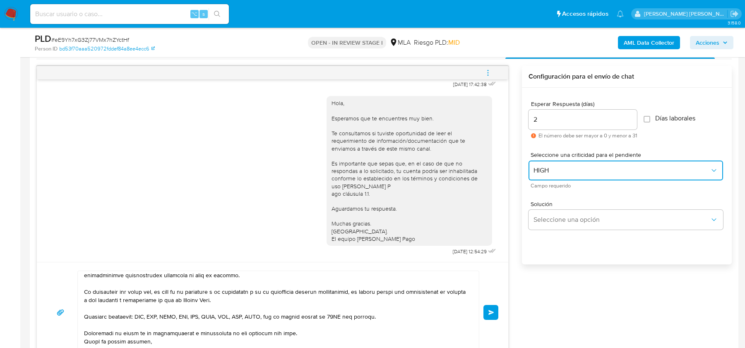
scroll to position [434, 0]
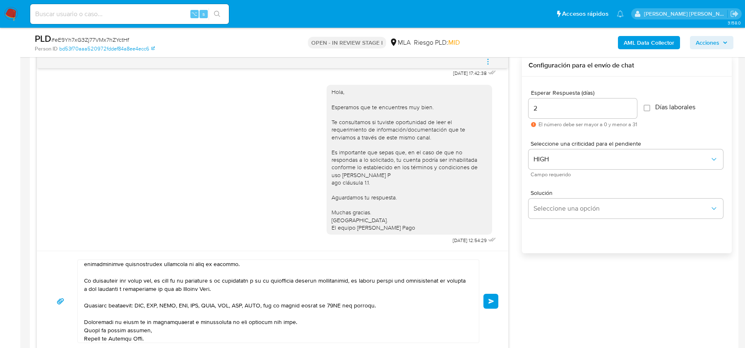
click at [490, 301] on span "Enviar" at bounding box center [491, 301] width 6 height 5
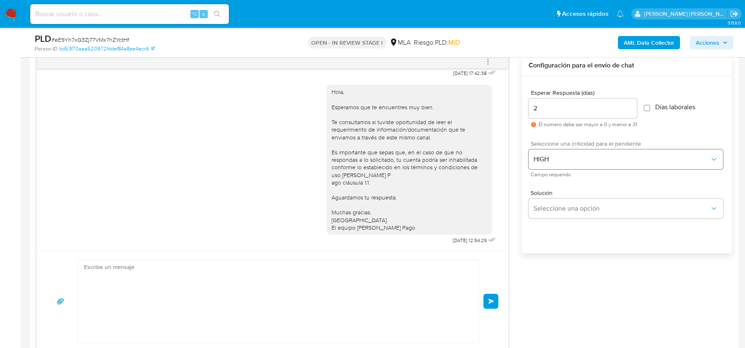
scroll to position [817, 0]
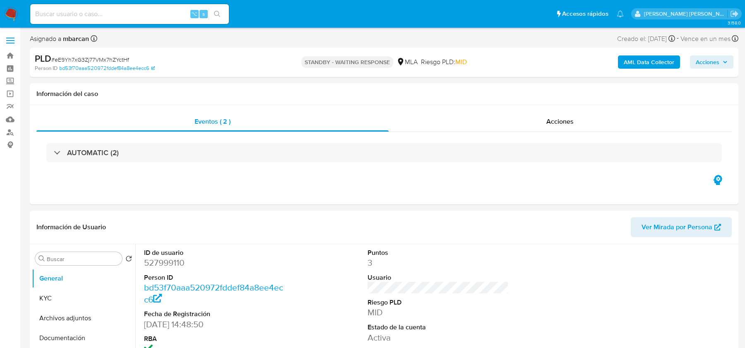
select select "10"
